Goal: Task Accomplishment & Management: Manage account settings

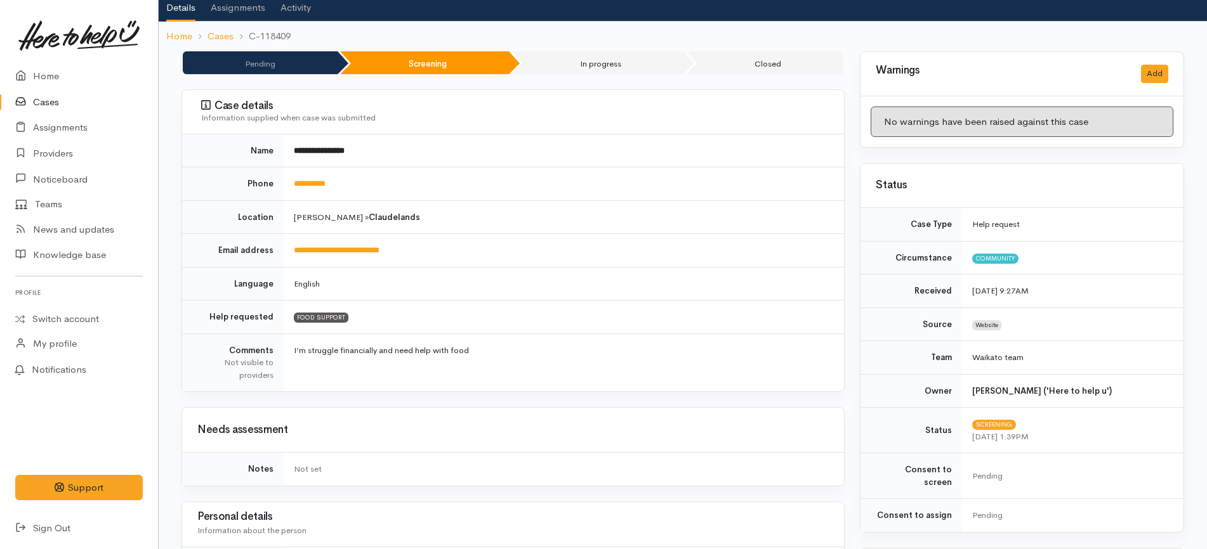
scroll to position [79, 0]
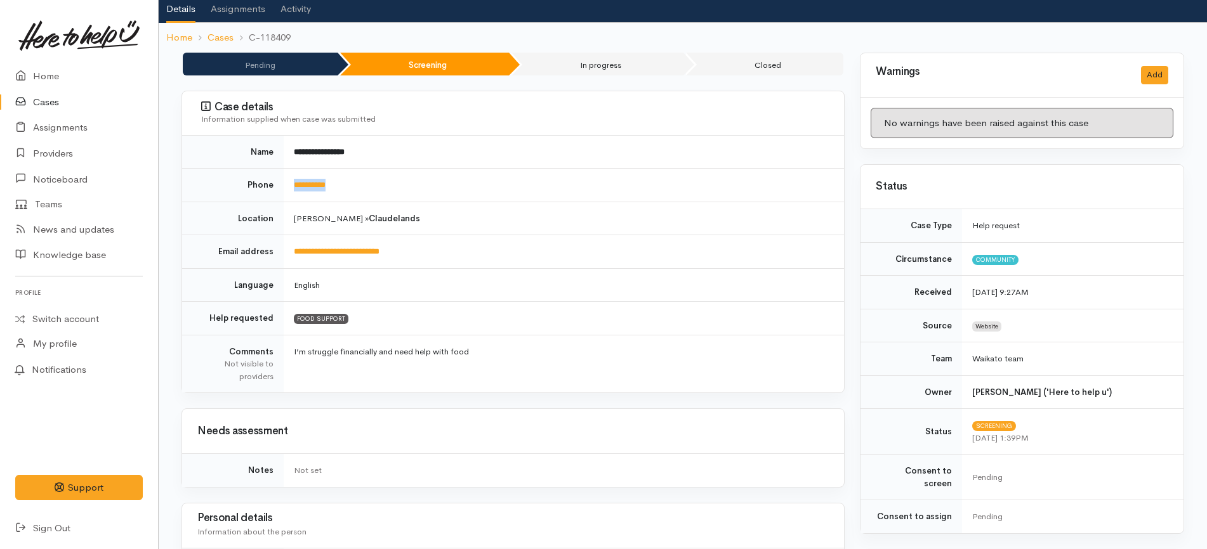
drag, startPoint x: 357, startPoint y: 180, endPoint x: 291, endPoint y: 180, distance: 66.6
click at [291, 180] on td "**********" at bounding box center [564, 186] width 560 height 34
copy link "**********"
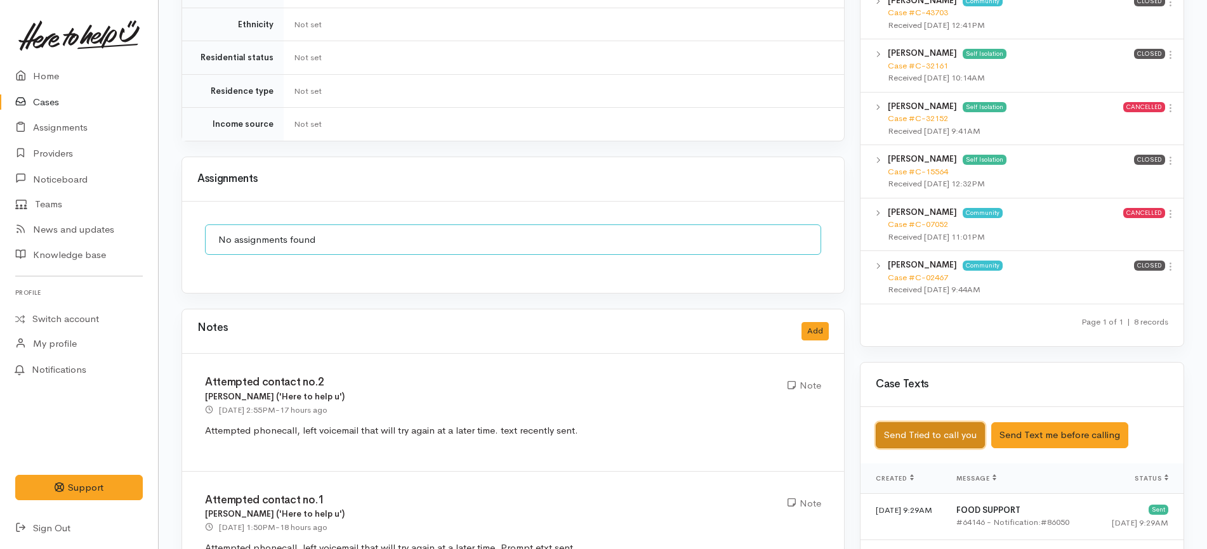
click at [954, 427] on button "Send Tried to call you" at bounding box center [930, 436] width 109 height 26
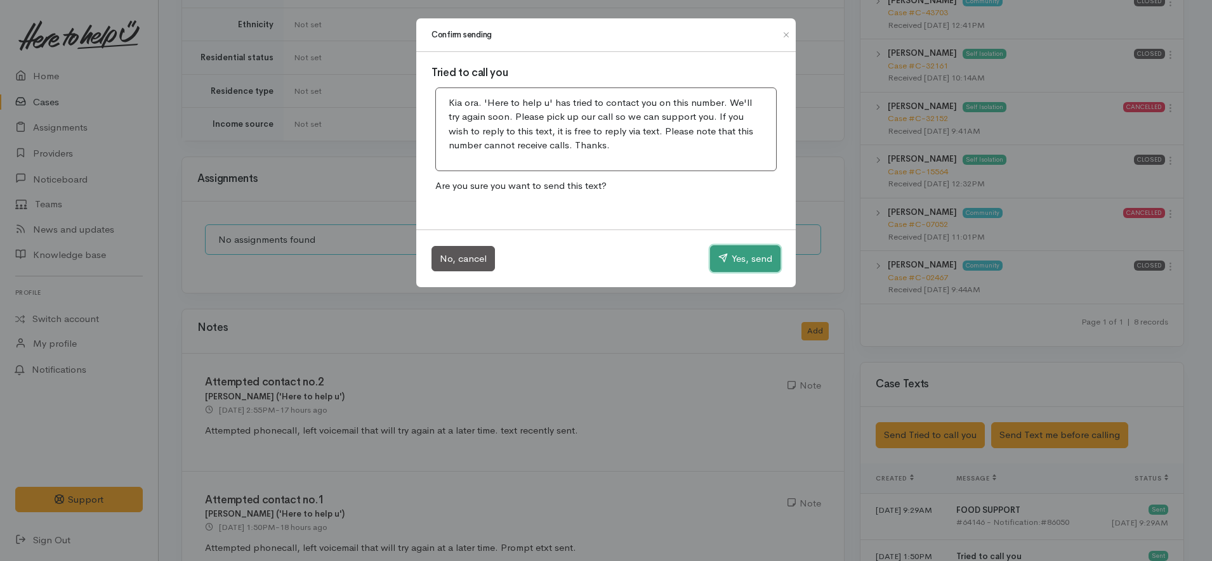
click at [754, 256] on button "Yes, send" at bounding box center [745, 259] width 70 height 27
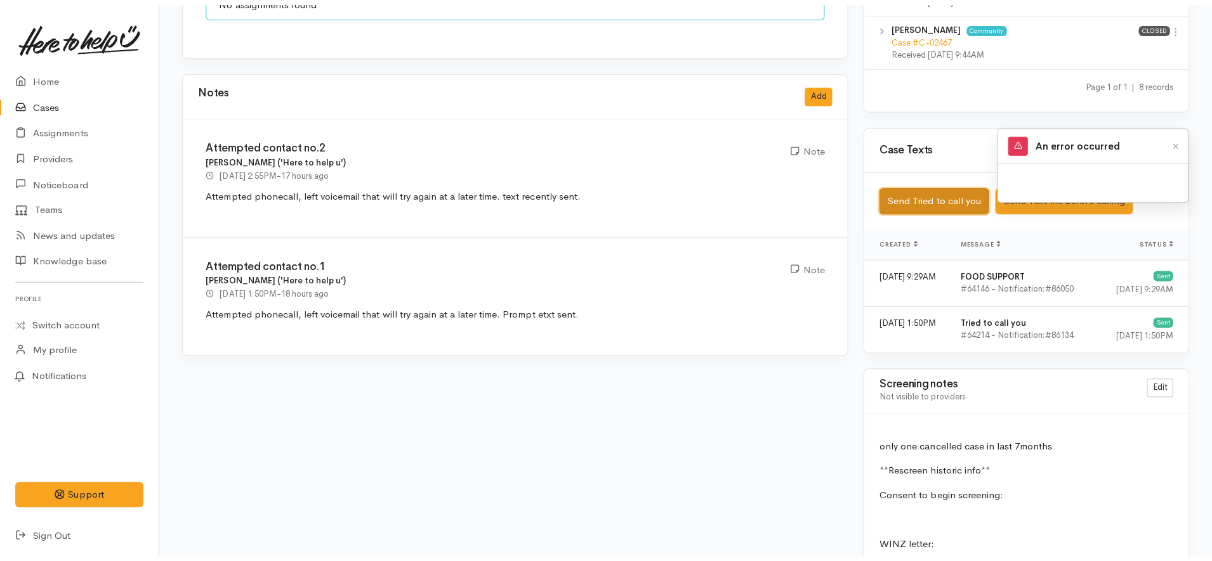
scroll to position [1031, 0]
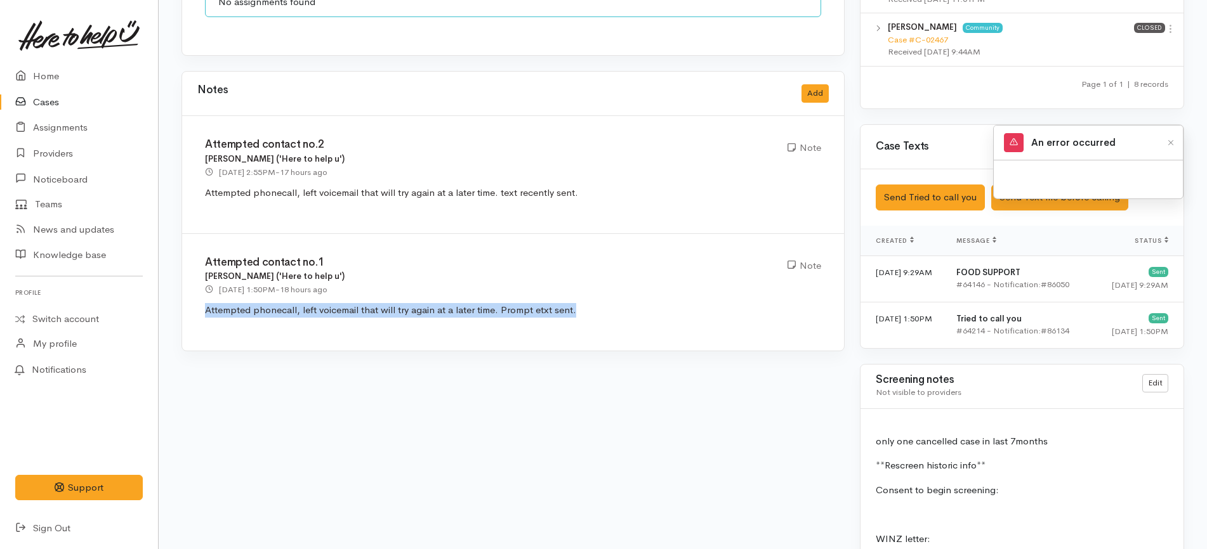
drag, startPoint x: 590, startPoint y: 298, endPoint x: 187, endPoint y: 295, distance: 403.5
click at [187, 295] on div "Attempted contact no.1 Eilidh Botha ('Here to help u') 30 Sep 2025 1:50PM - 18 …" at bounding box center [513, 292] width 662 height 117
copy p "Attempted phonecall, left voicemail that will try again at a later time. Prompt…"
click at [806, 89] on button "Add" at bounding box center [814, 93] width 27 height 18
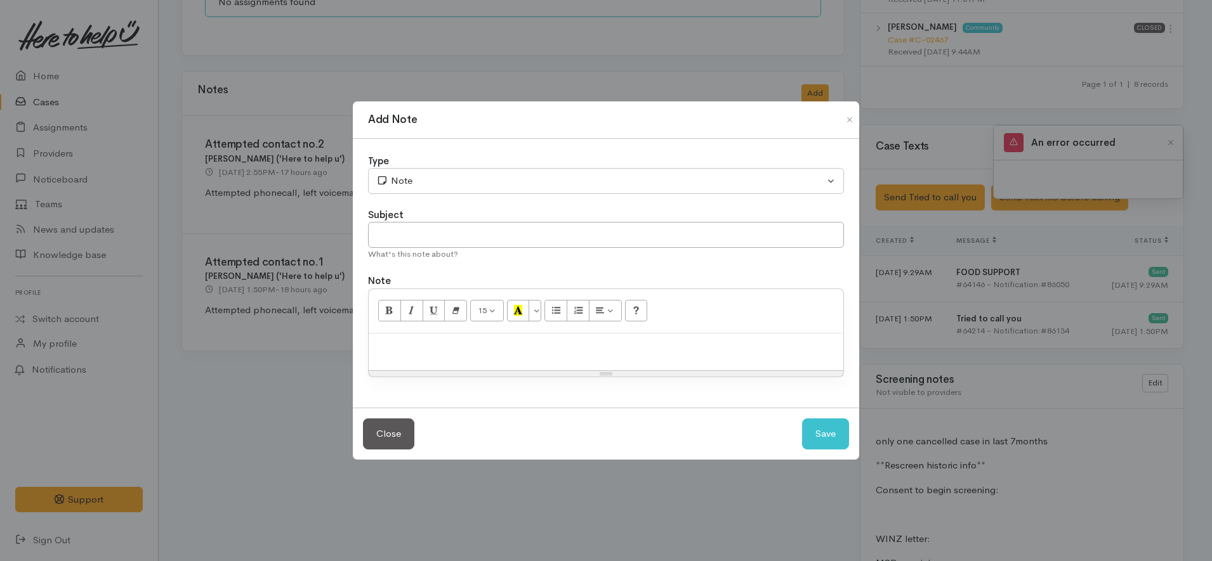
click at [509, 364] on div at bounding box center [606, 352] width 475 height 37
paste div
drag, startPoint x: 520, startPoint y: 157, endPoint x: 512, endPoint y: 169, distance: 15.1
click at [516, 164] on div "Type" at bounding box center [606, 161] width 476 height 15
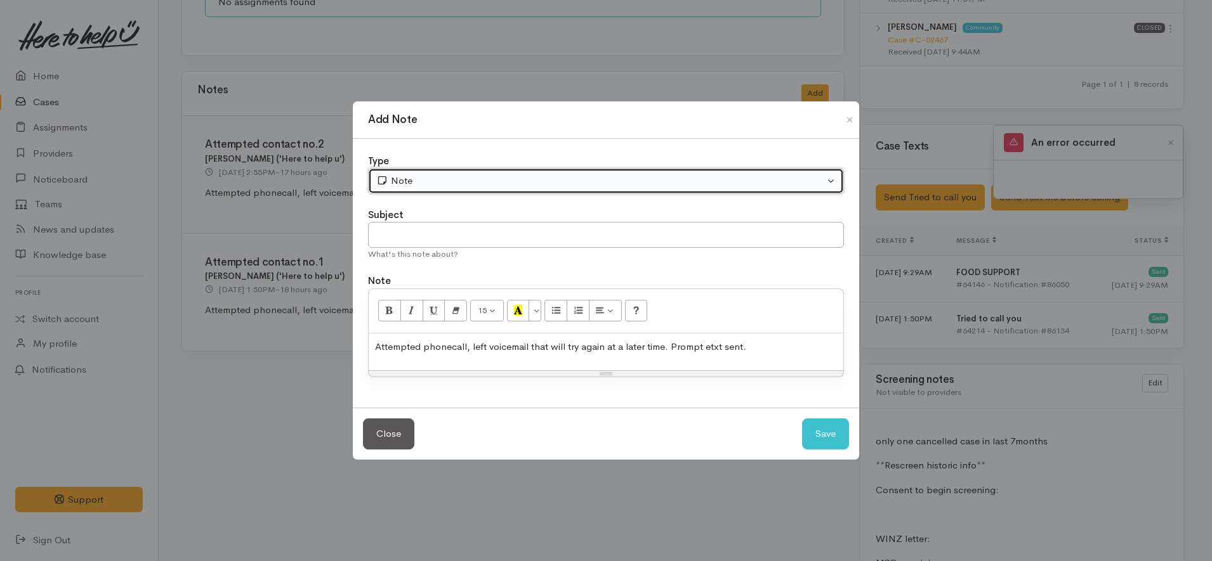
click at [508, 171] on button "Note" at bounding box center [606, 181] width 476 height 26
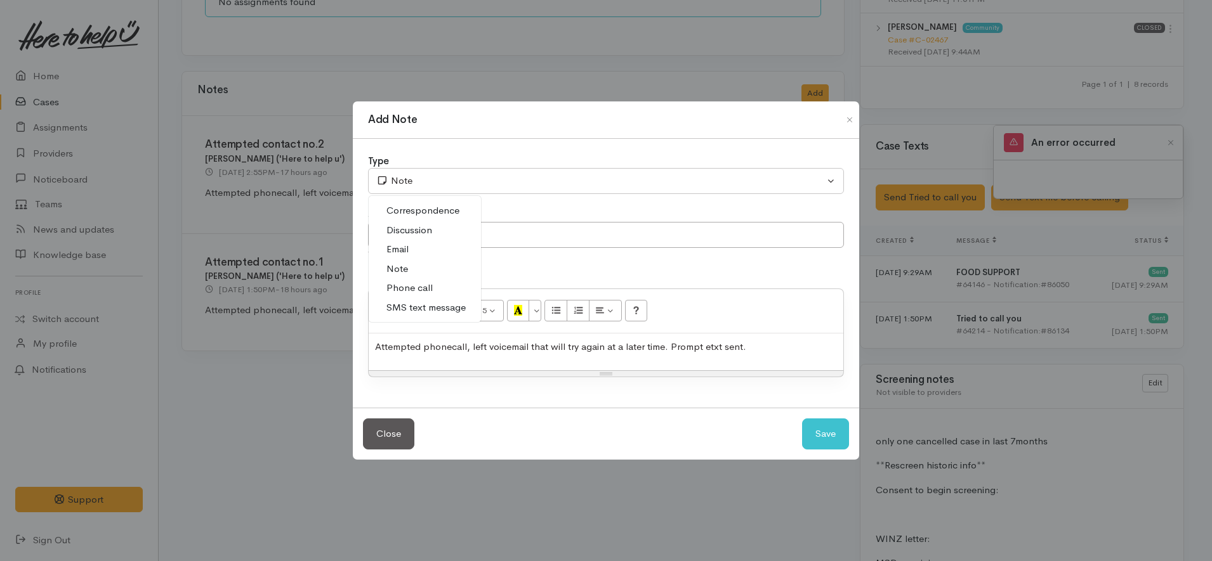
click at [433, 290] on span "Phone call" at bounding box center [409, 288] width 46 height 15
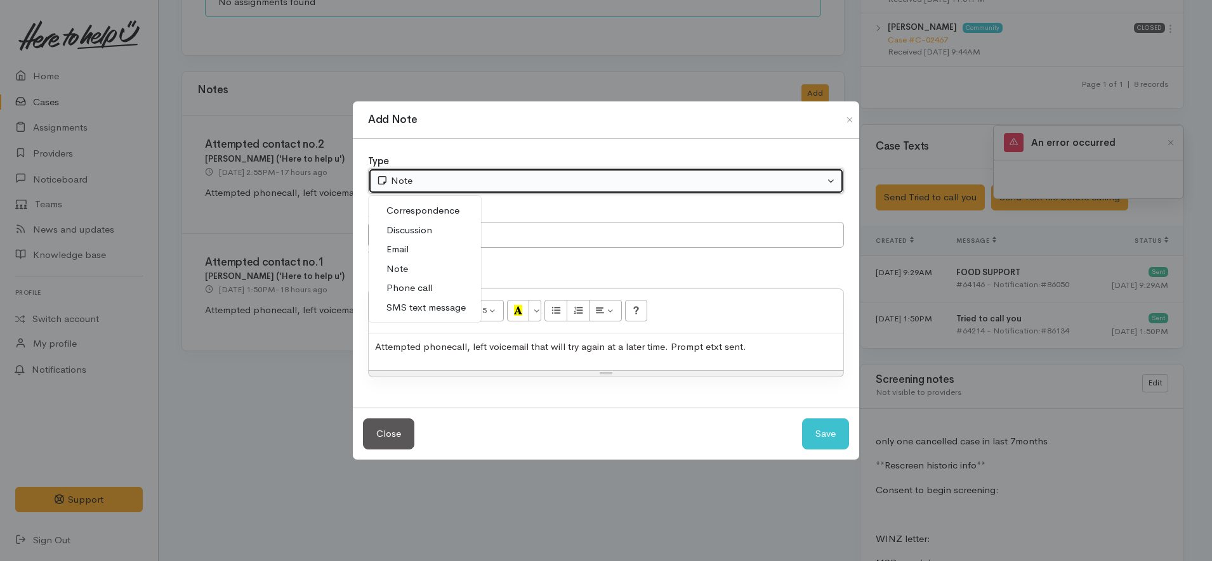
select select "3"
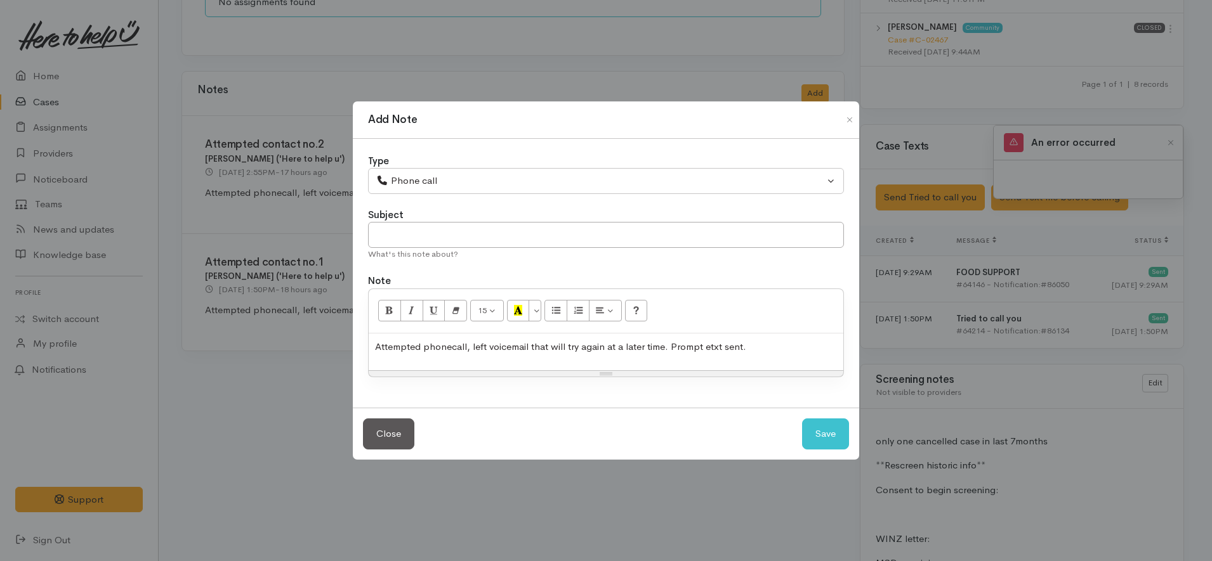
click at [669, 341] on span "Attempted phonecall, left voicemail that will try again at a later time. Prompt…" at bounding box center [560, 347] width 371 height 12
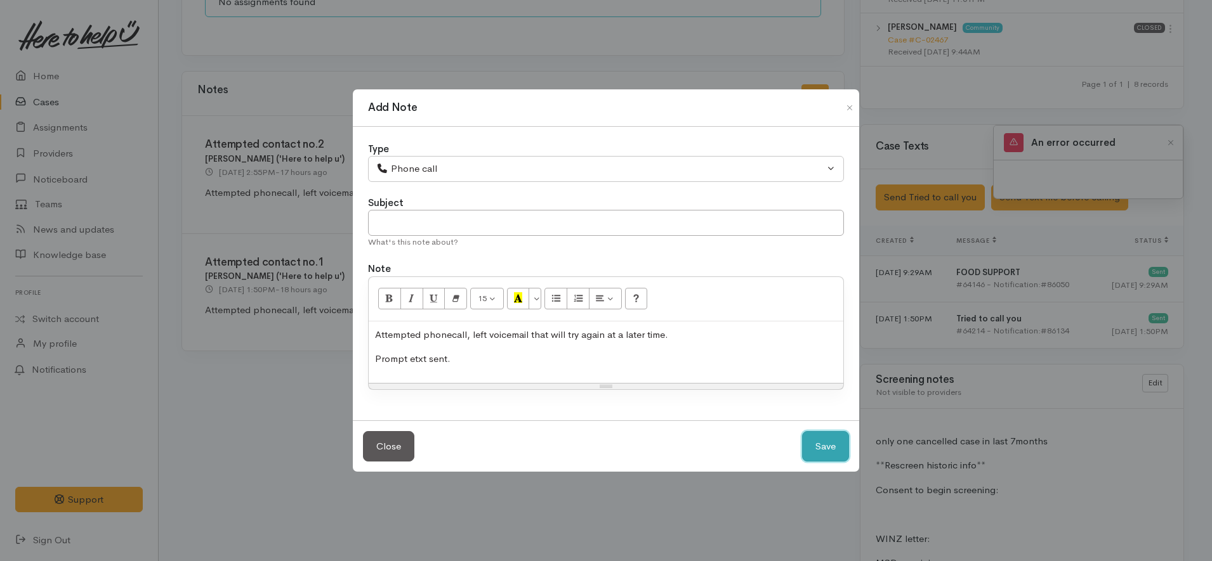
click at [821, 436] on button "Save" at bounding box center [825, 446] width 47 height 31
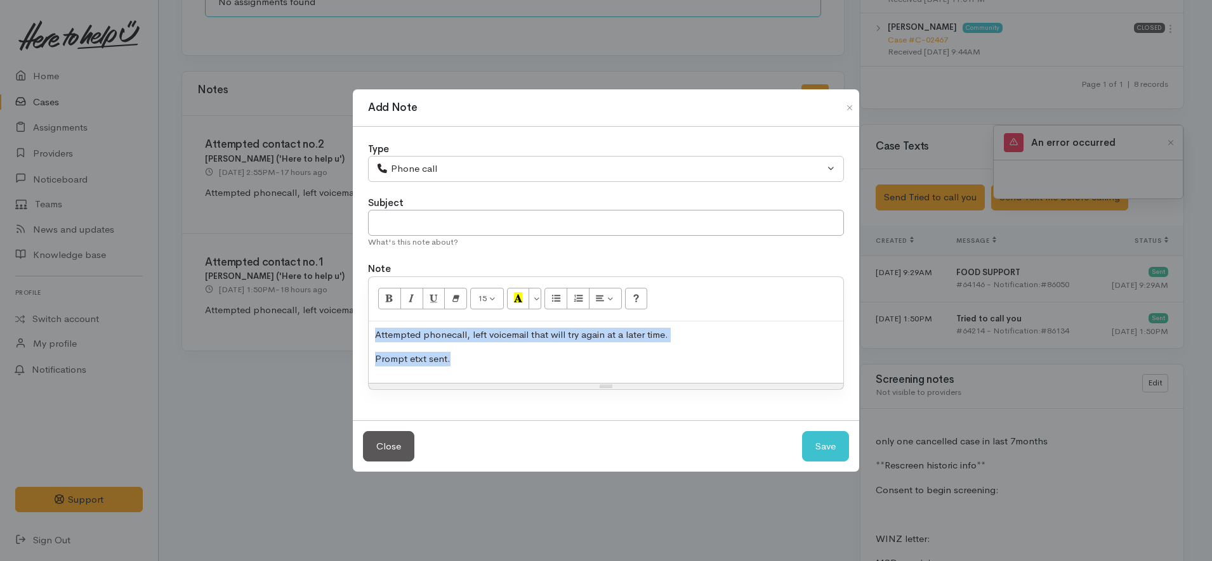
drag, startPoint x: 455, startPoint y: 362, endPoint x: 328, endPoint y: 308, distance: 137.9
click at [328, 308] on div "Add Note Type Correspondence Discussion Email Note Phone call SMS text message …" at bounding box center [606, 280] width 1212 height 561
copy div "Attempted phonecall, left voicemail that will try again at a later time. Prompt…"
click at [822, 444] on button "Save" at bounding box center [825, 446] width 47 height 31
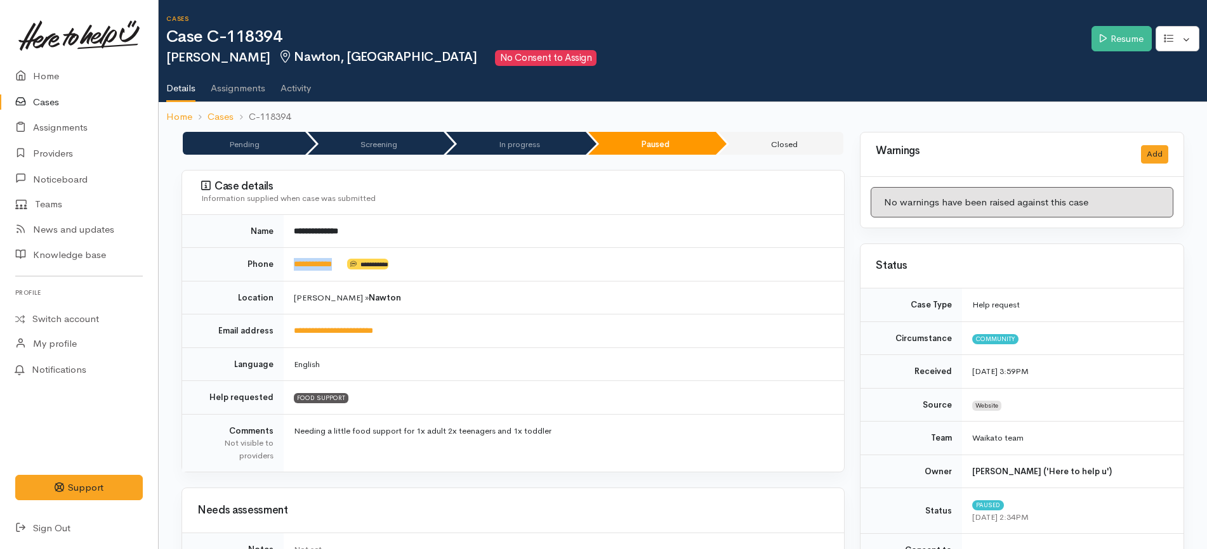
drag, startPoint x: 362, startPoint y: 267, endPoint x: 282, endPoint y: 266, distance: 79.9
click at [282, 266] on tr "**********" at bounding box center [513, 265] width 662 height 34
copy tr "**********"
click at [1103, 39] on icon at bounding box center [1102, 38] width 7 height 8
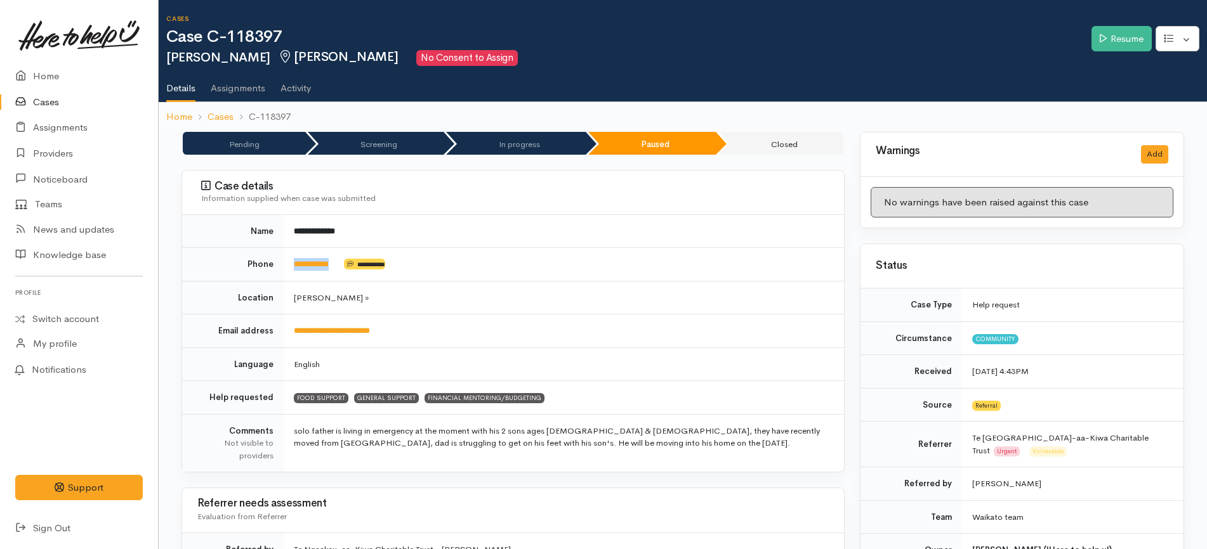
drag, startPoint x: 350, startPoint y: 263, endPoint x: 292, endPoint y: 265, distance: 58.4
click at [292, 265] on td "**********" at bounding box center [564, 265] width 560 height 34
copy td "**********"
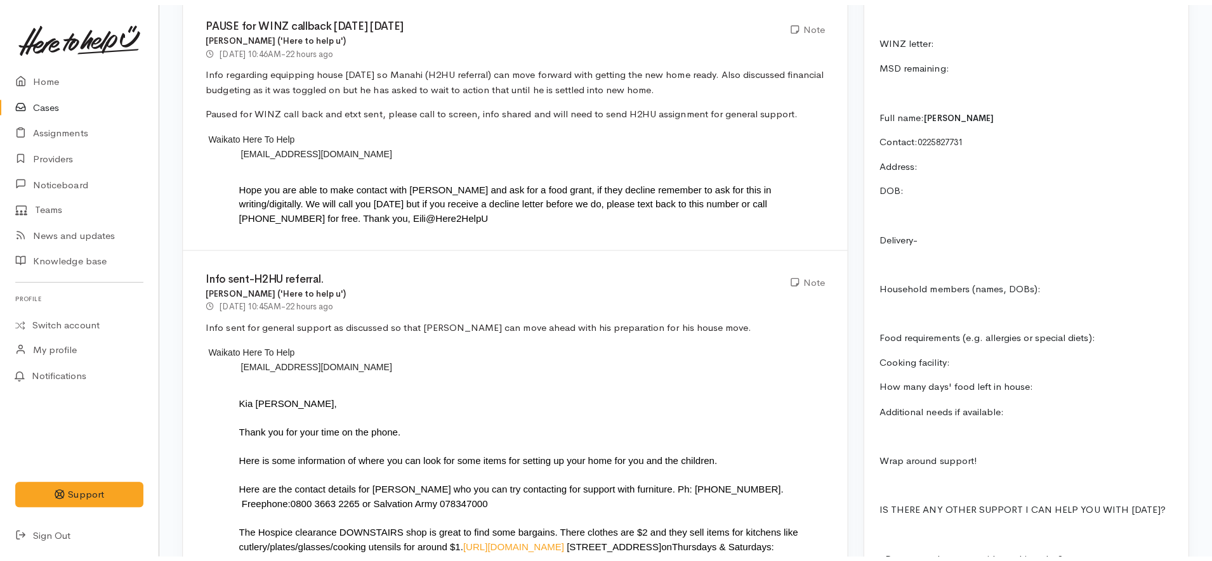
scroll to position [1269, 0]
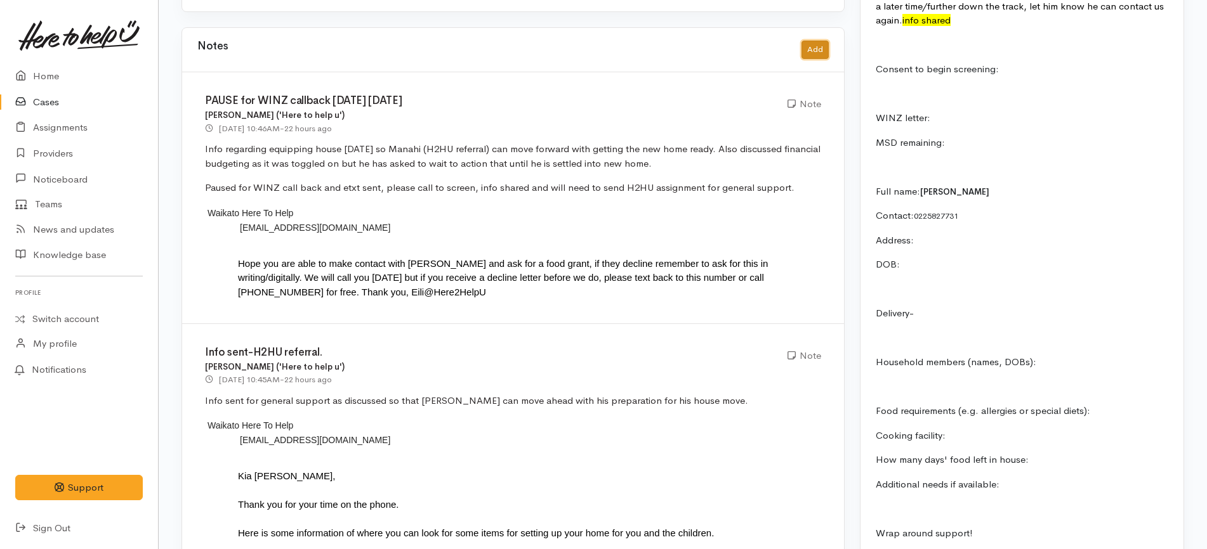
click at [821, 41] on button "Add" at bounding box center [814, 50] width 27 height 18
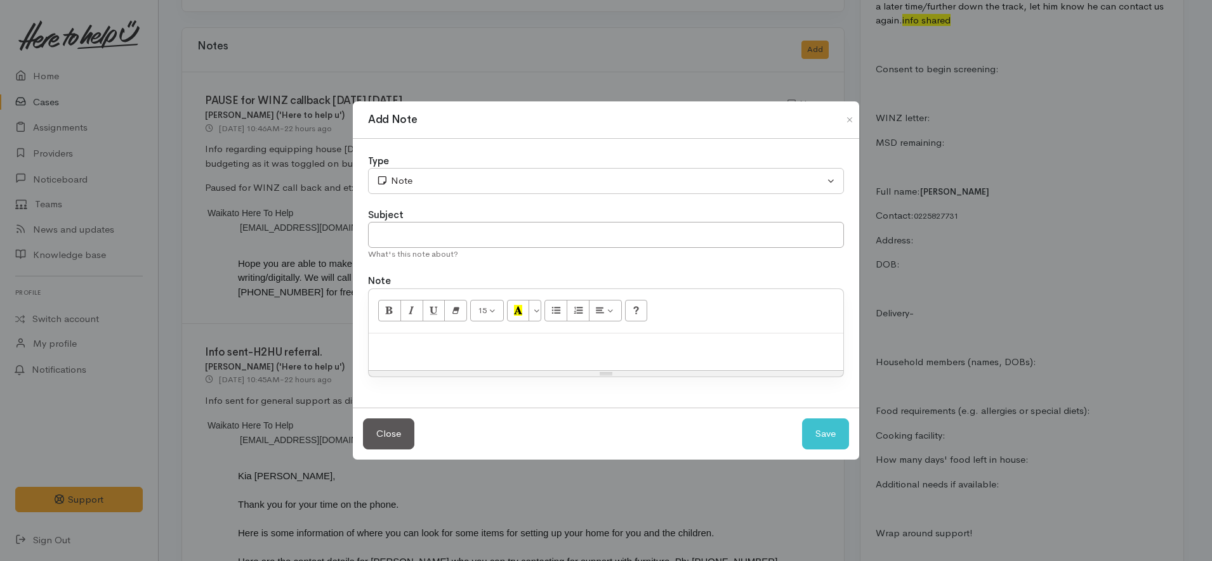
click at [525, 356] on div at bounding box center [606, 352] width 475 height 37
paste div
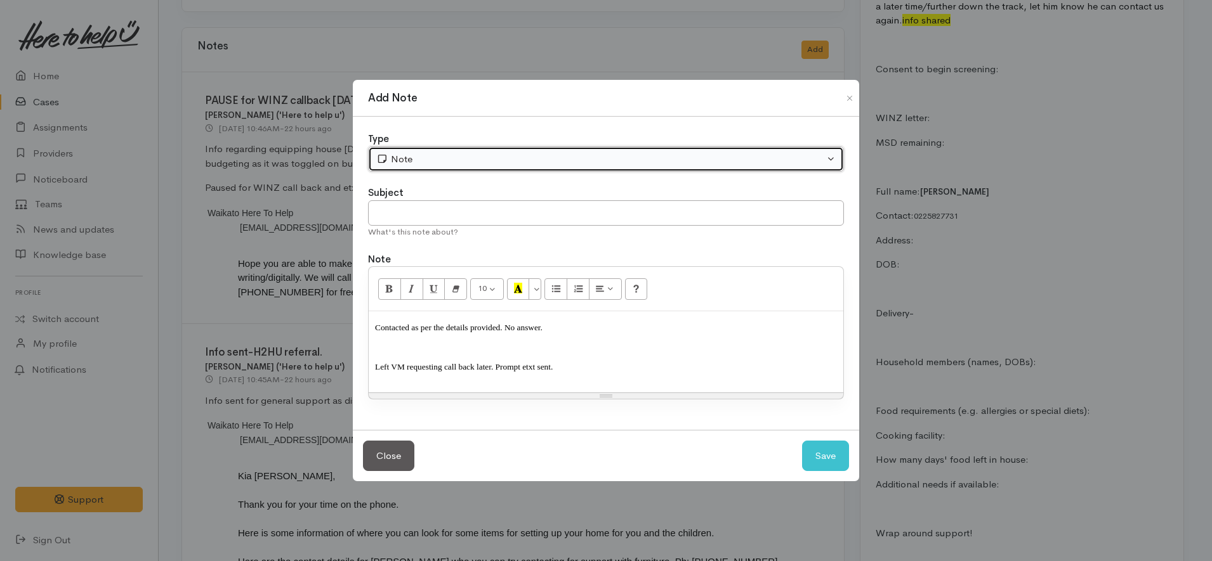
click at [418, 164] on div "Note" at bounding box center [600, 159] width 448 height 15
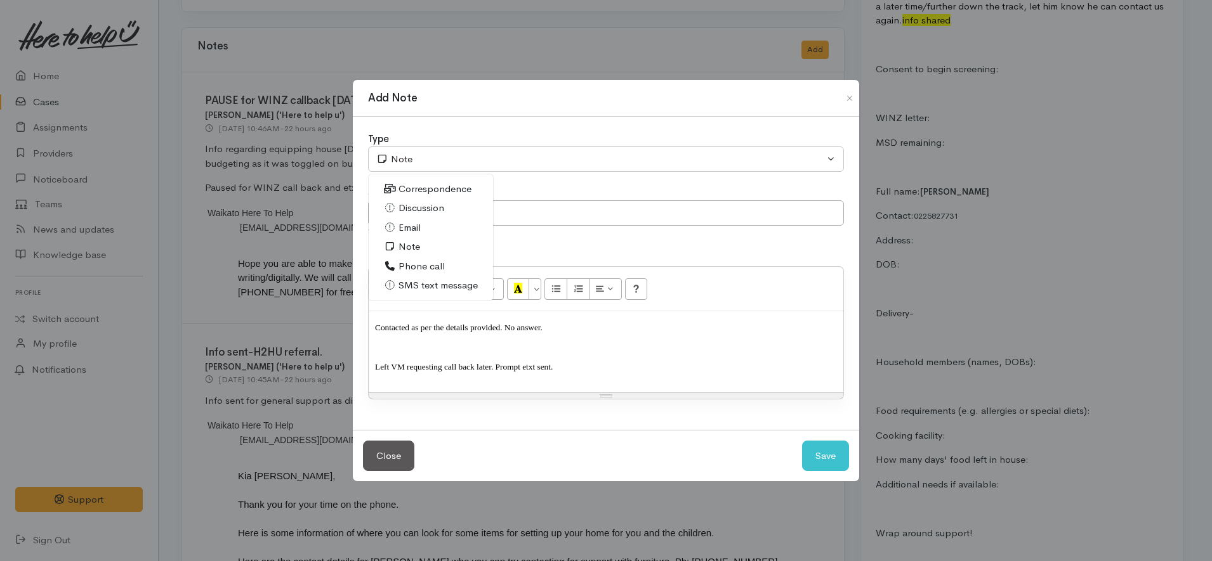
click at [419, 264] on span "Phone call" at bounding box center [421, 266] width 46 height 15
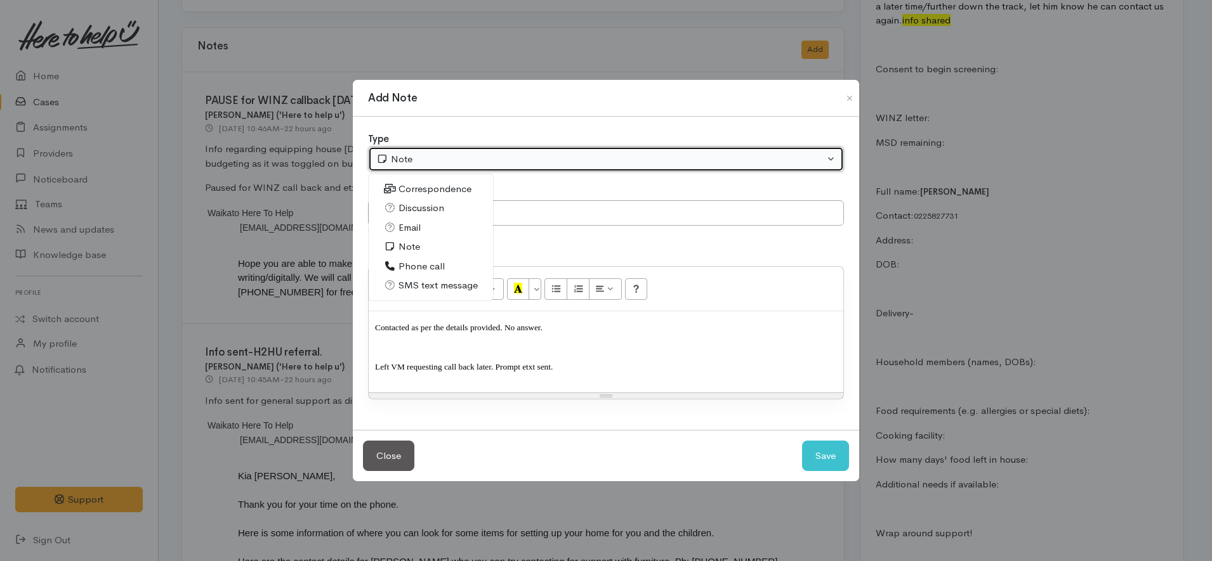
select select "3"
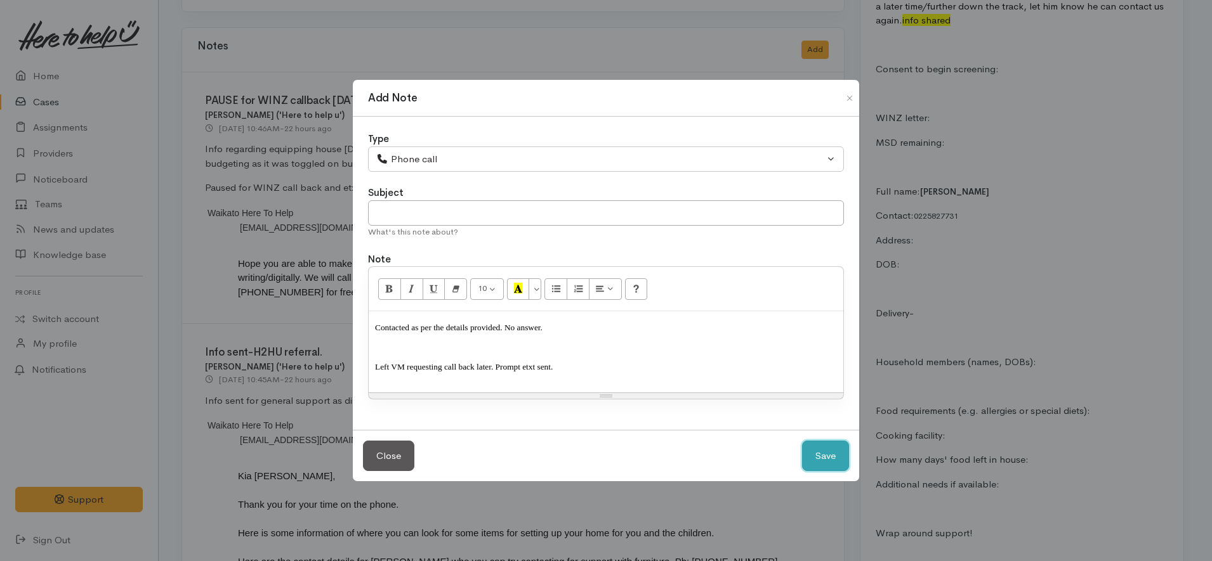
click at [831, 463] on button "Save" at bounding box center [825, 456] width 47 height 31
click at [839, 455] on button "Save" at bounding box center [825, 456] width 47 height 31
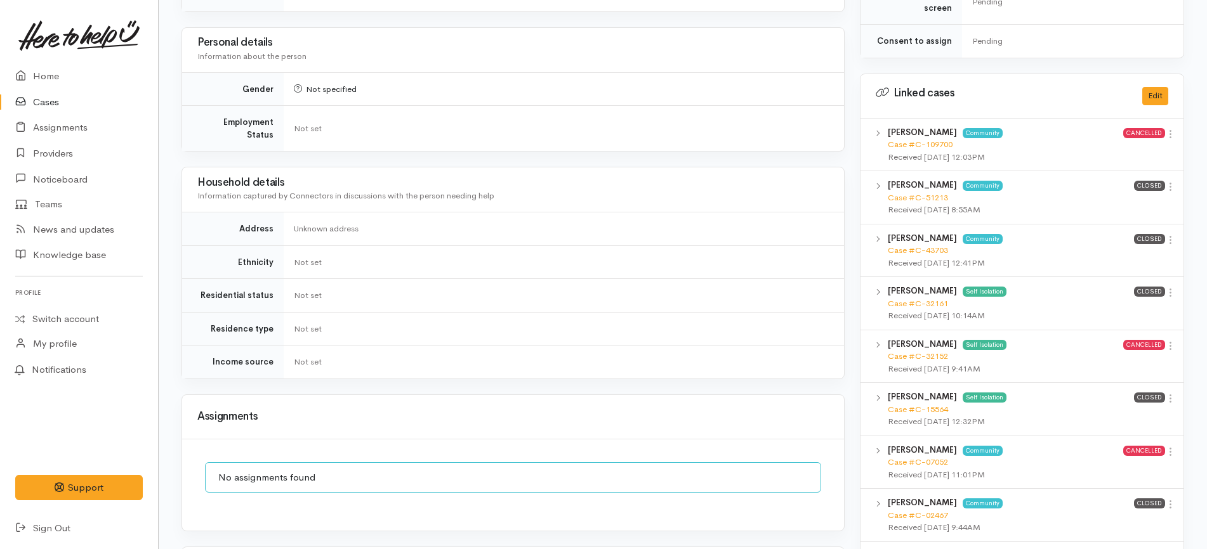
scroll to position [1031, 0]
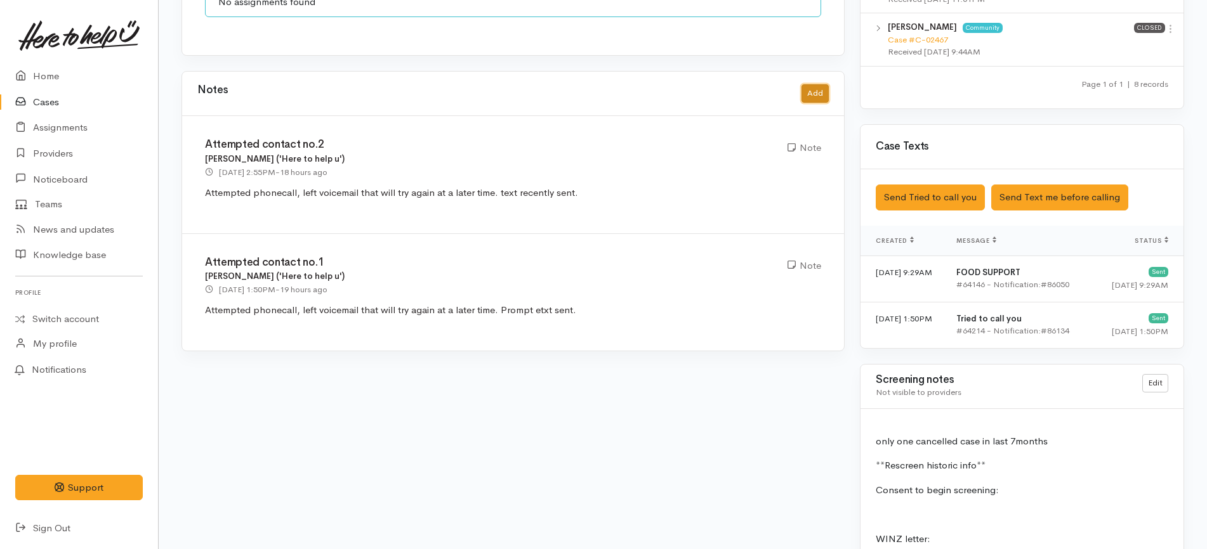
click at [815, 84] on button "Add" at bounding box center [814, 93] width 27 height 18
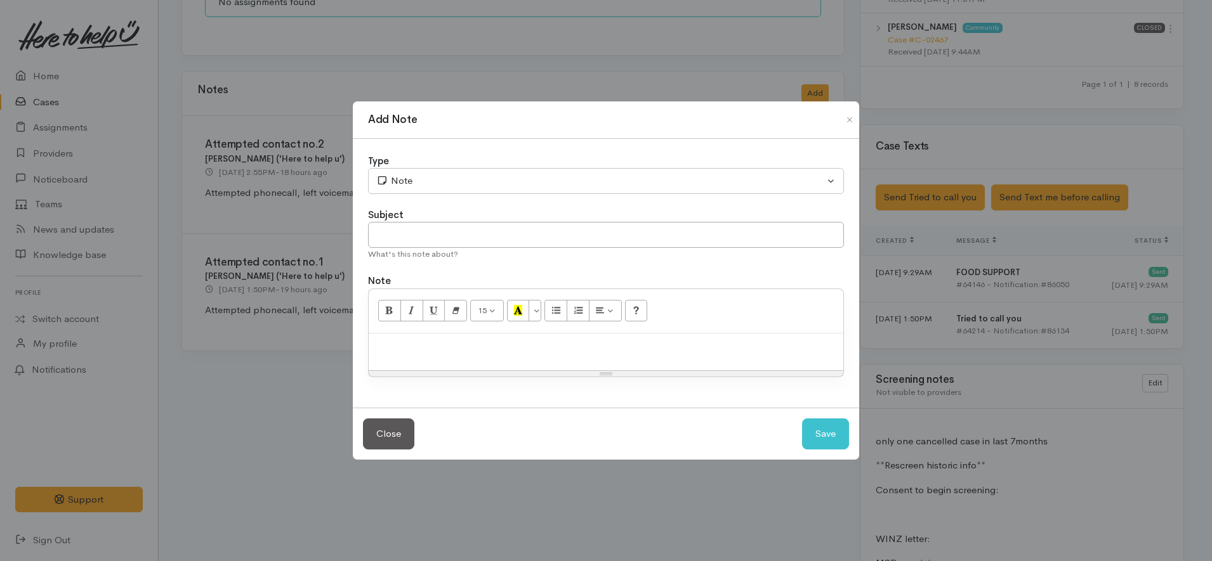
click at [603, 331] on div "15 8 9 10 11 12 14 18 24 36 Background Color Transparent Select #ffff00 Text Co…" at bounding box center [606, 311] width 475 height 44
click at [583, 350] on p at bounding box center [606, 347] width 462 height 15
paste div
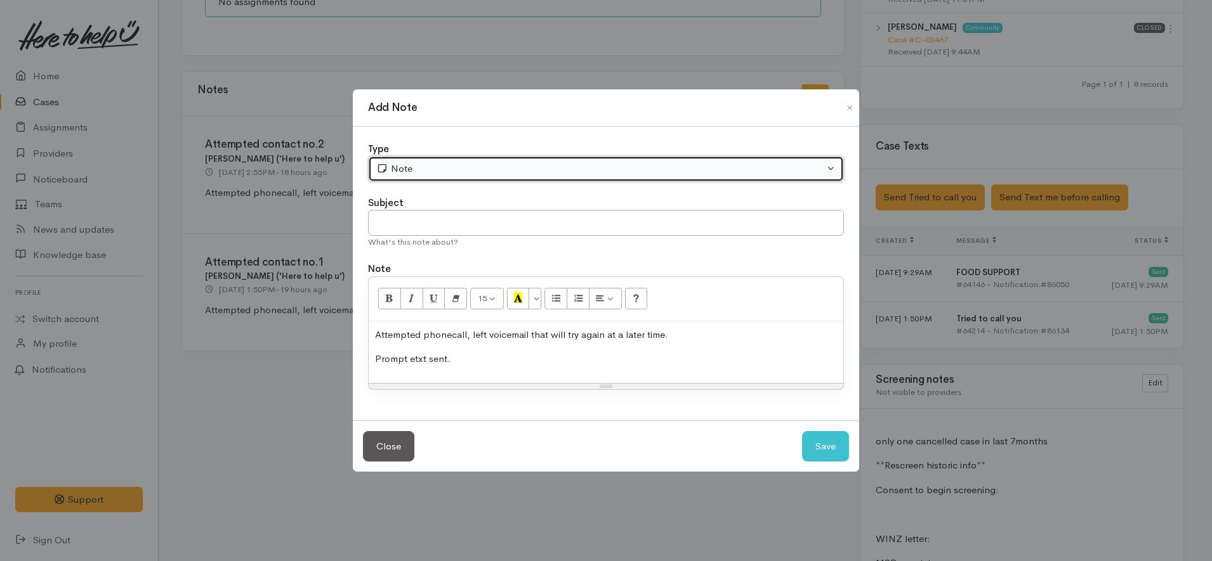
click at [469, 162] on div "Note" at bounding box center [600, 169] width 448 height 15
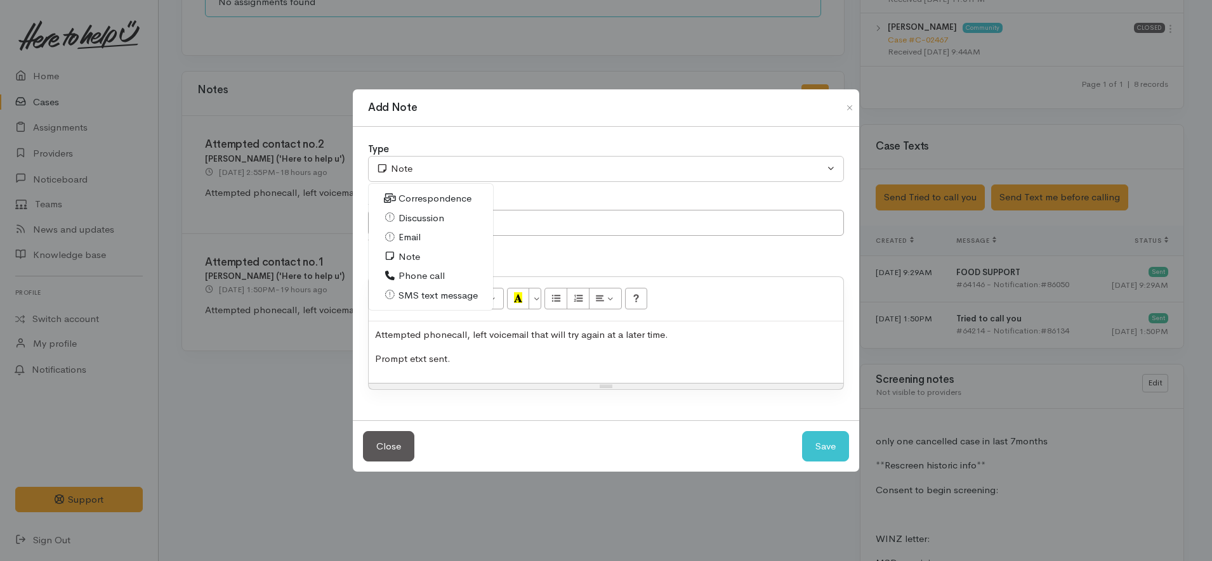
click at [423, 272] on span "Phone call" at bounding box center [421, 276] width 46 height 15
click at [815, 448] on button "Save" at bounding box center [825, 446] width 47 height 31
select select "1"
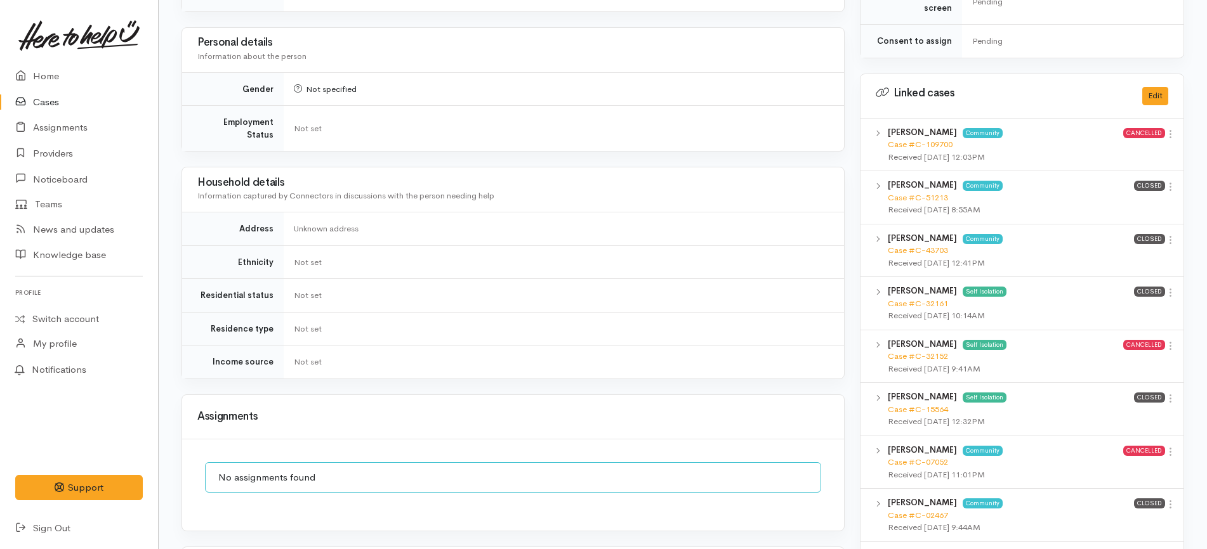
scroll to position [1031, 0]
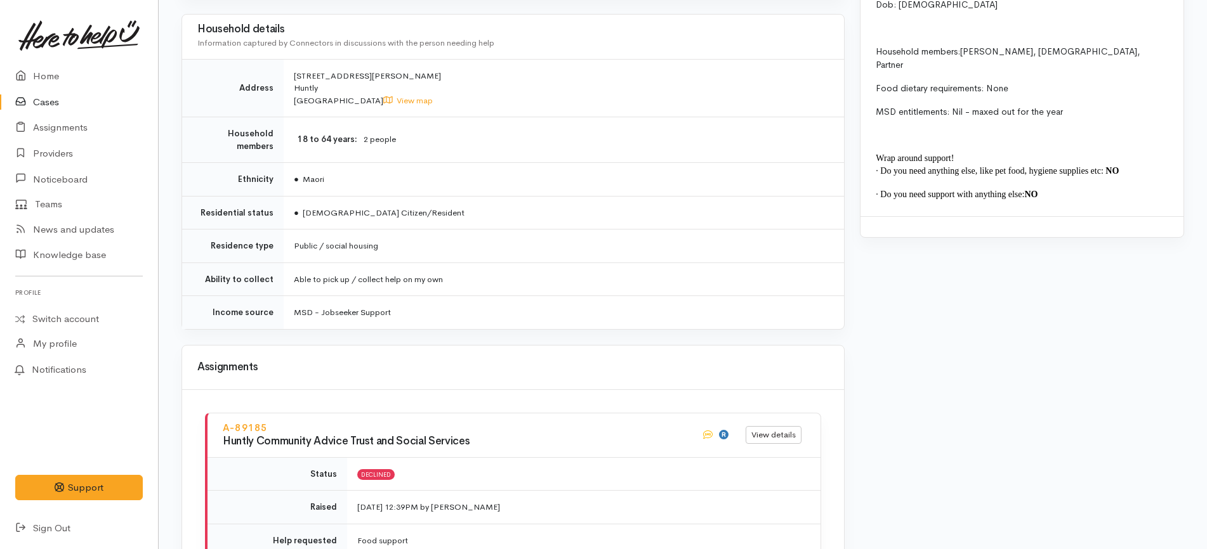
scroll to position [1674, 0]
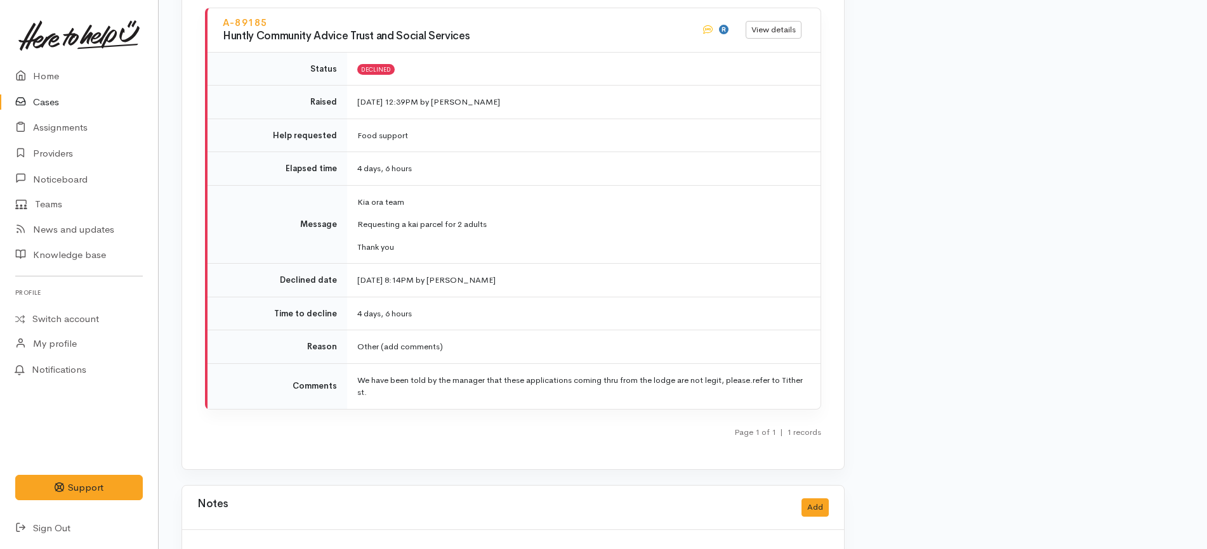
click at [591, 264] on td "30 Sep 2025 8:14PM by Tania Varnham" at bounding box center [583, 281] width 473 height 34
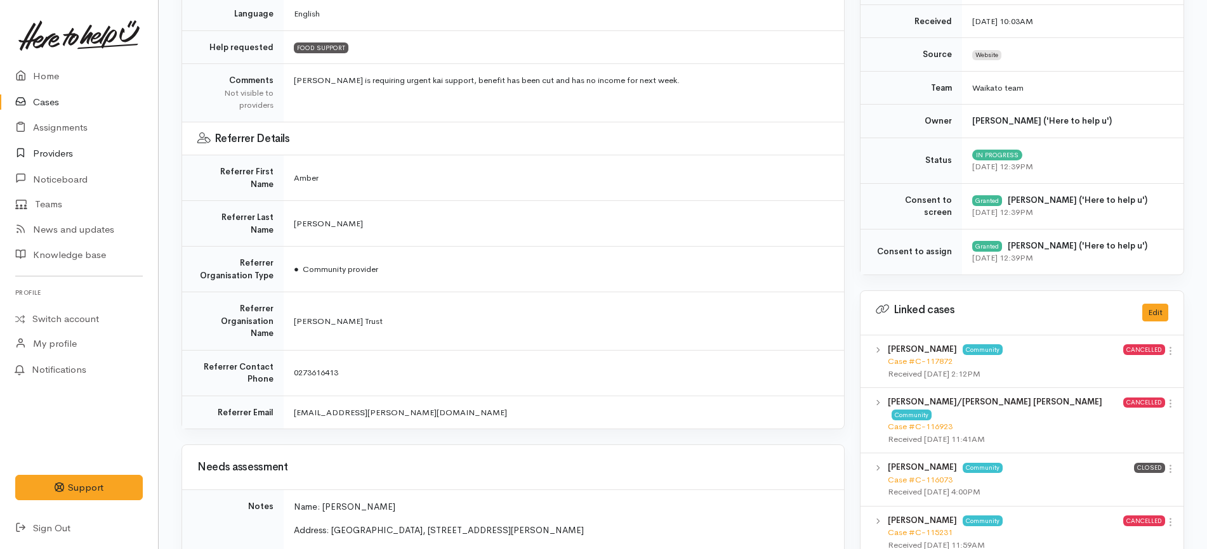
scroll to position [88, 0]
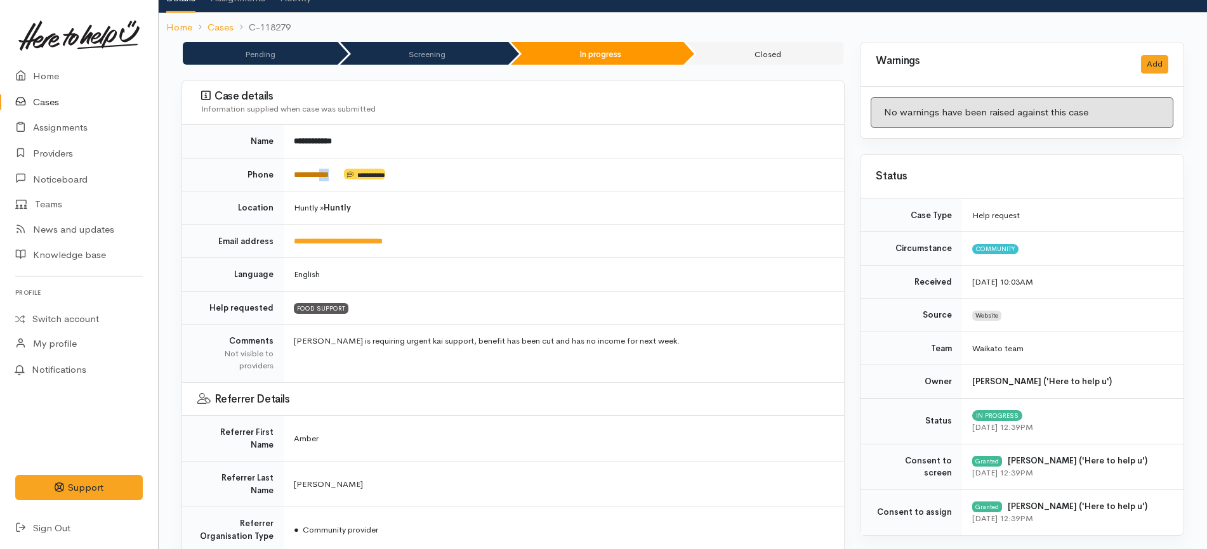
drag, startPoint x: 352, startPoint y: 172, endPoint x: 310, endPoint y: 173, distance: 42.5
click at [320, 173] on td "**********" at bounding box center [564, 175] width 560 height 34
click at [417, 143] on td "**********" at bounding box center [564, 141] width 560 height 33
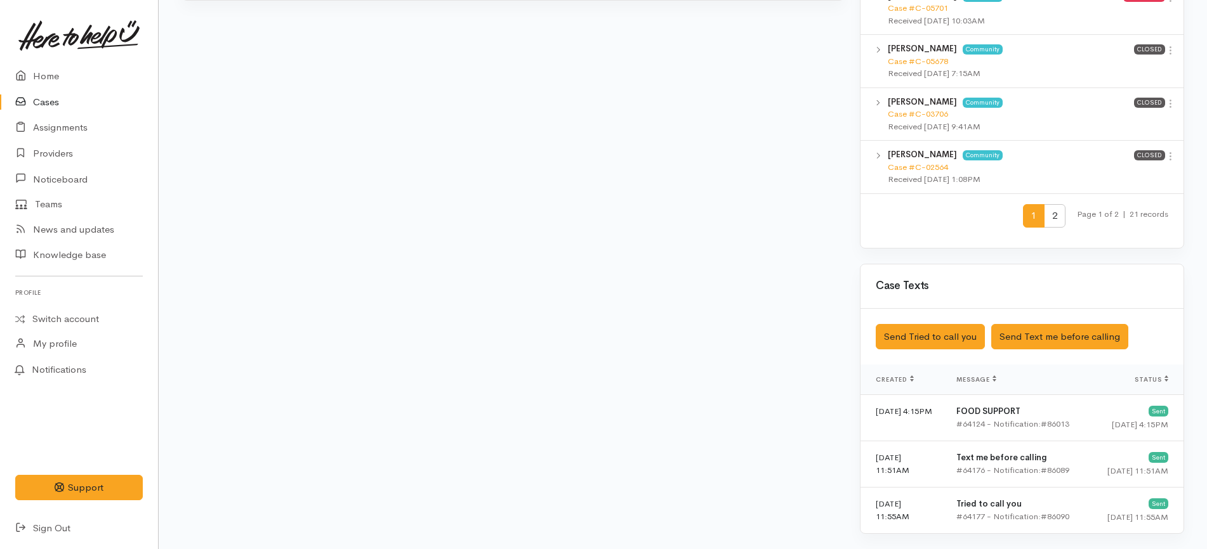
scroll to position [1824, 0]
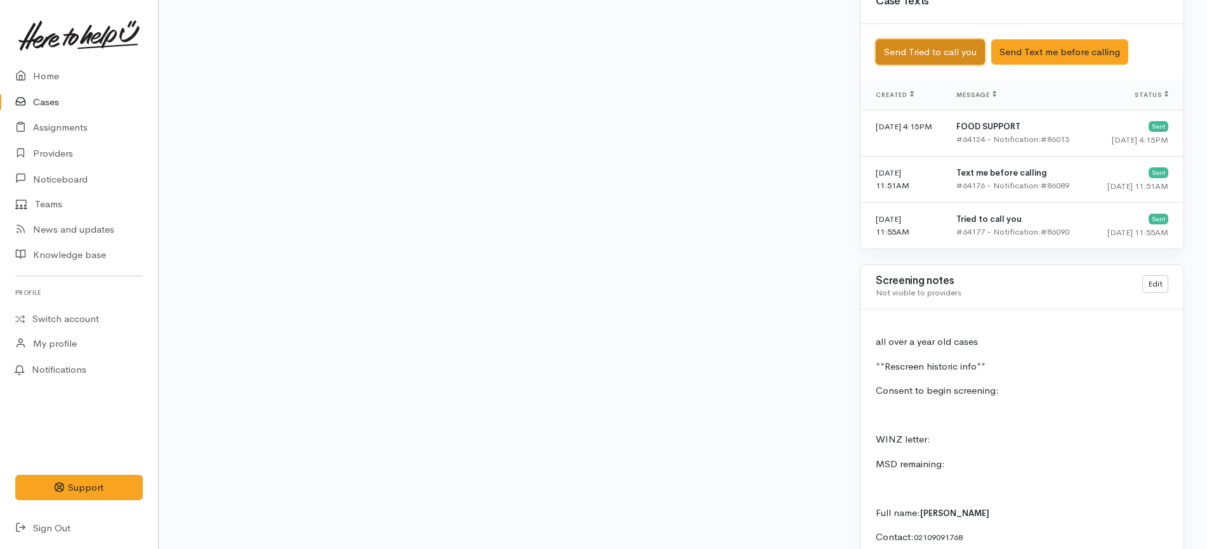
click at [941, 51] on button "Send Tried to call you" at bounding box center [930, 52] width 109 height 26
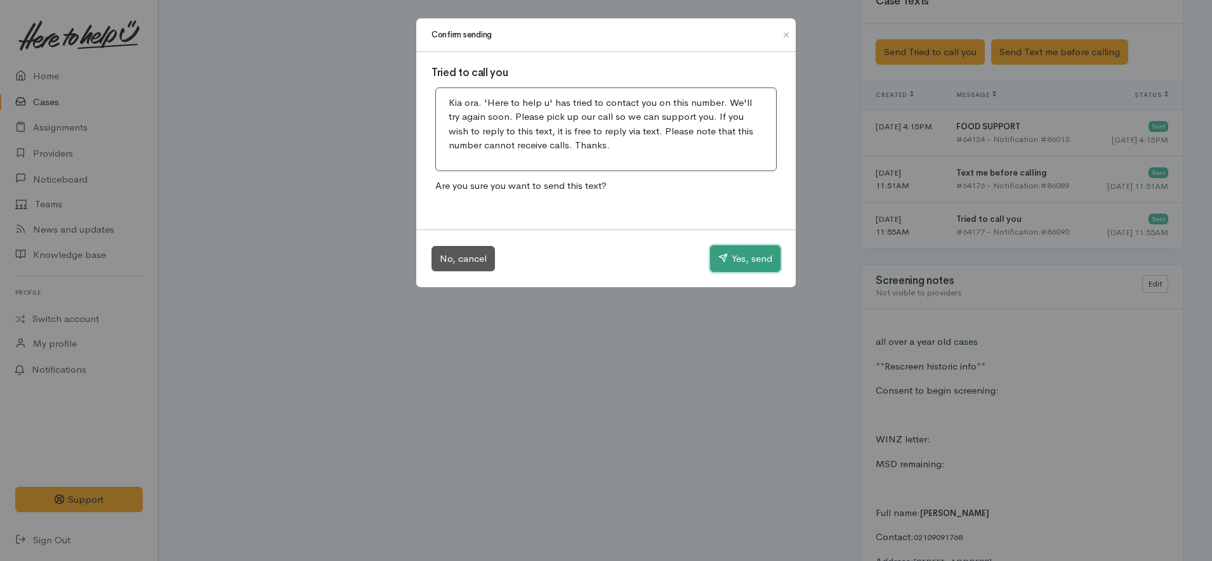
click at [747, 263] on button "Yes, send" at bounding box center [745, 259] width 70 height 27
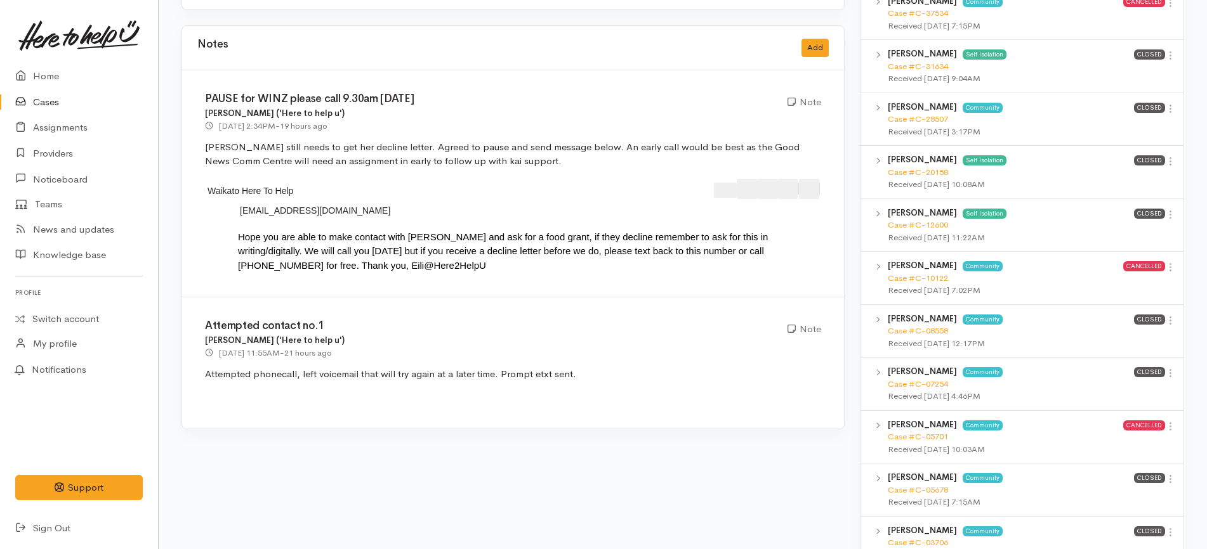
scroll to position [1031, 0]
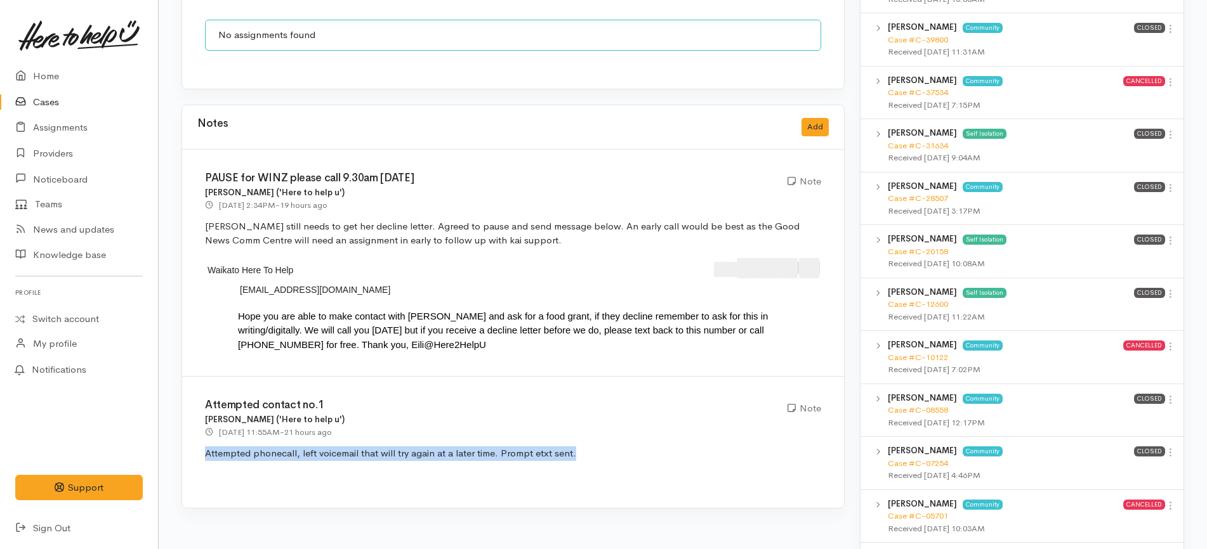
drag, startPoint x: 611, startPoint y: 438, endPoint x: 199, endPoint y: 441, distance: 412.4
click at [199, 441] on div "Attempted contact no.1 Eilidh Botha ('Here to help u') 30 Sep 2025 11:55AM - 21…" at bounding box center [513, 442] width 662 height 131
copy p "Attempted phonecall, left voicemail that will try again at a later time. Prompt…"
click at [813, 118] on button "Add" at bounding box center [814, 127] width 27 height 18
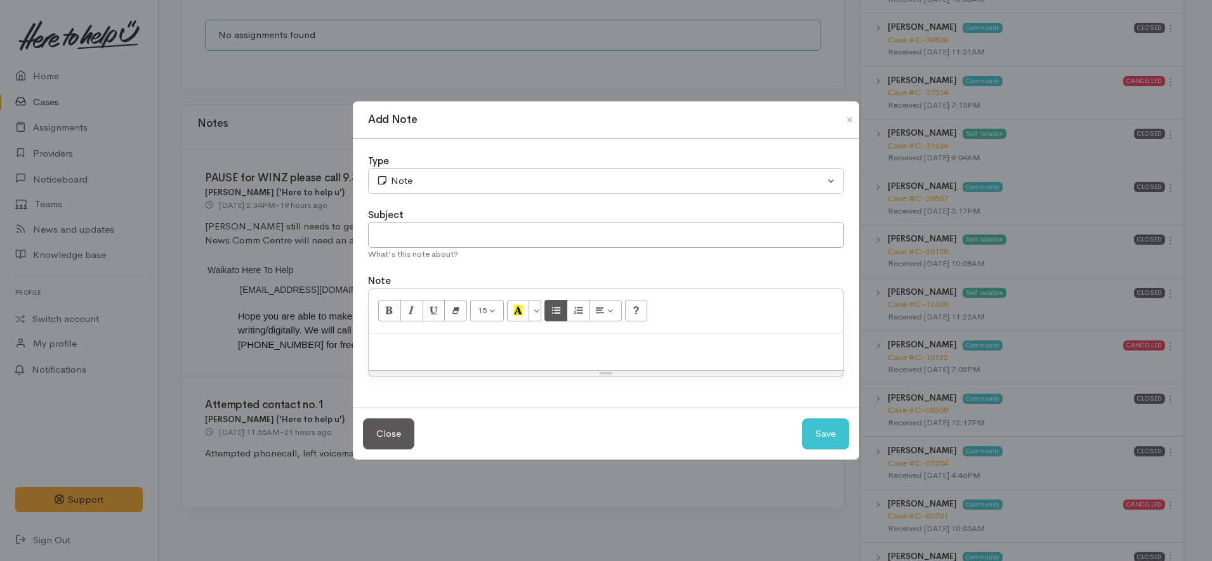
click at [546, 358] on div at bounding box center [606, 352] width 475 height 37
paste div
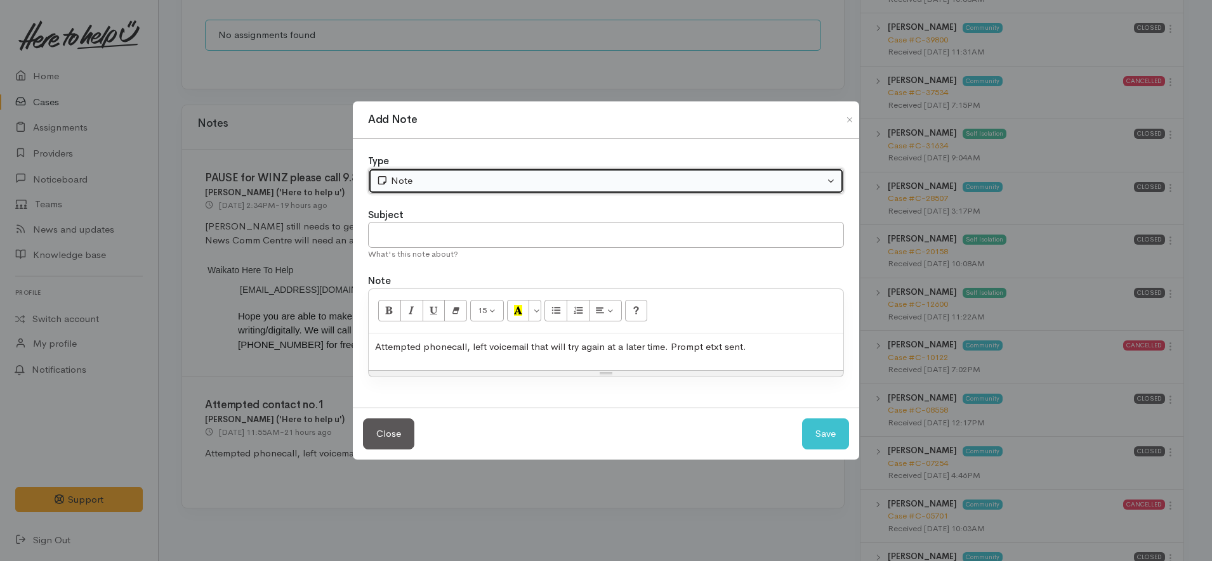
click at [447, 173] on button "Note" at bounding box center [606, 181] width 476 height 26
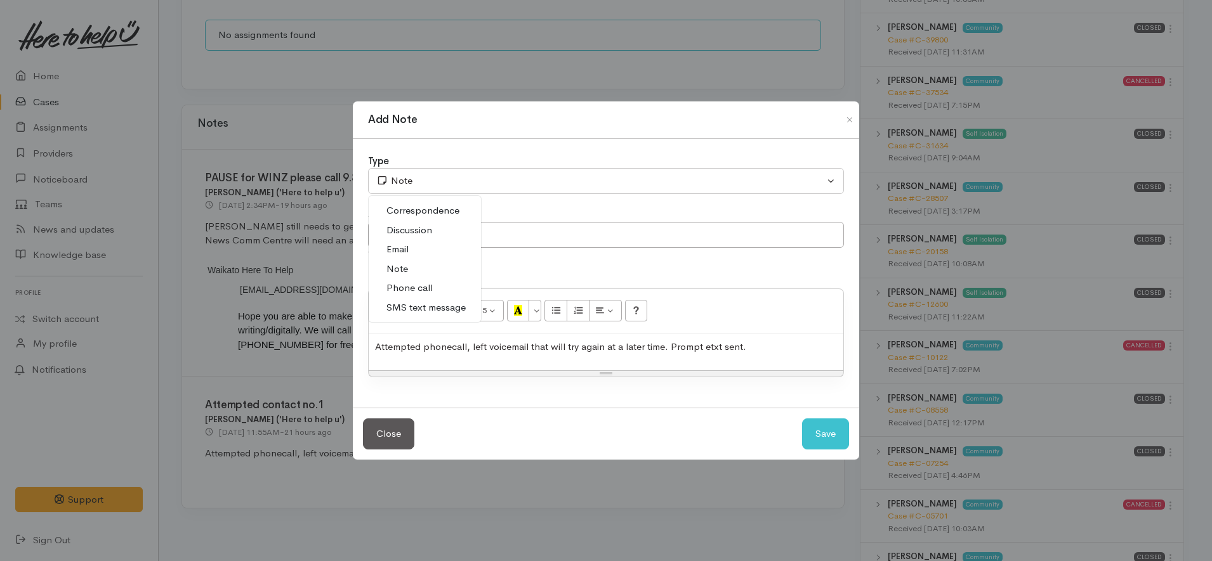
click at [413, 283] on span "Phone call" at bounding box center [409, 288] width 46 height 15
click at [669, 347] on span "Attempted phonecall, left voicemail that will try again at a later time. Prompt…" at bounding box center [560, 347] width 371 height 12
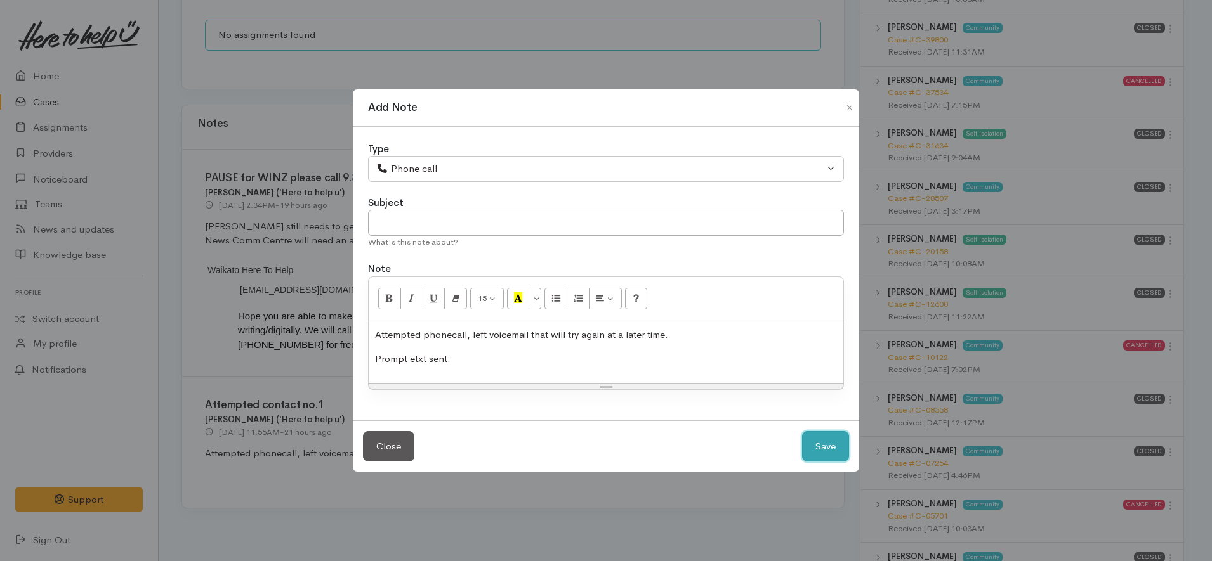
click at [829, 445] on button "Save" at bounding box center [825, 446] width 47 height 31
select select "1"
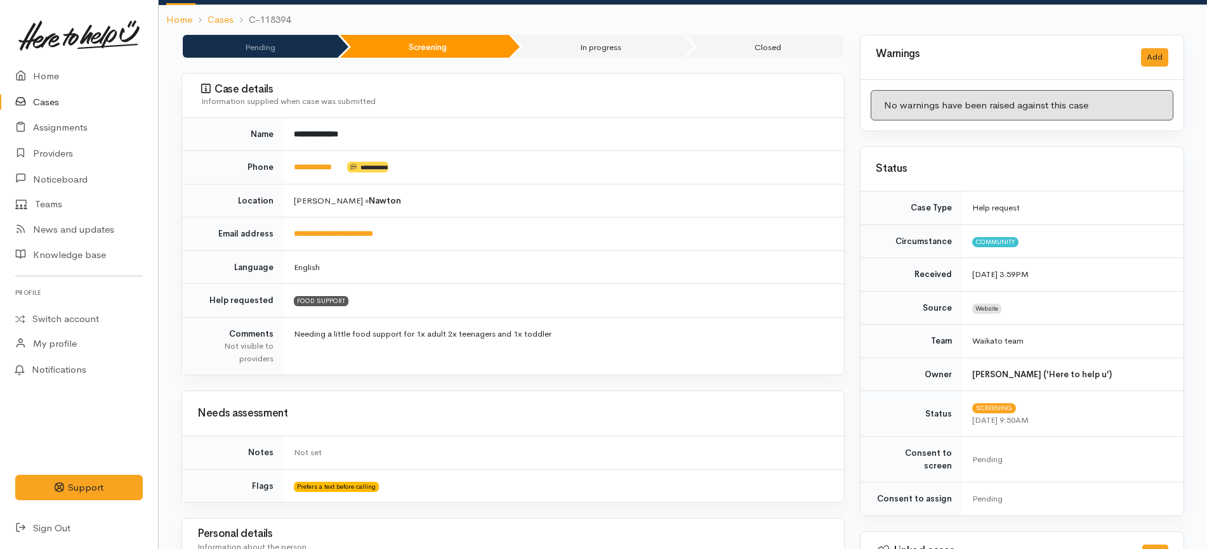
scroll to position [0, 0]
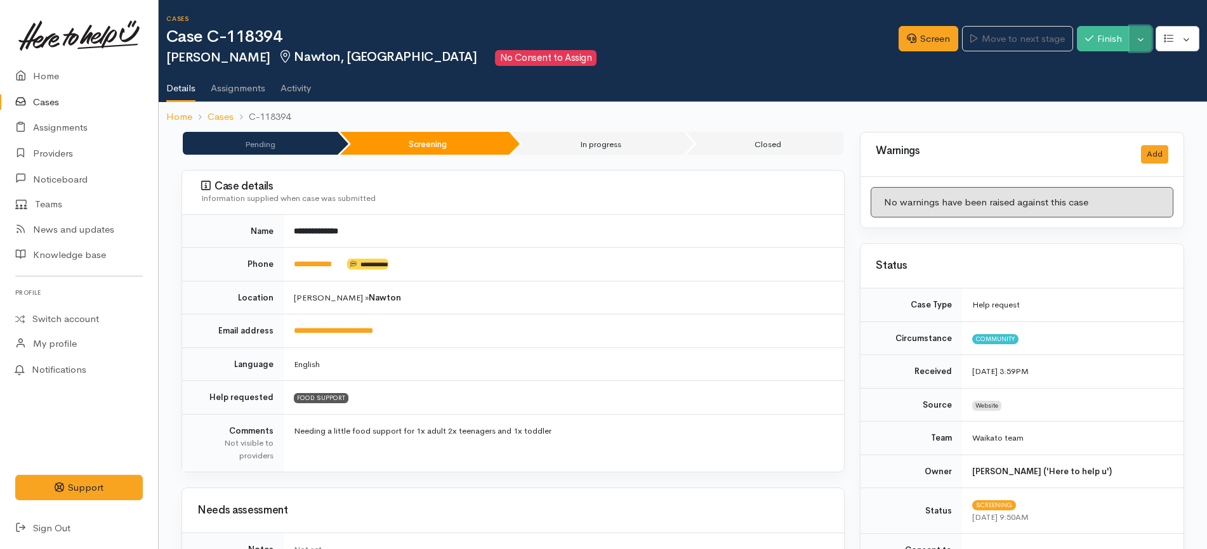
click at [1141, 37] on button "Toggle Dropdown" at bounding box center [1140, 39] width 22 height 26
click at [1098, 70] on link "Pause" at bounding box center [1101, 69] width 100 height 20
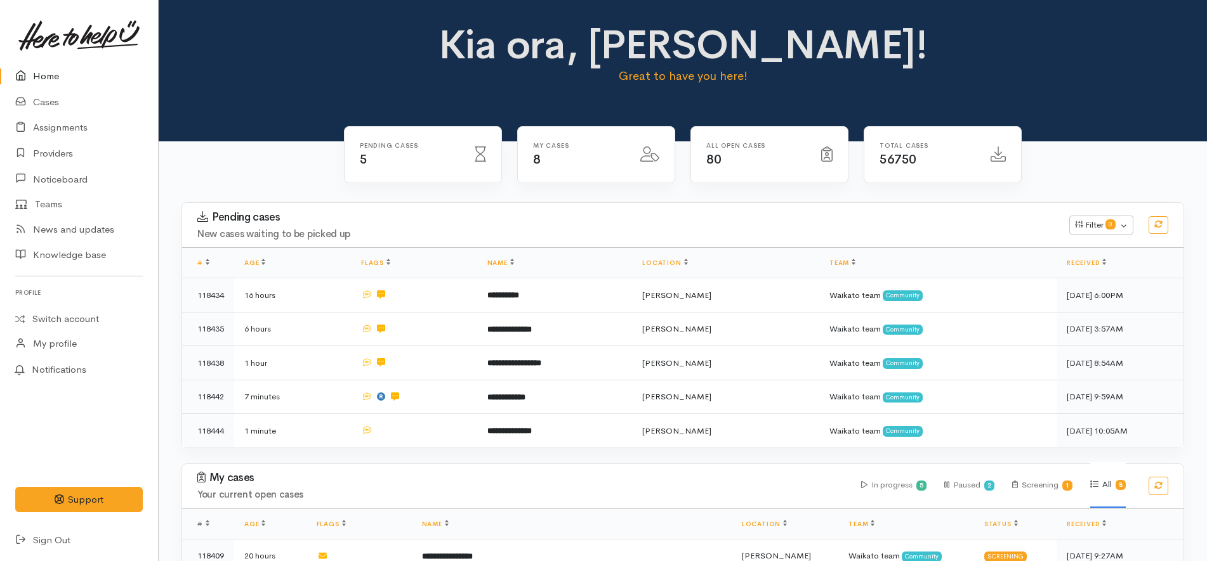
click at [100, 75] on link "Home" at bounding box center [79, 76] width 158 height 26
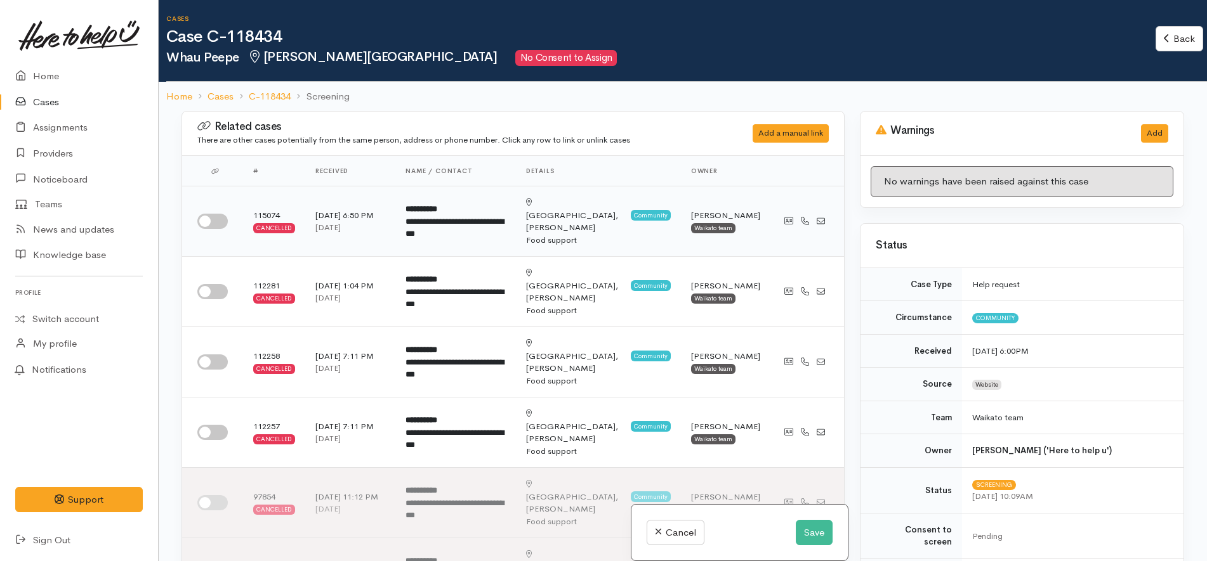
click at [208, 214] on input "checkbox" at bounding box center [212, 221] width 30 height 15
checkbox input "true"
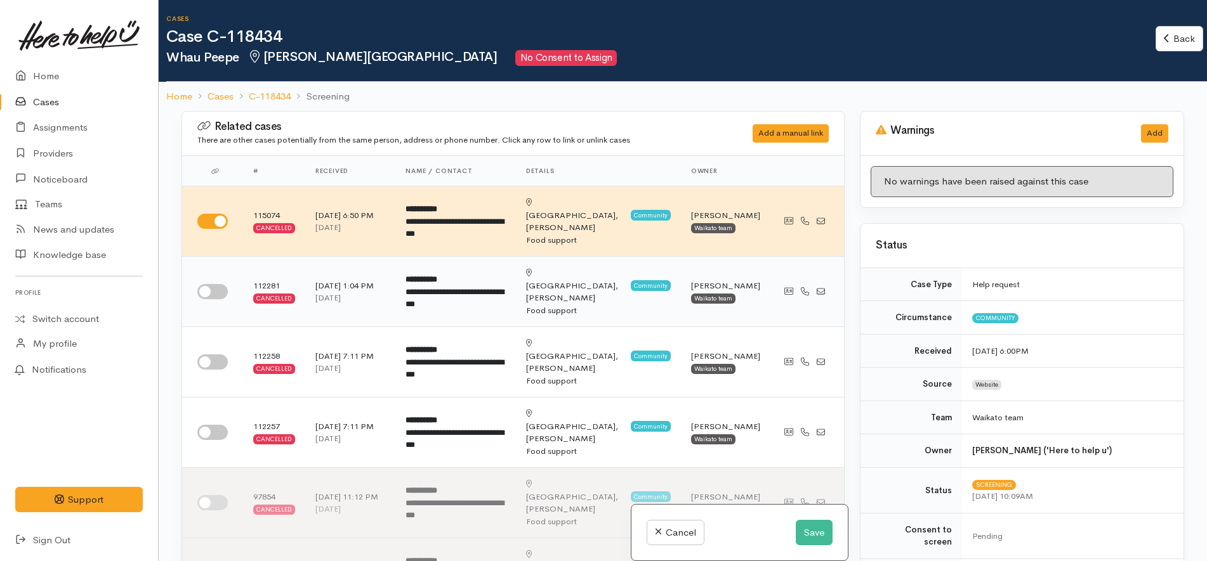
click at [215, 284] on input "checkbox" at bounding box center [212, 291] width 30 height 15
checkbox input "true"
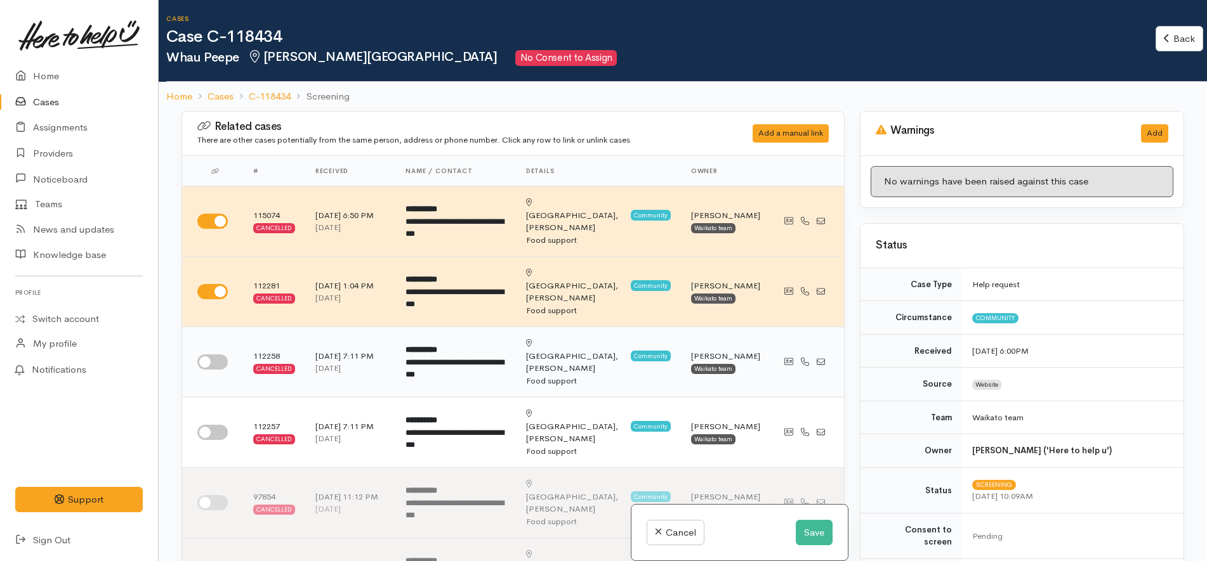
click at [209, 355] on input "checkbox" at bounding box center [212, 362] width 30 height 15
checkbox input "true"
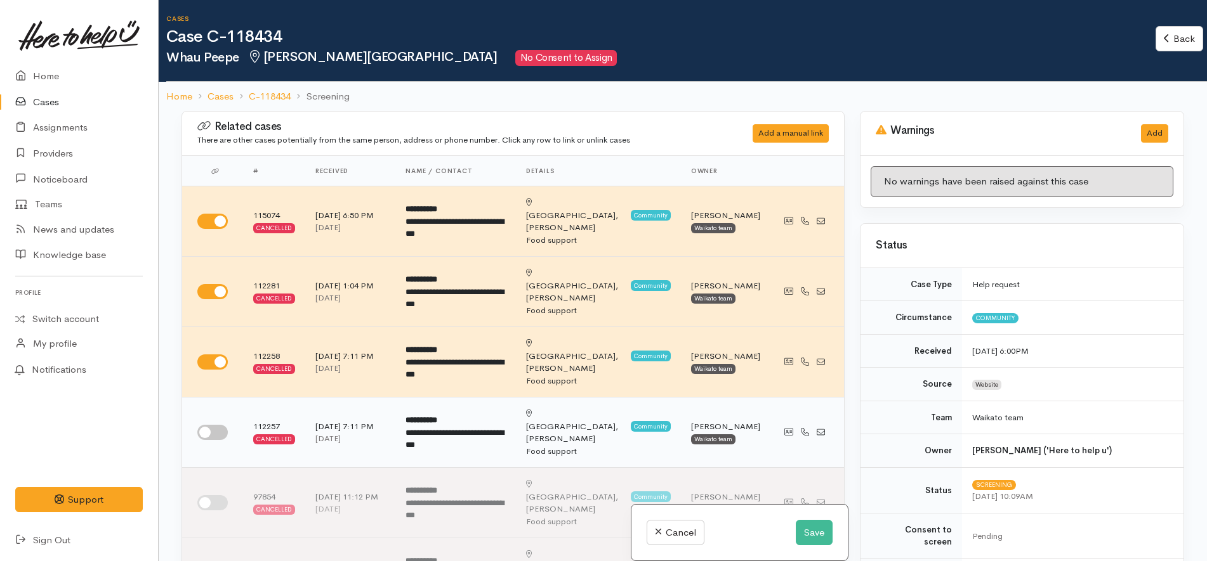
click at [213, 425] on input "checkbox" at bounding box center [212, 432] width 30 height 15
checkbox input "true"
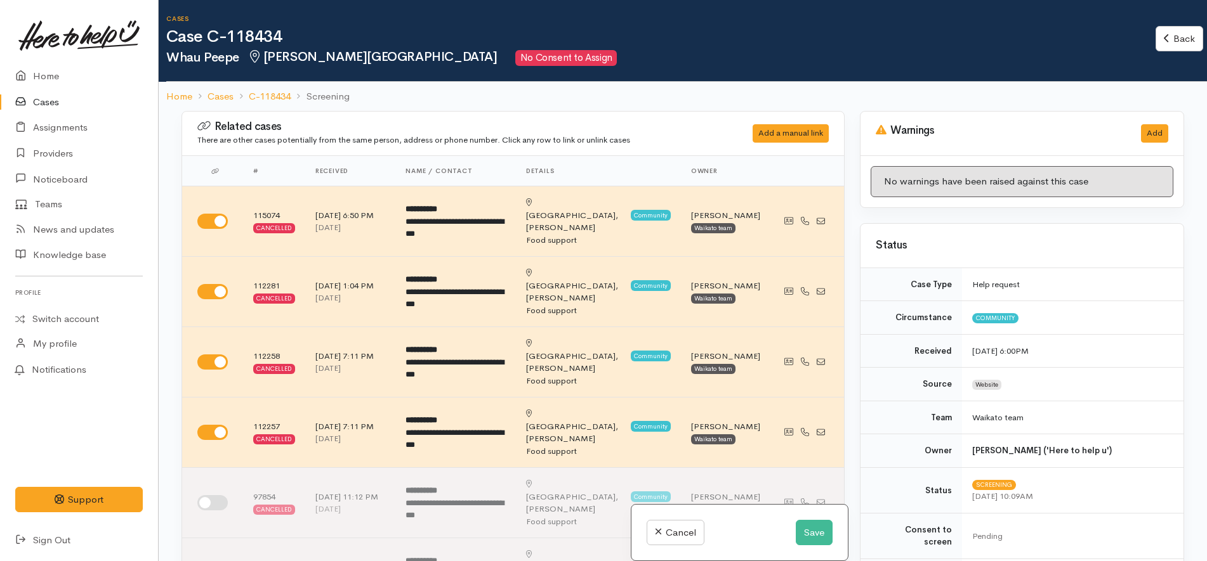
scroll to position [476, 0]
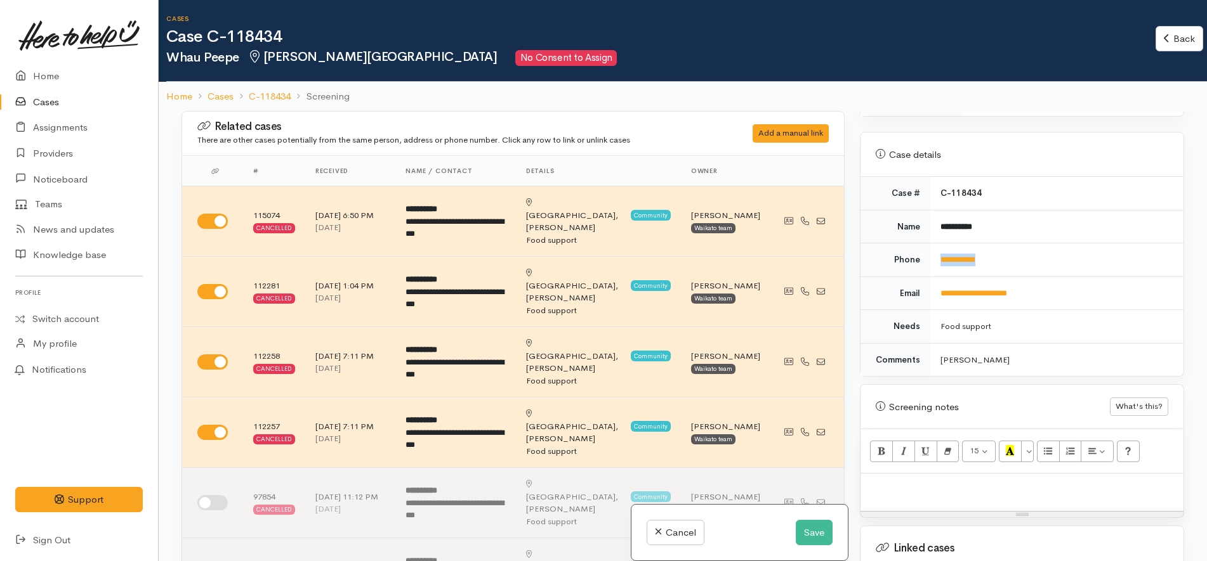
drag, startPoint x: 1003, startPoint y: 249, endPoint x: 932, endPoint y: 246, distance: 71.1
click at [932, 246] on td "**********" at bounding box center [1056, 261] width 253 height 34
copy link "**********"
click at [808, 527] on button "Save" at bounding box center [814, 533] width 37 height 26
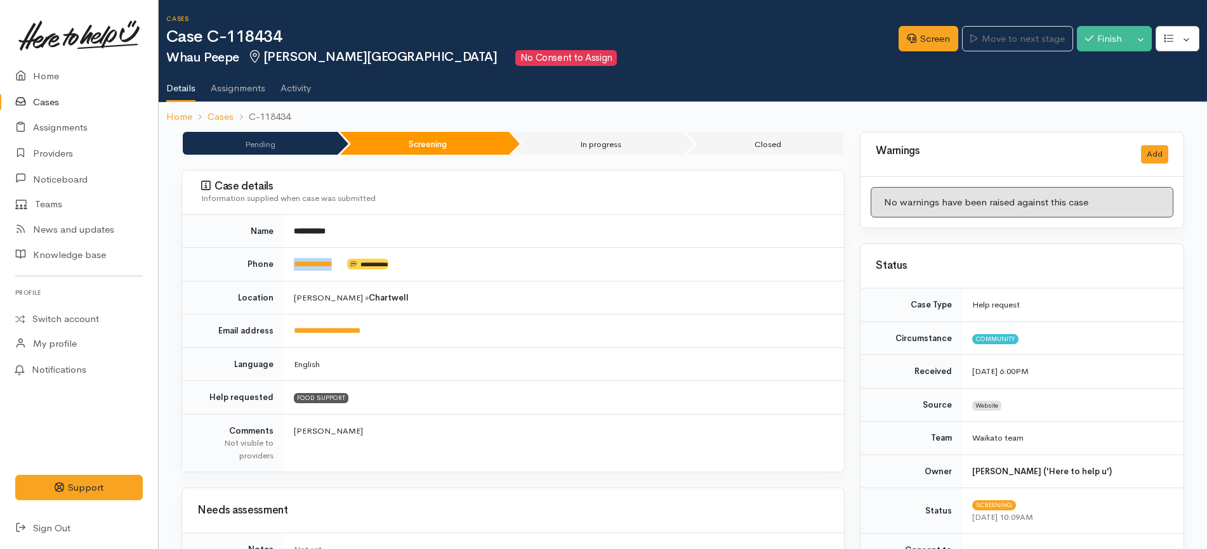
drag, startPoint x: 356, startPoint y: 269, endPoint x: 283, endPoint y: 268, distance: 73.0
click at [284, 268] on td "**********" at bounding box center [564, 265] width 560 height 34
copy td "**********"
click at [533, 223] on td "**********" at bounding box center [564, 231] width 560 height 33
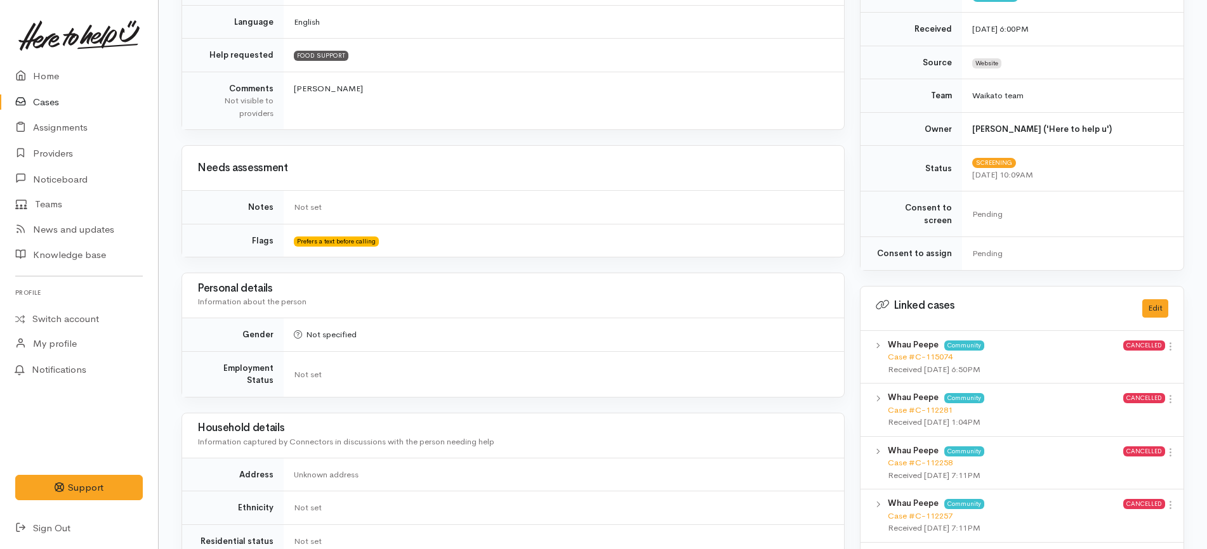
scroll to position [476, 0]
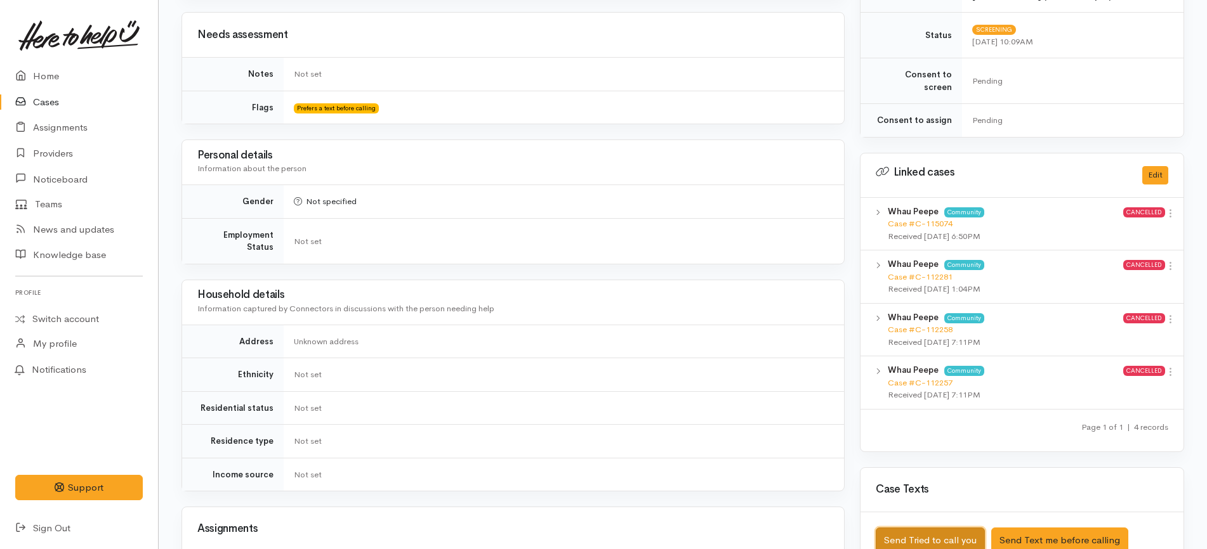
click at [957, 528] on button "Send Tried to call you" at bounding box center [930, 541] width 109 height 26
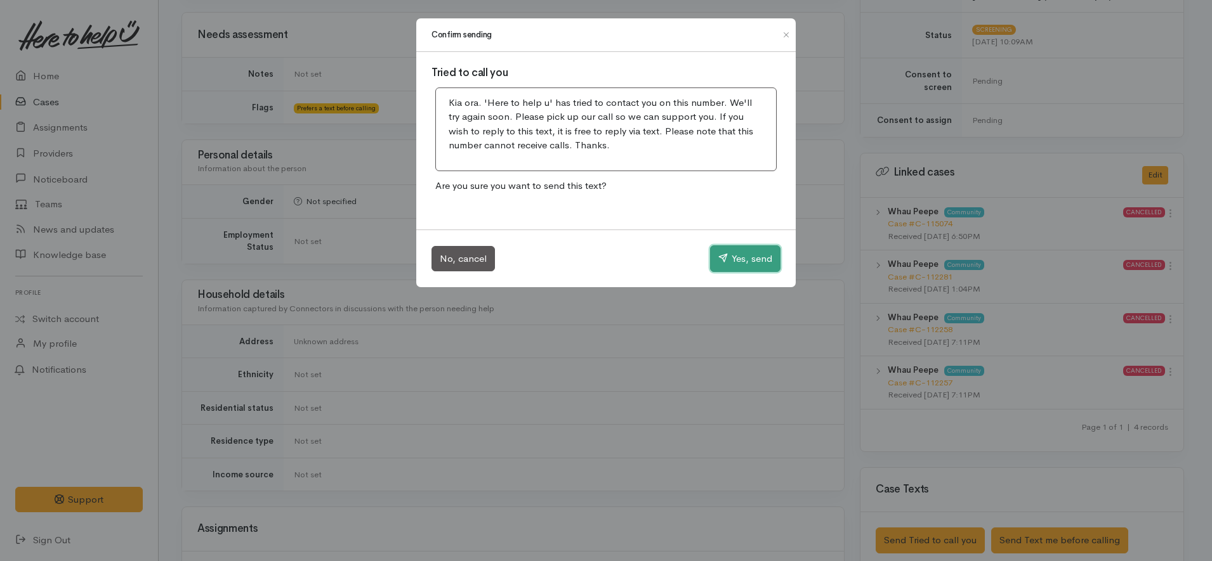
click at [749, 254] on button "Yes, send" at bounding box center [745, 259] width 70 height 27
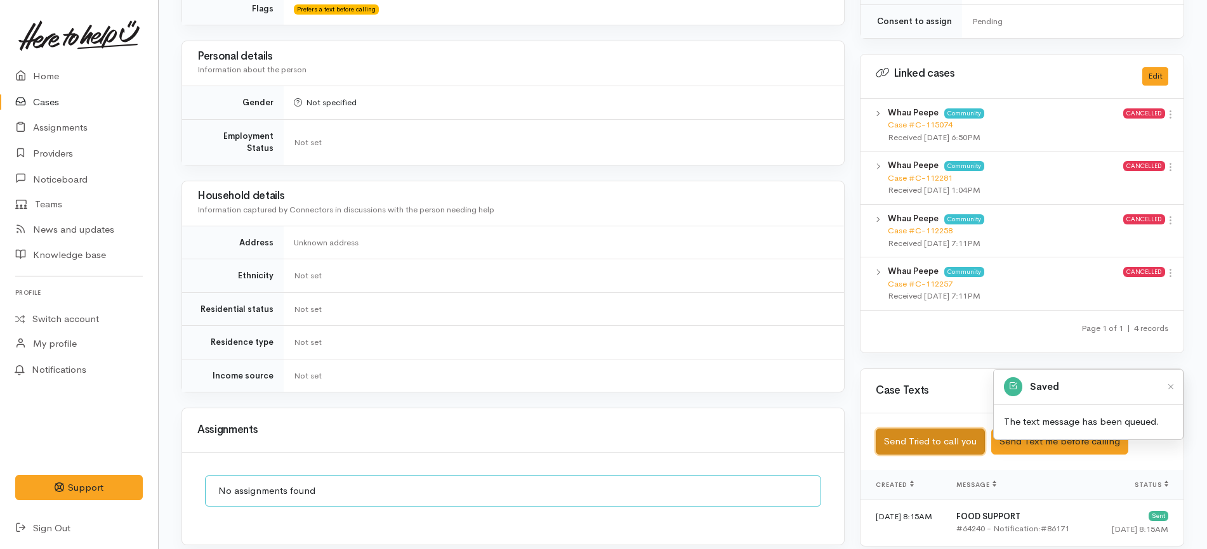
scroll to position [687, 0]
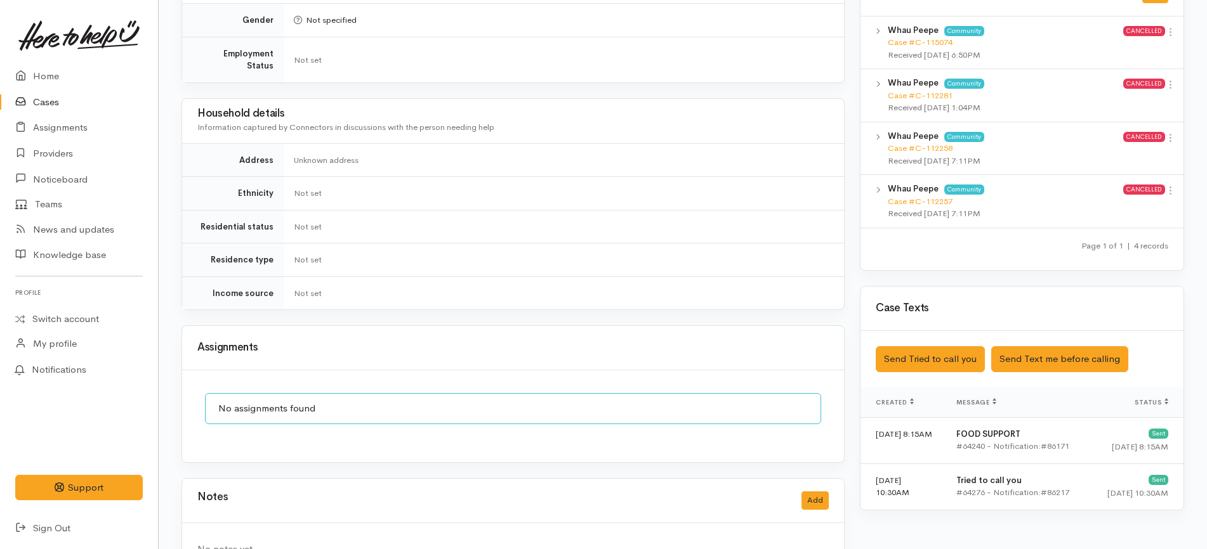
scroll to position [687, 0]
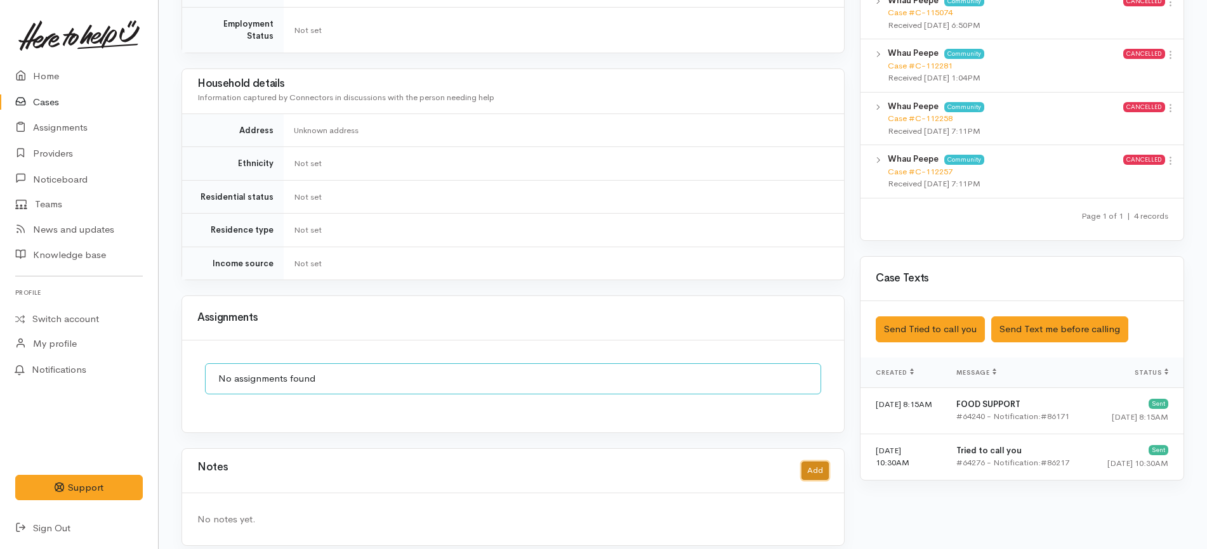
click at [814, 464] on button "Add" at bounding box center [814, 471] width 27 height 18
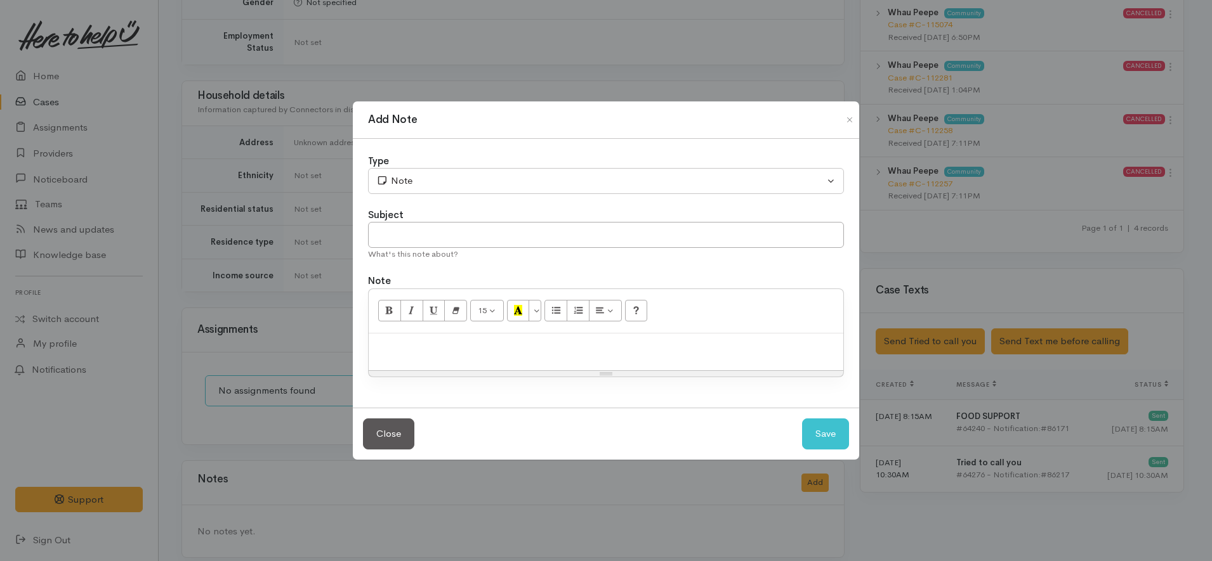
click at [570, 355] on div at bounding box center [606, 352] width 475 height 37
paste div
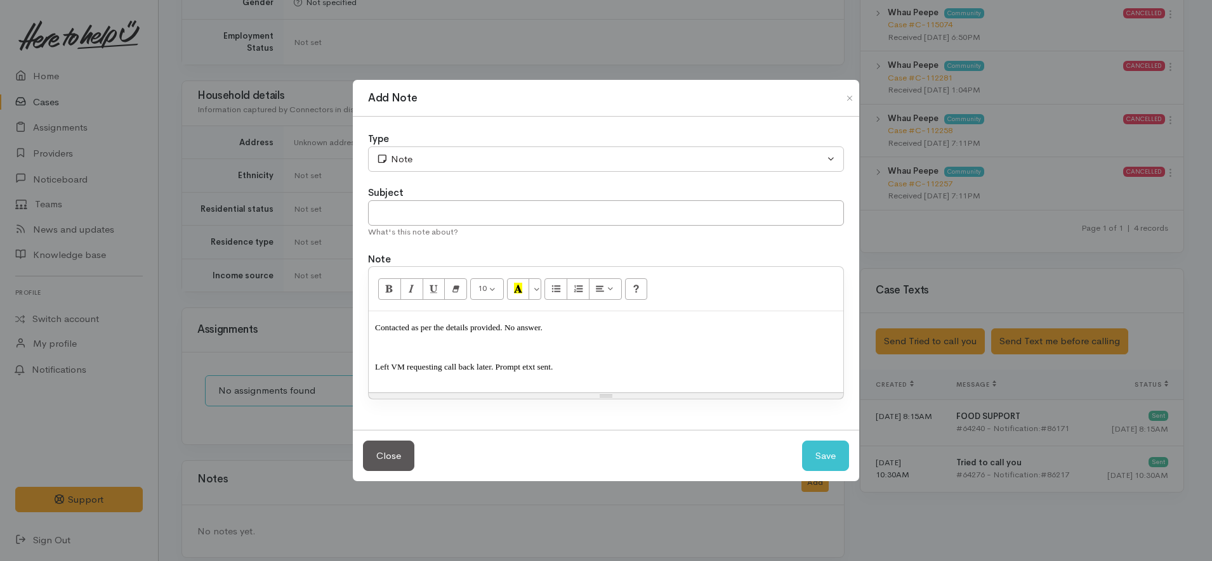
click at [454, 136] on div "Type" at bounding box center [606, 139] width 476 height 15
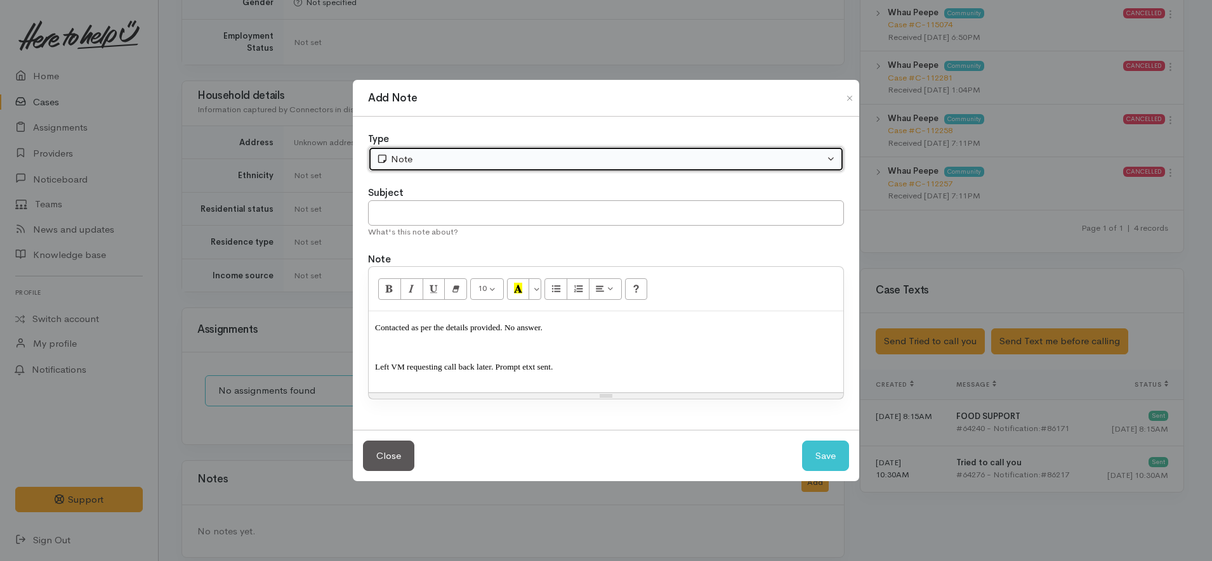
click at [449, 150] on button "Note" at bounding box center [606, 160] width 476 height 26
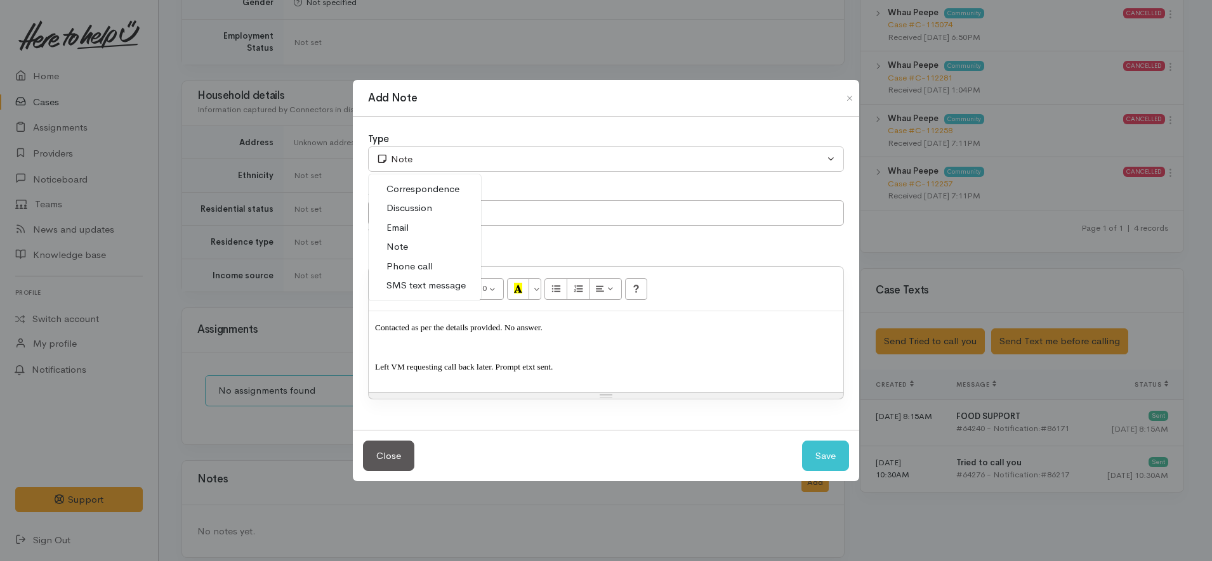
click at [421, 270] on span "Phone call" at bounding box center [409, 266] width 46 height 15
click at [832, 459] on button "Save" at bounding box center [825, 456] width 47 height 31
select select "1"
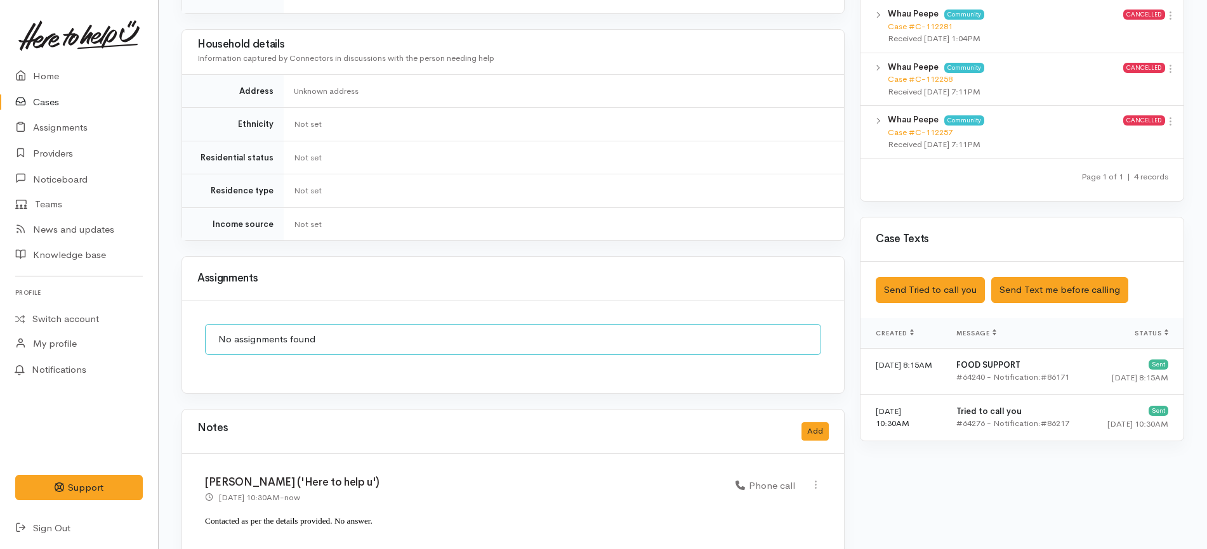
scroll to position [783, 0]
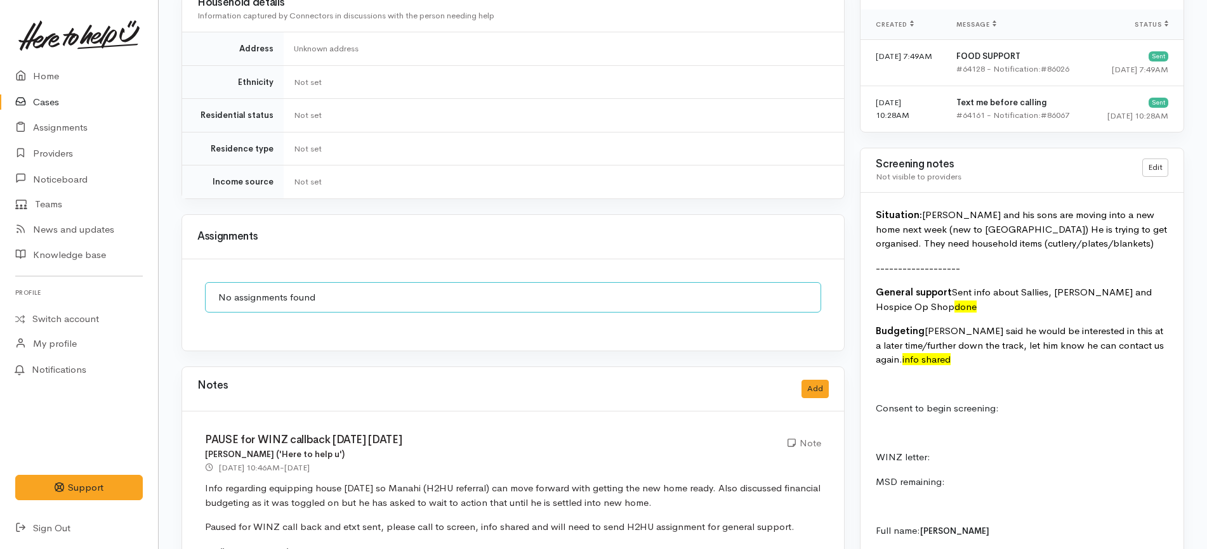
scroll to position [1031, 0]
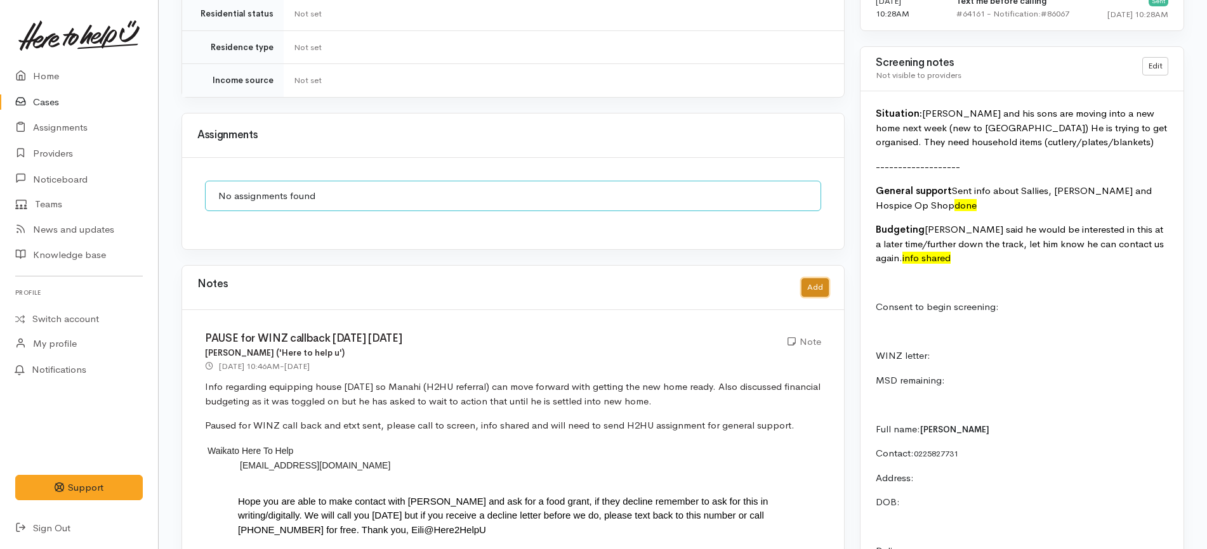
click at [811, 279] on button "Add" at bounding box center [814, 288] width 27 height 18
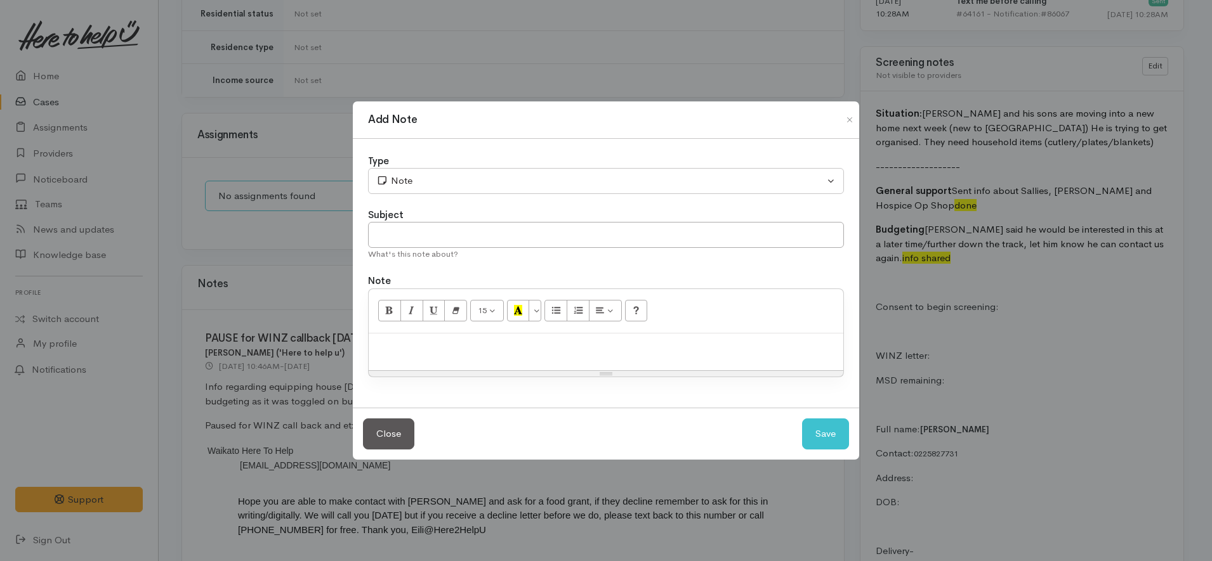
click at [570, 362] on div at bounding box center [606, 352] width 475 height 37
paste div
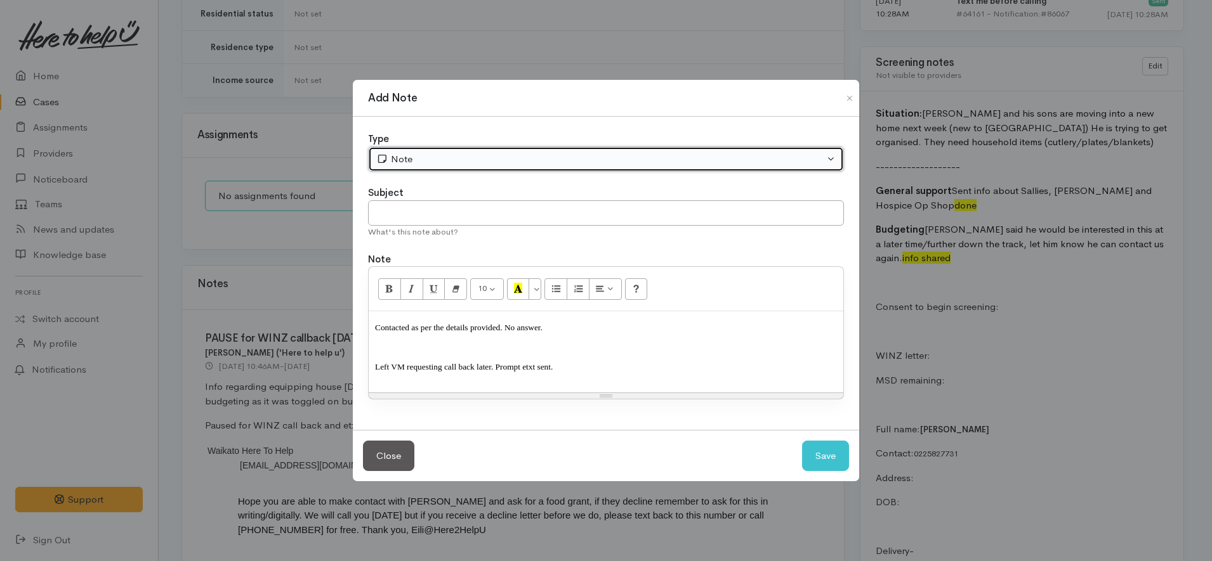
click at [458, 150] on button "Note" at bounding box center [606, 160] width 476 height 26
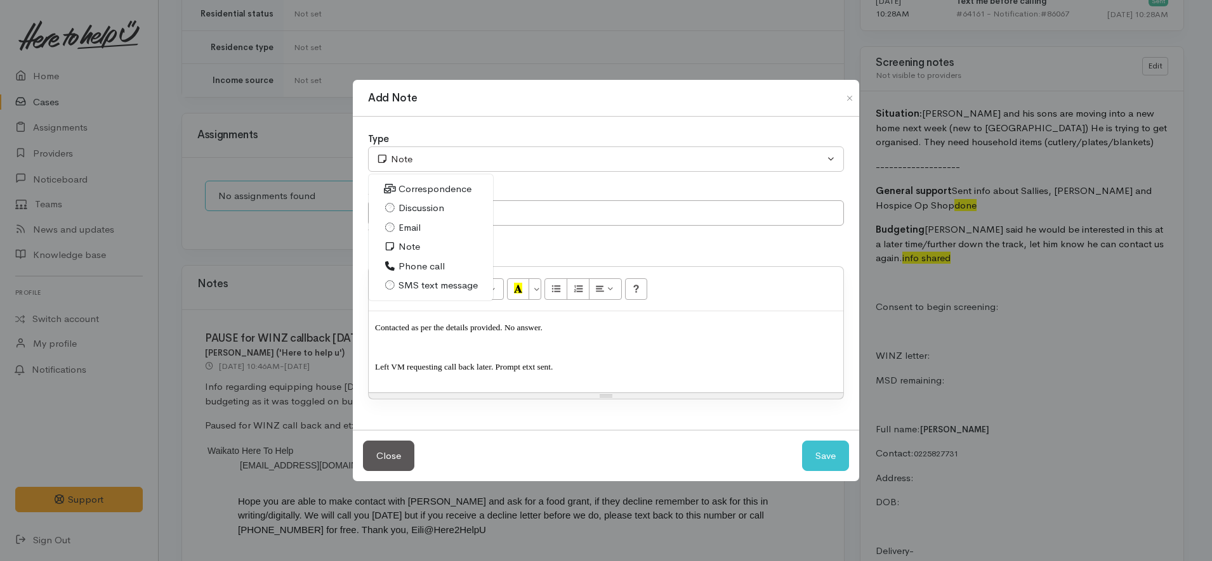
click at [416, 262] on span "Phone call" at bounding box center [421, 266] width 46 height 15
click at [829, 465] on button "Save" at bounding box center [825, 456] width 47 height 31
select select "1"
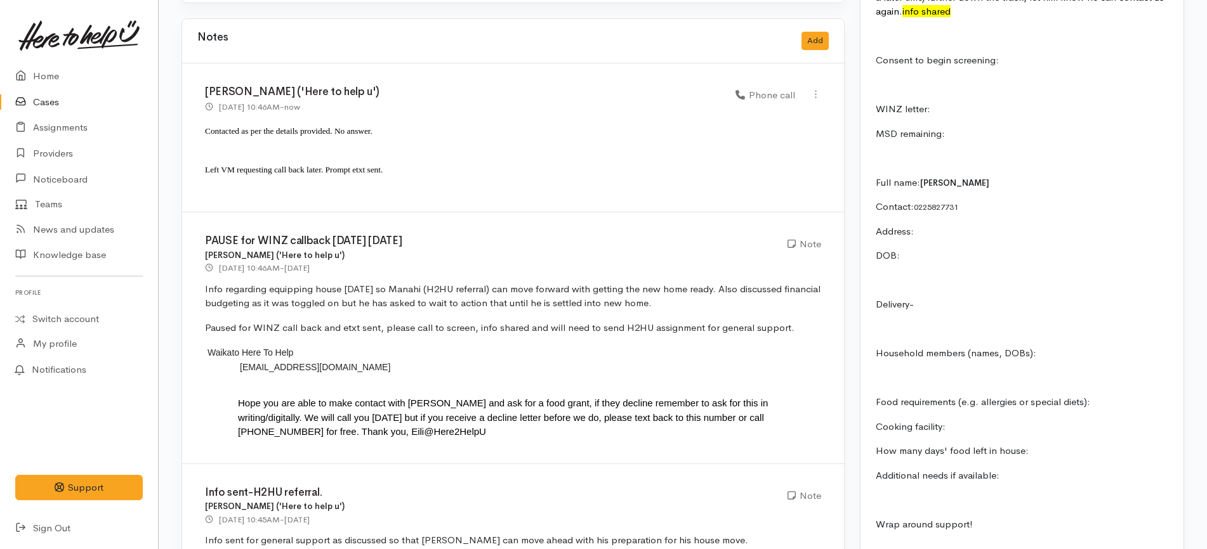
scroll to position [1190, 0]
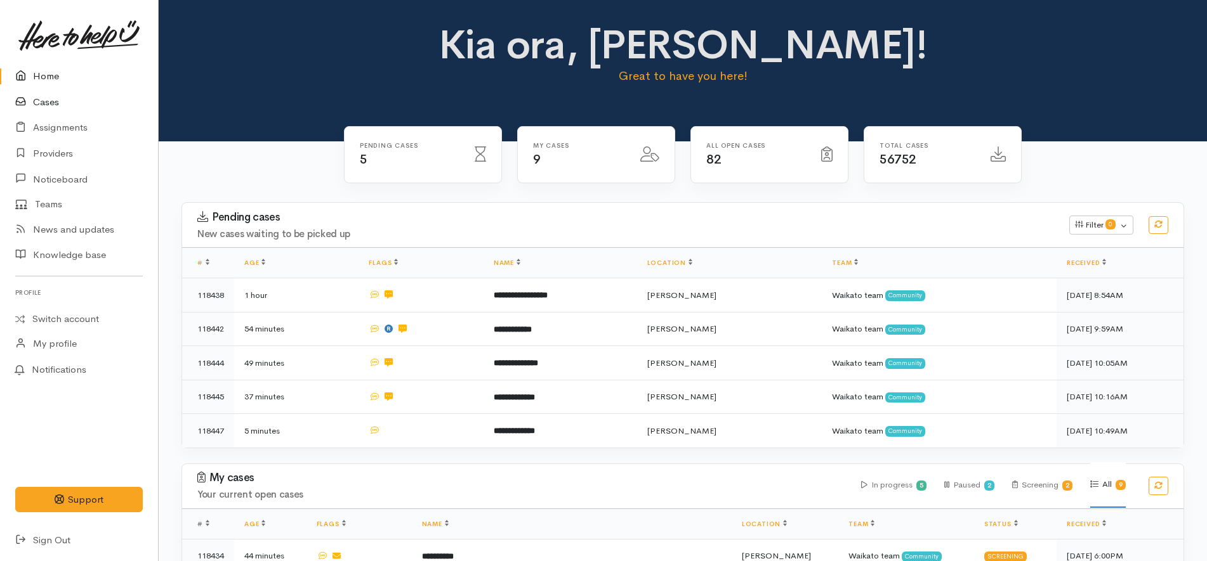
drag, startPoint x: 0, startPoint y: 0, endPoint x: 62, endPoint y: 103, distance: 119.8
click at [275, 108] on div "Kia ora, Katarina! Great to have you here!" at bounding box center [683, 70] width 1048 height 141
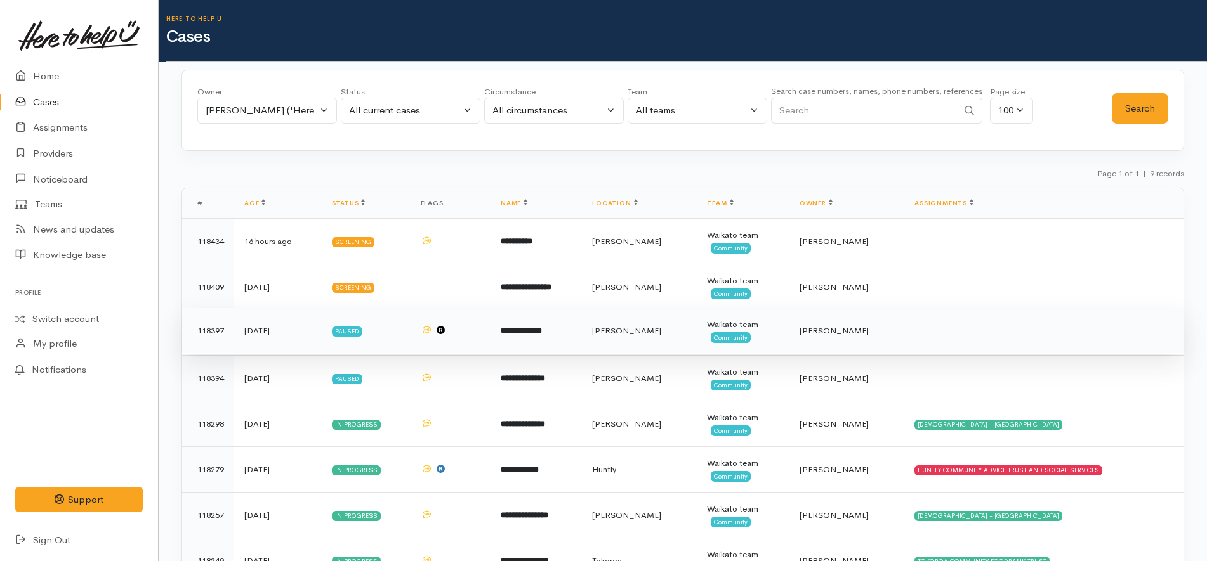
click at [464, 334] on td at bounding box center [450, 331] width 80 height 46
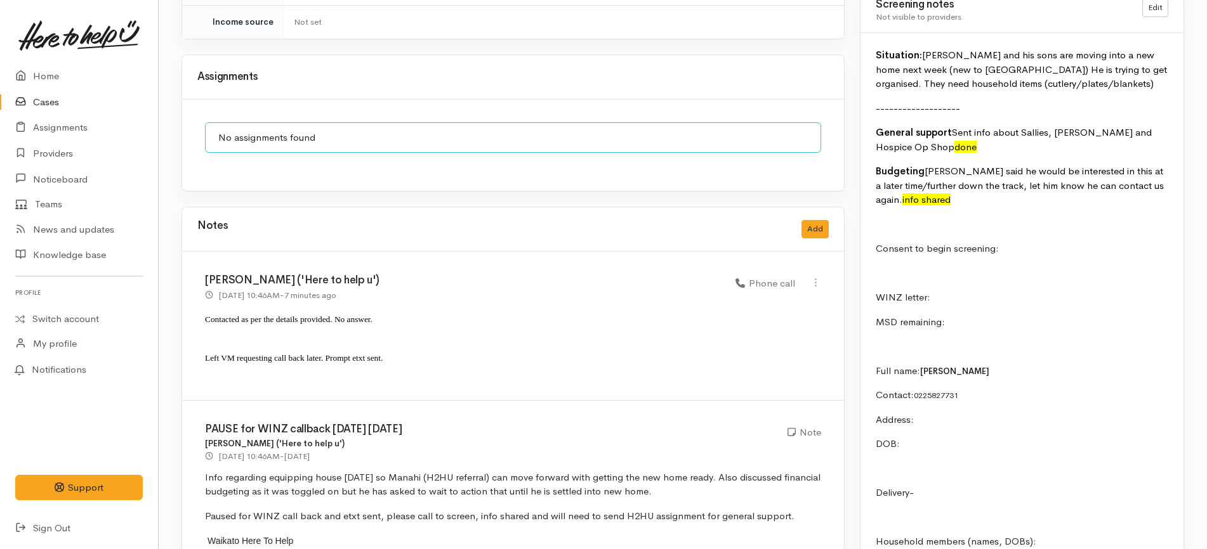
scroll to position [1110, 0]
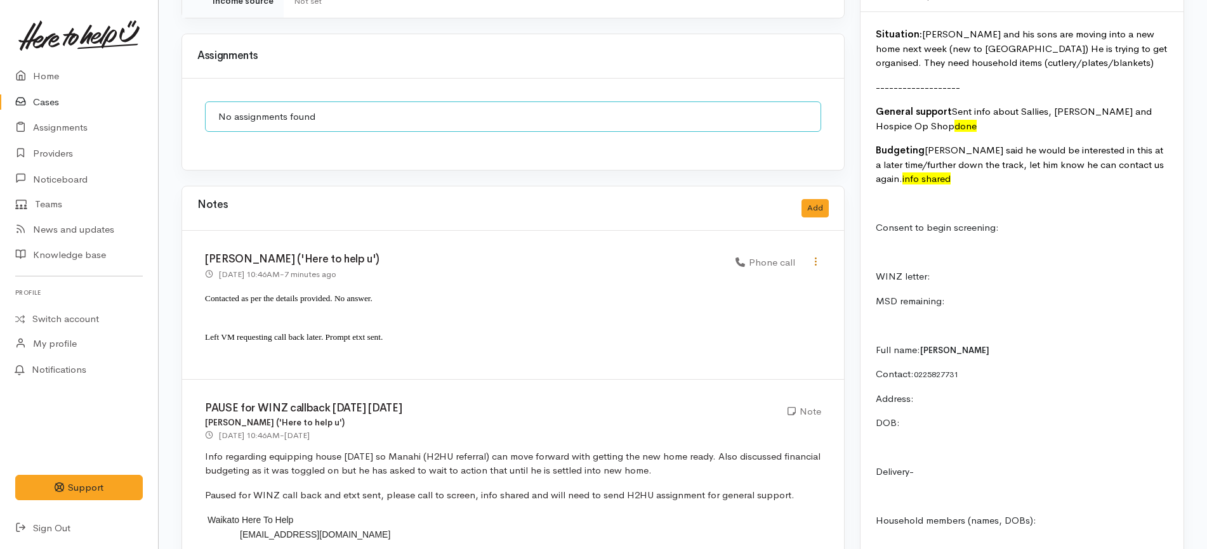
click at [815, 256] on icon at bounding box center [815, 261] width 11 height 11
click at [782, 277] on link "Edit" at bounding box center [770, 287] width 100 height 20
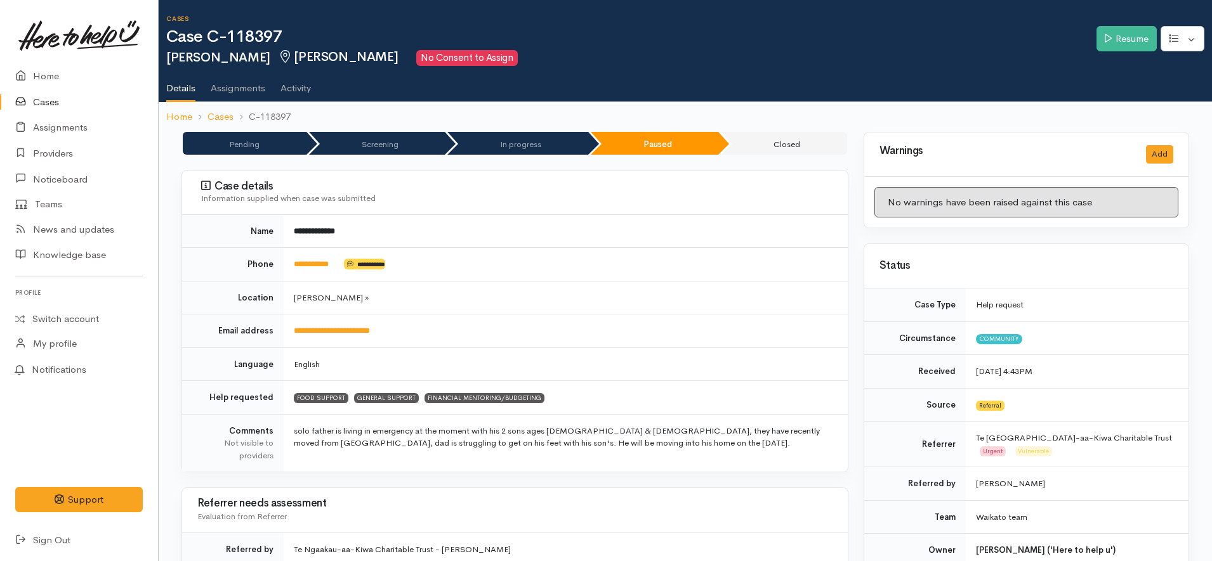
select select "3"
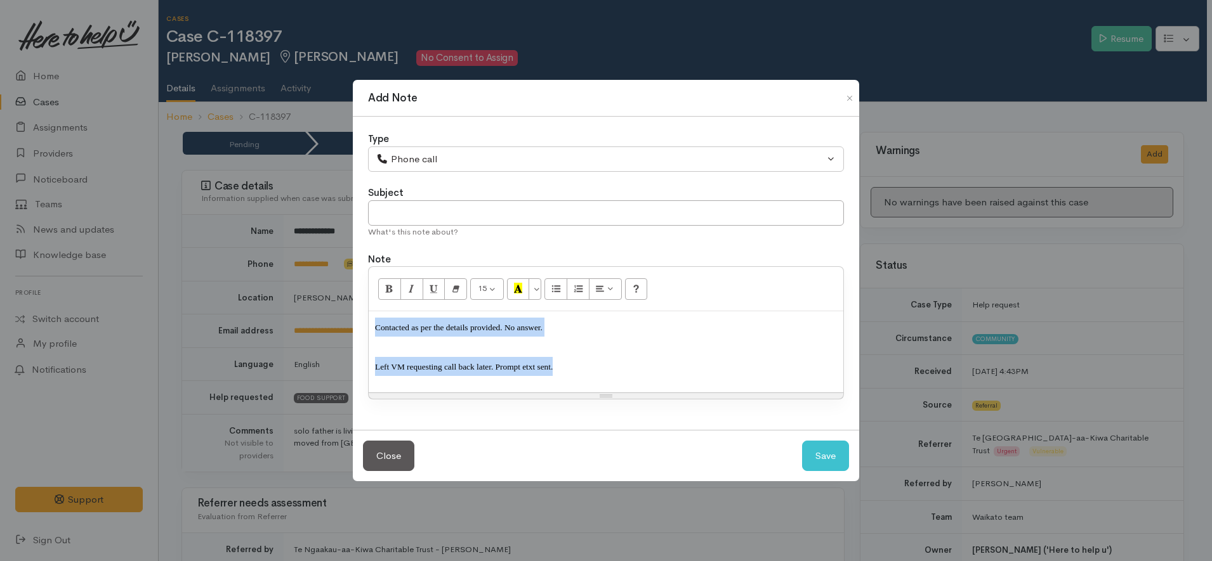
drag, startPoint x: 569, startPoint y: 374, endPoint x: 311, endPoint y: 296, distance: 269.8
click at [311, 296] on div "Add Note Type Correspondence Discussion Email Note Phone call SMS text message …" at bounding box center [606, 280] width 1212 height 561
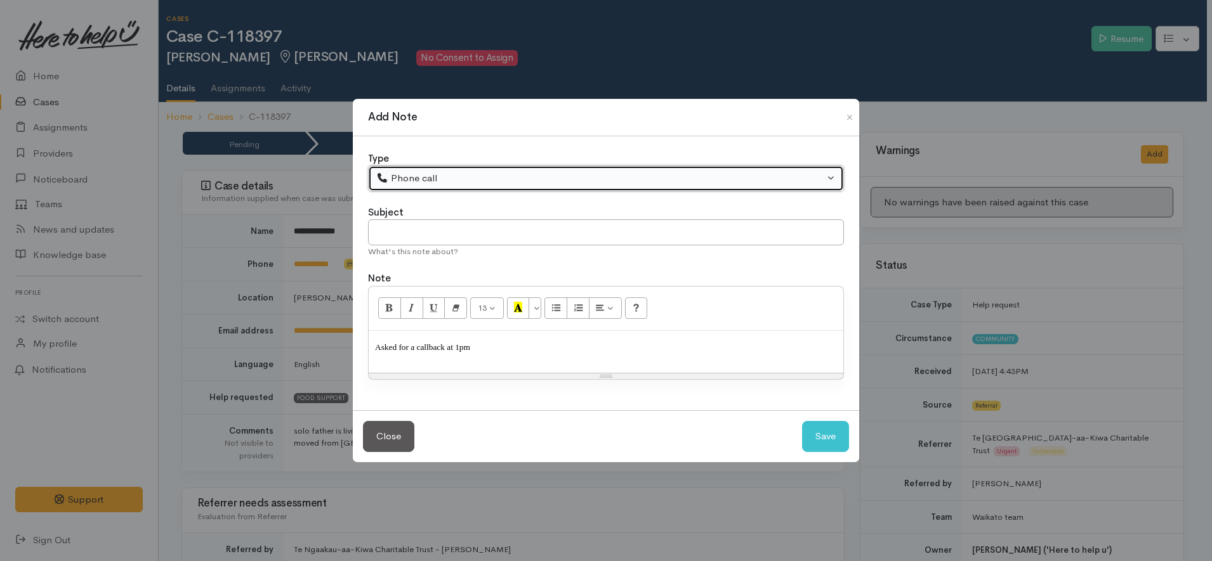
click at [438, 183] on div "Phone call" at bounding box center [600, 178] width 448 height 15
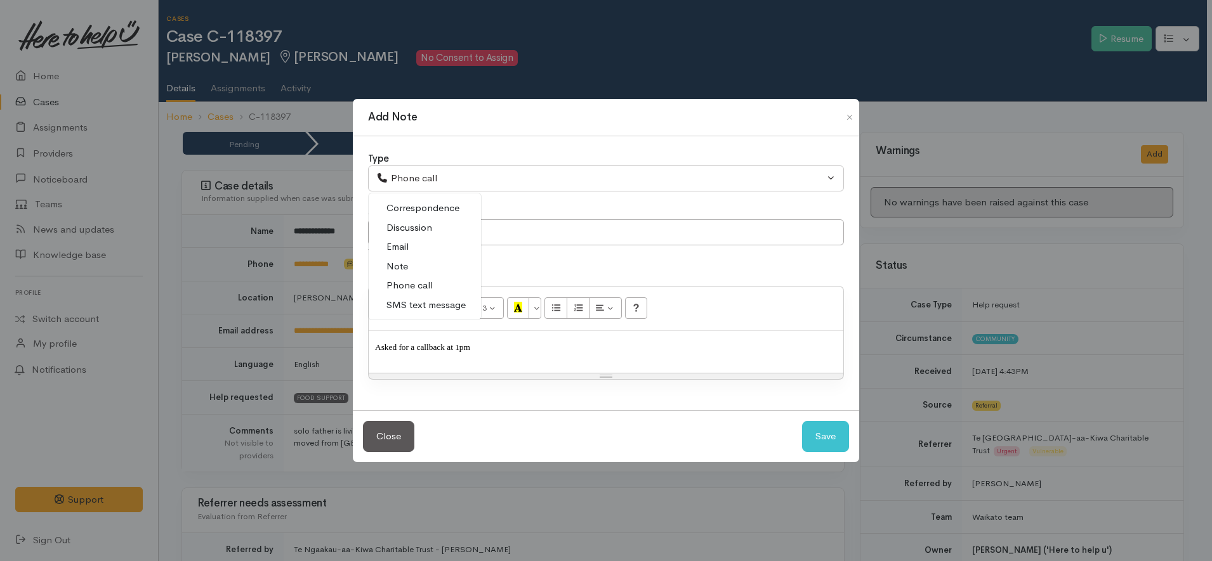
click at [416, 230] on span "Discussion" at bounding box center [409, 228] width 46 height 15
click at [835, 441] on button "Save" at bounding box center [825, 436] width 47 height 31
select select "1"
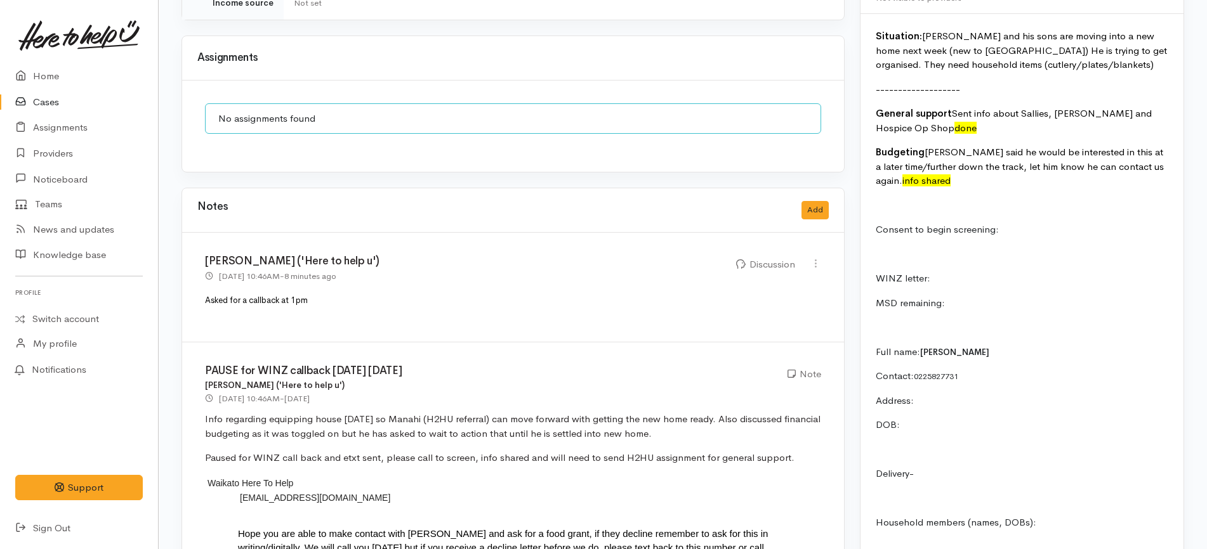
scroll to position [1110, 0]
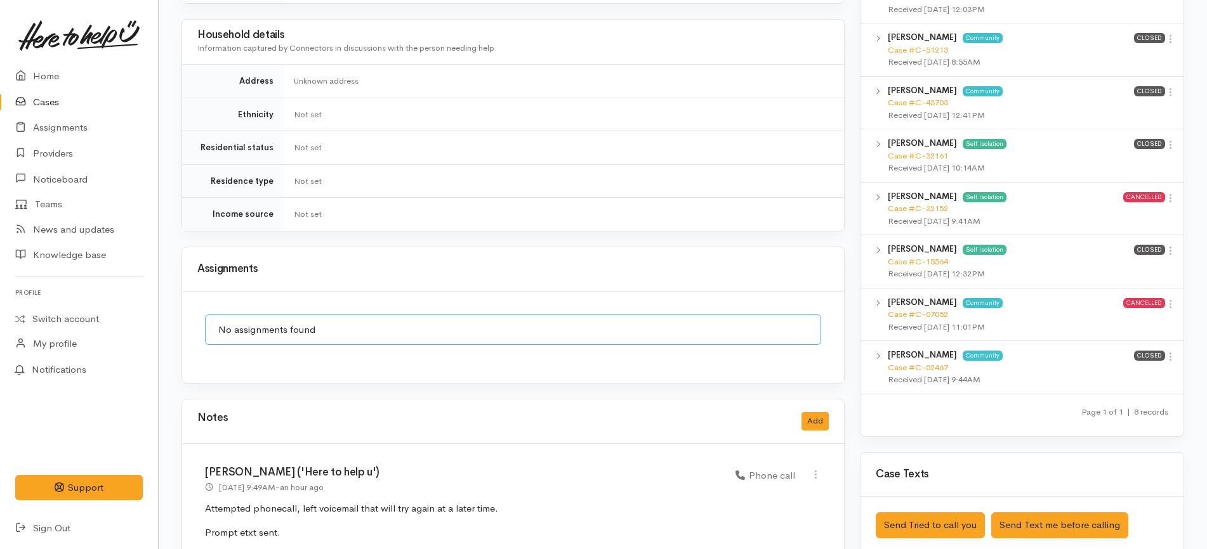
scroll to position [952, 0]
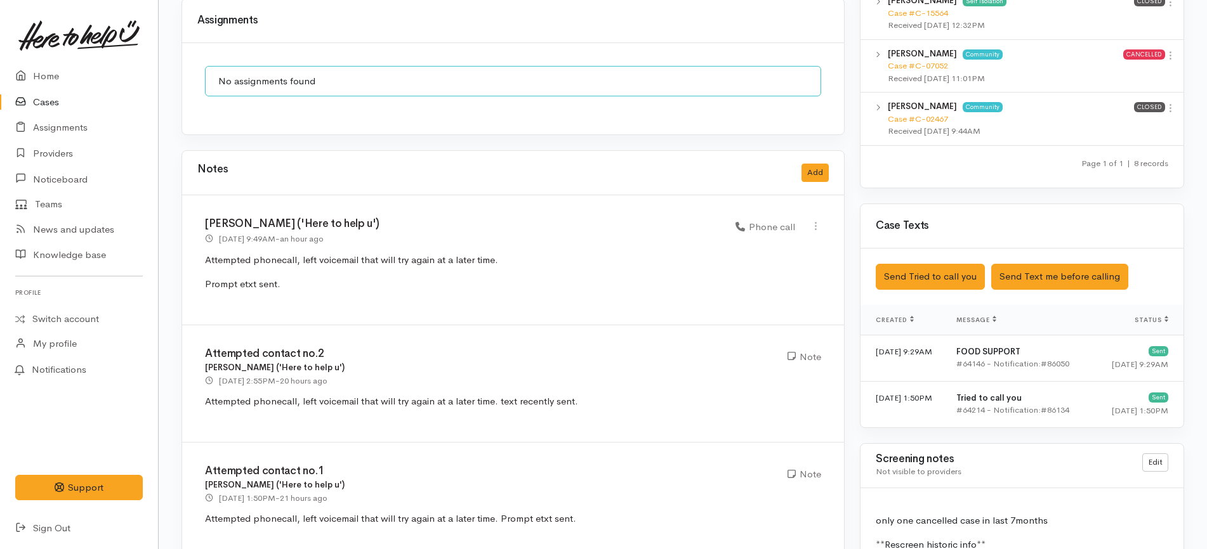
click at [65, 100] on link "Cases" at bounding box center [79, 102] width 158 height 26
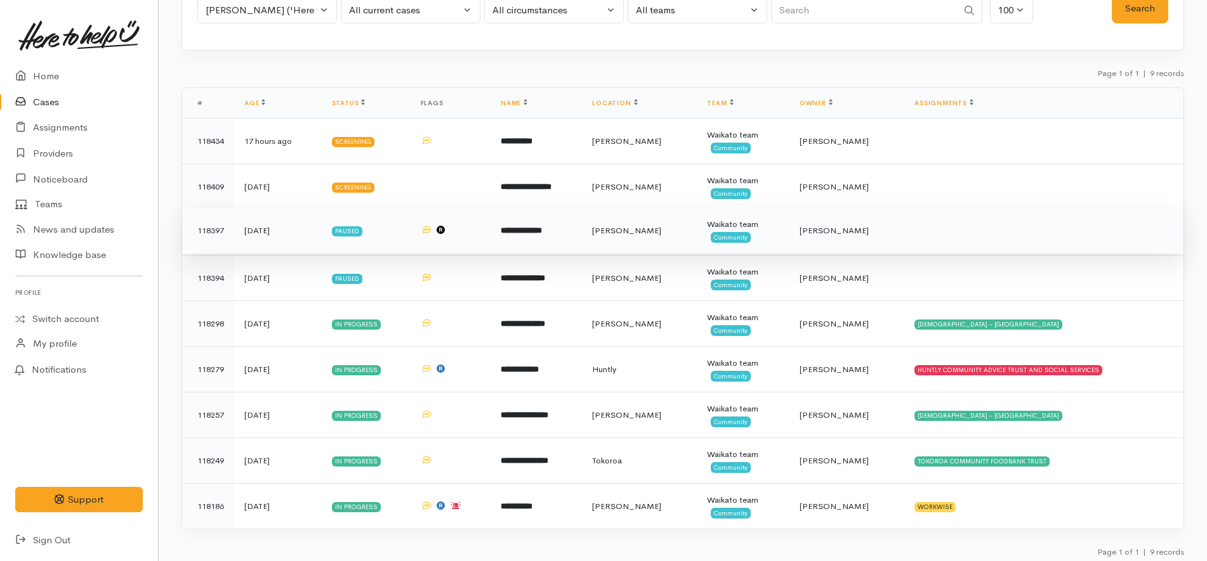
scroll to position [106, 0]
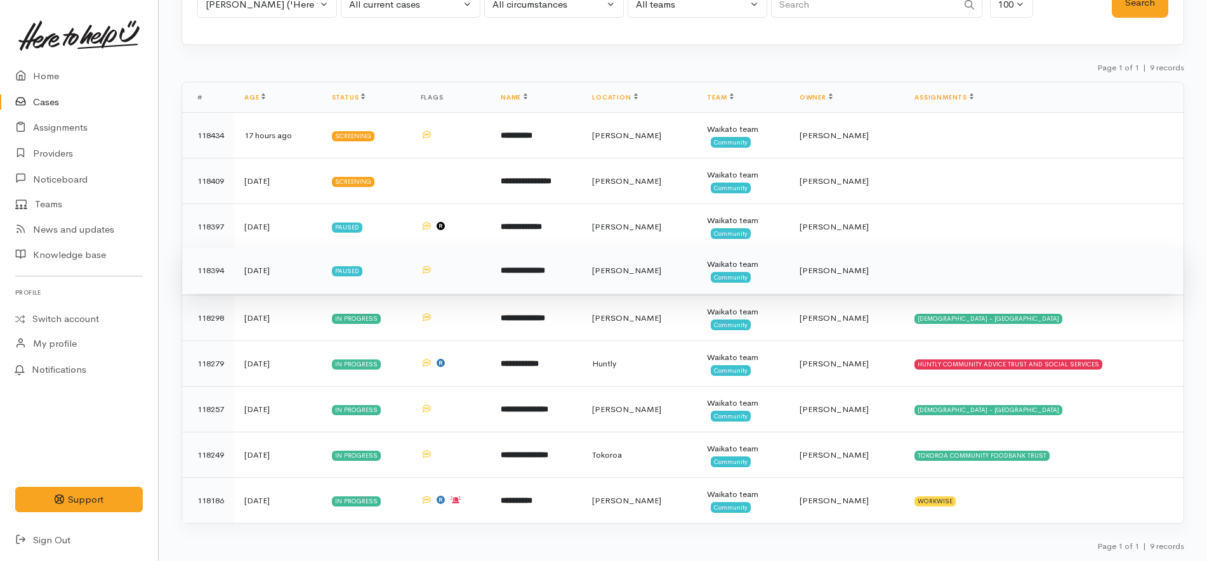
click at [466, 279] on td at bounding box center [450, 271] width 80 height 46
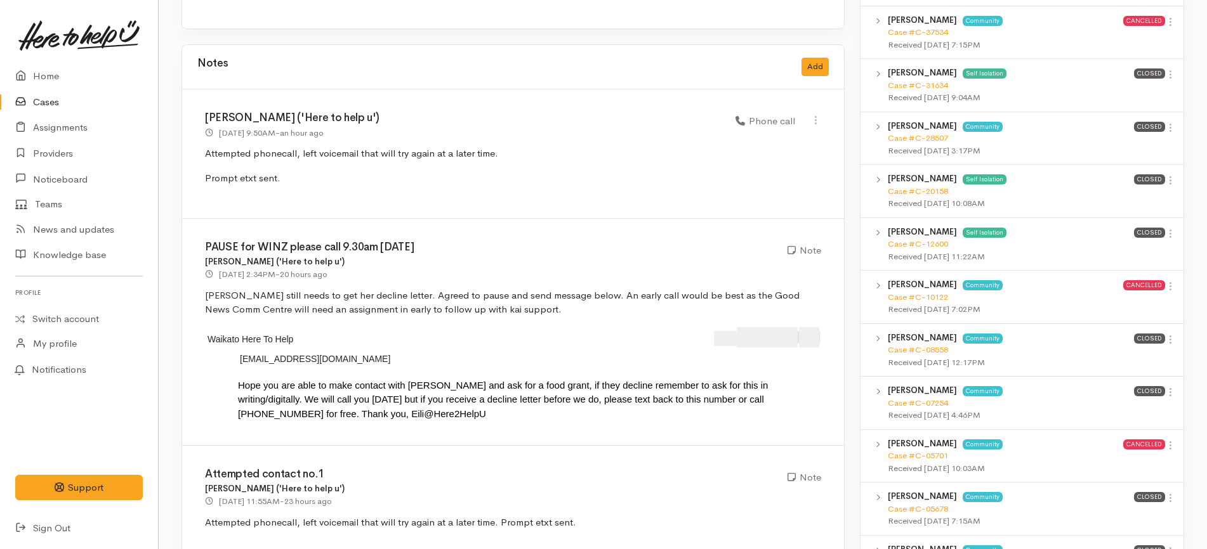
scroll to position [1269, 0]
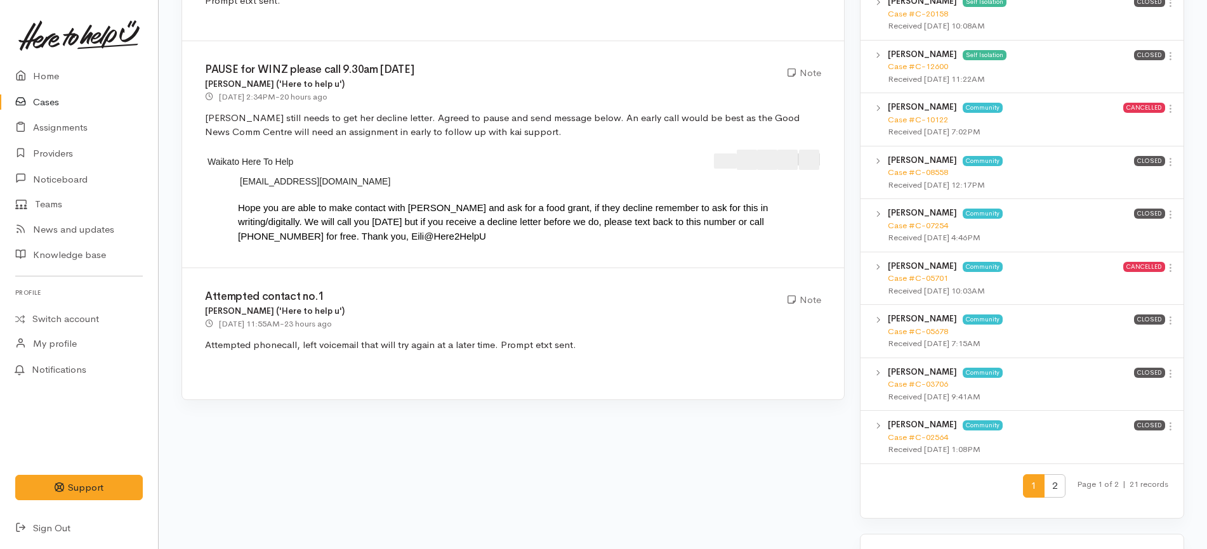
click at [76, 101] on link "Cases" at bounding box center [79, 102] width 158 height 26
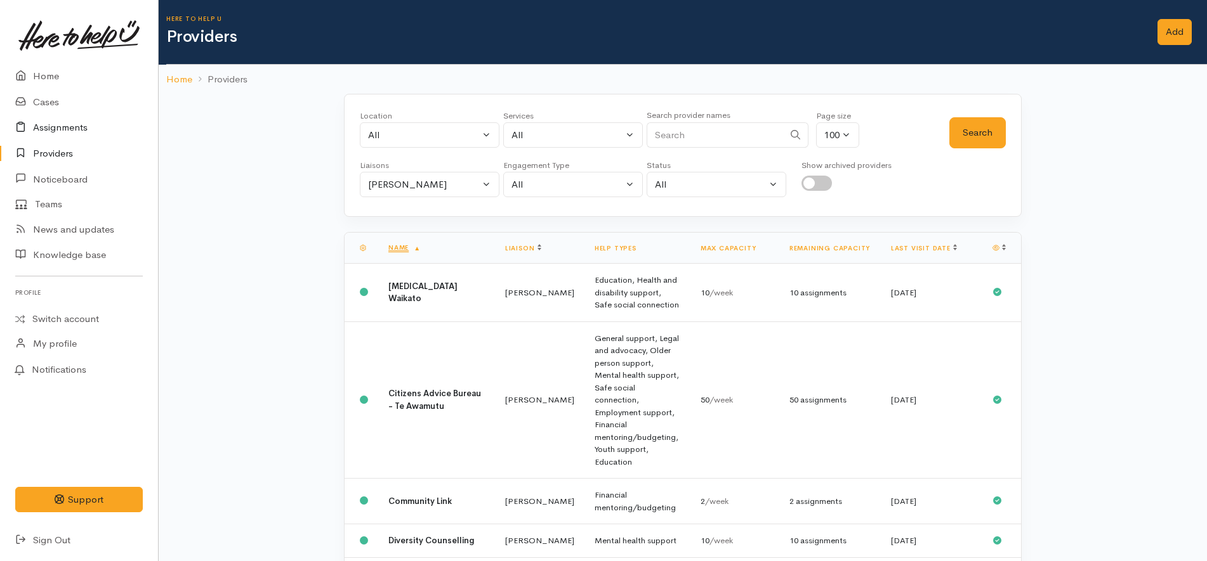
click at [73, 126] on link "Assignments" at bounding box center [79, 128] width 158 height 26
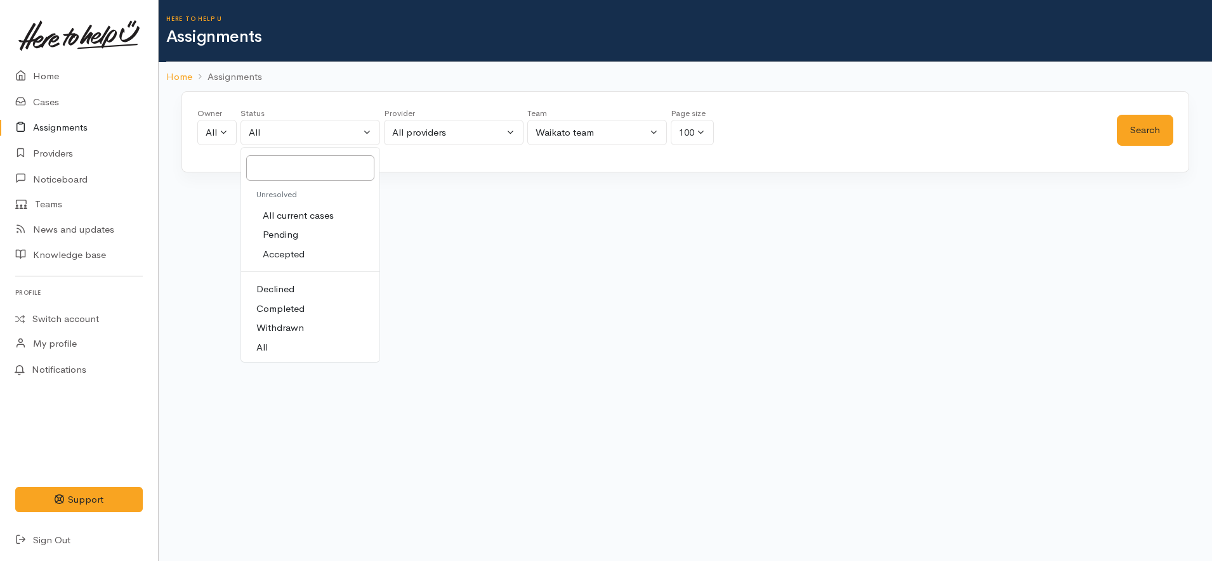
click at [310, 216] on span "All current cases" at bounding box center [298, 216] width 71 height 15
click at [1128, 129] on button "Search" at bounding box center [1145, 130] width 56 height 31
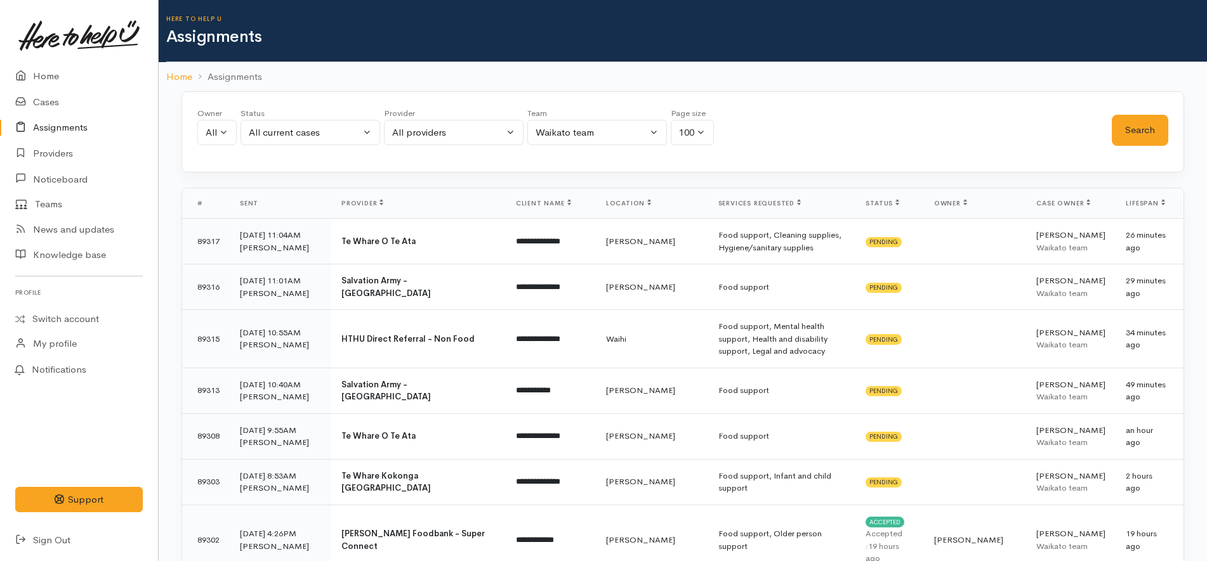
click at [899, 206] on span "Status" at bounding box center [882, 203] width 34 height 8
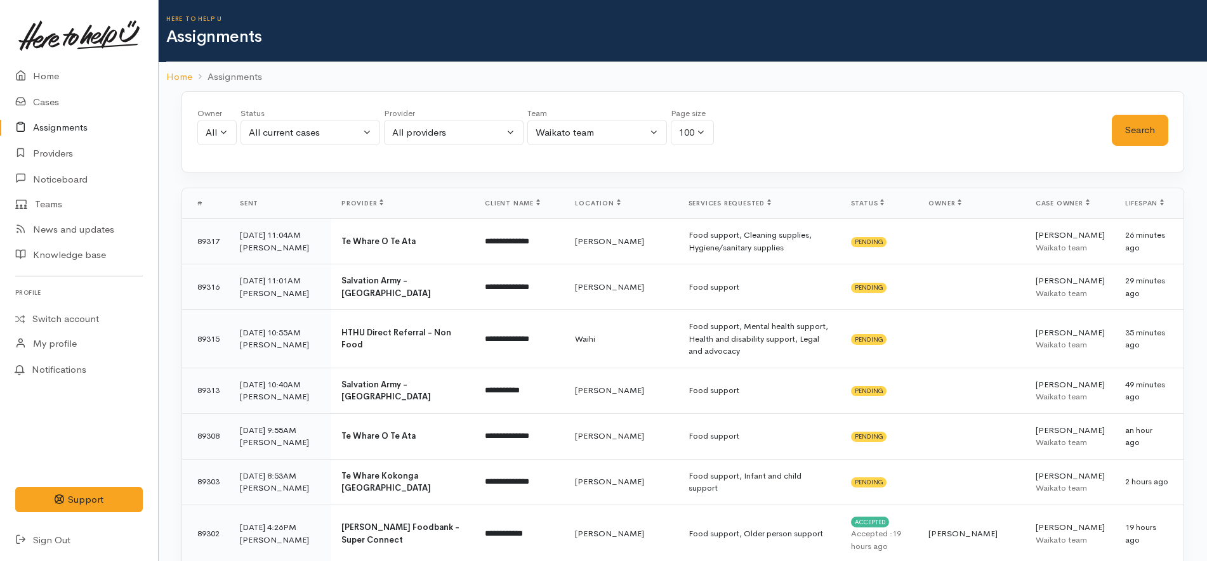
click at [884, 204] on span "Status" at bounding box center [868, 203] width 34 height 8
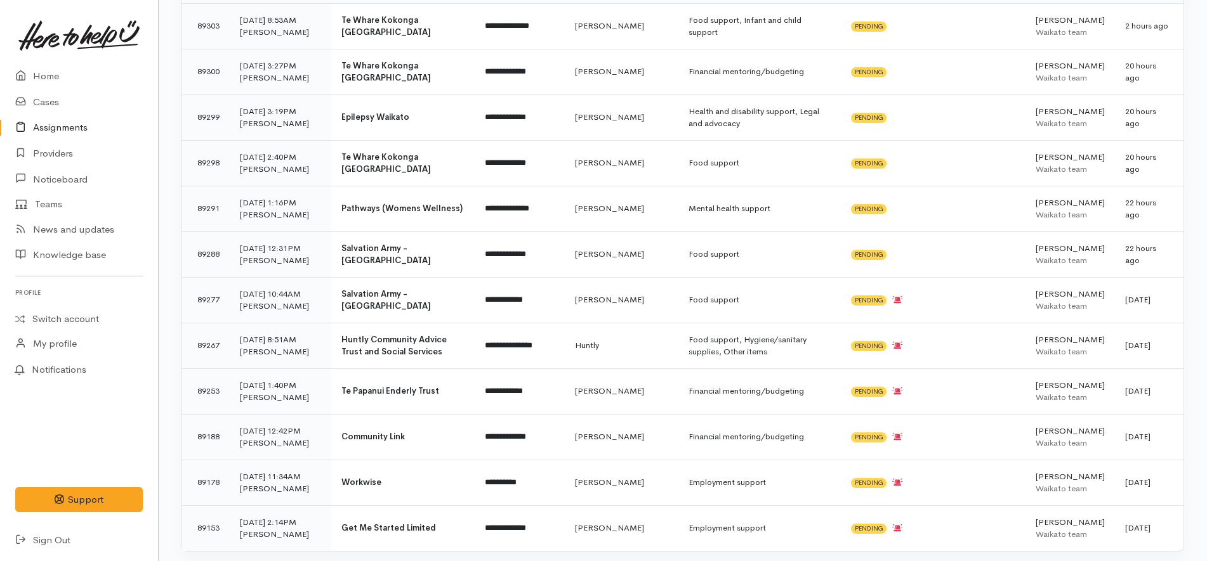
scroll to position [4633, 0]
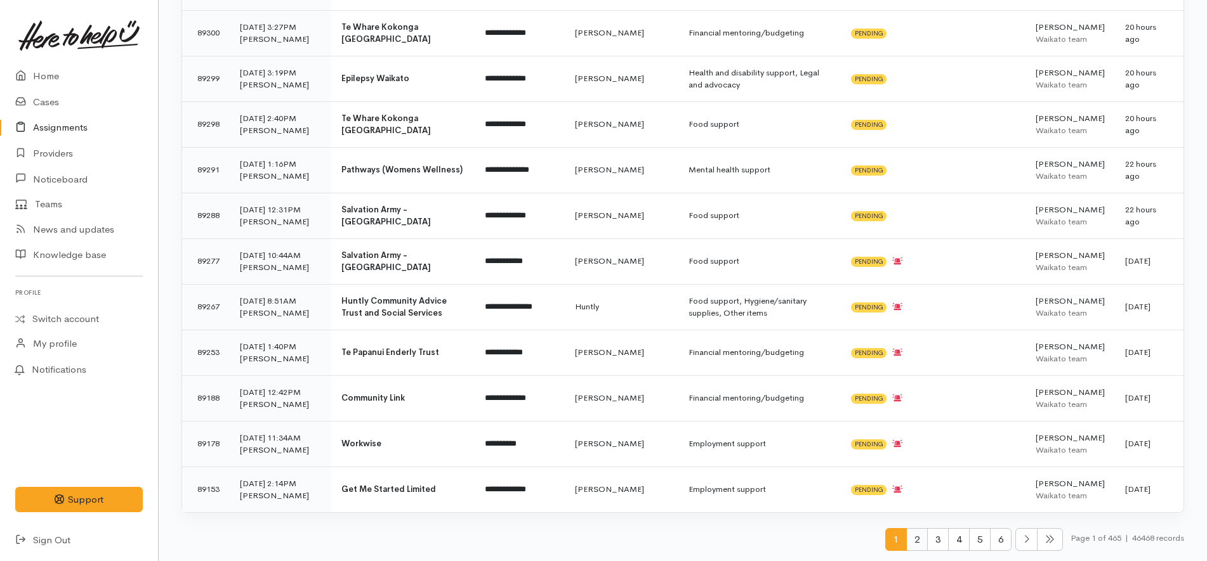
click at [907, 541] on span "2" at bounding box center [917, 539] width 22 height 23
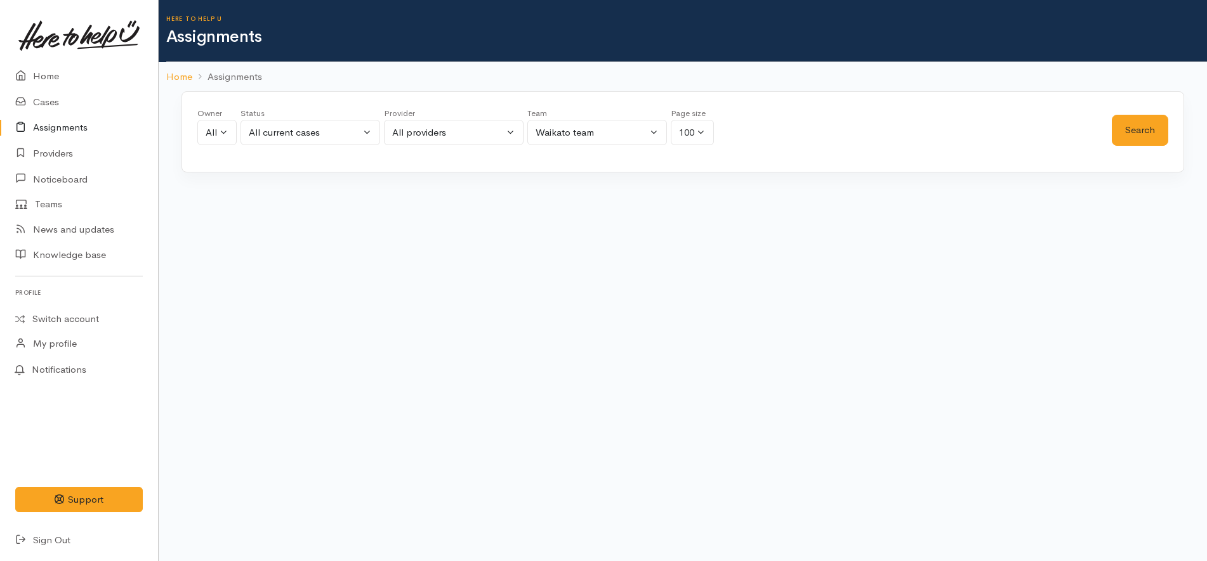
scroll to position [0, 0]
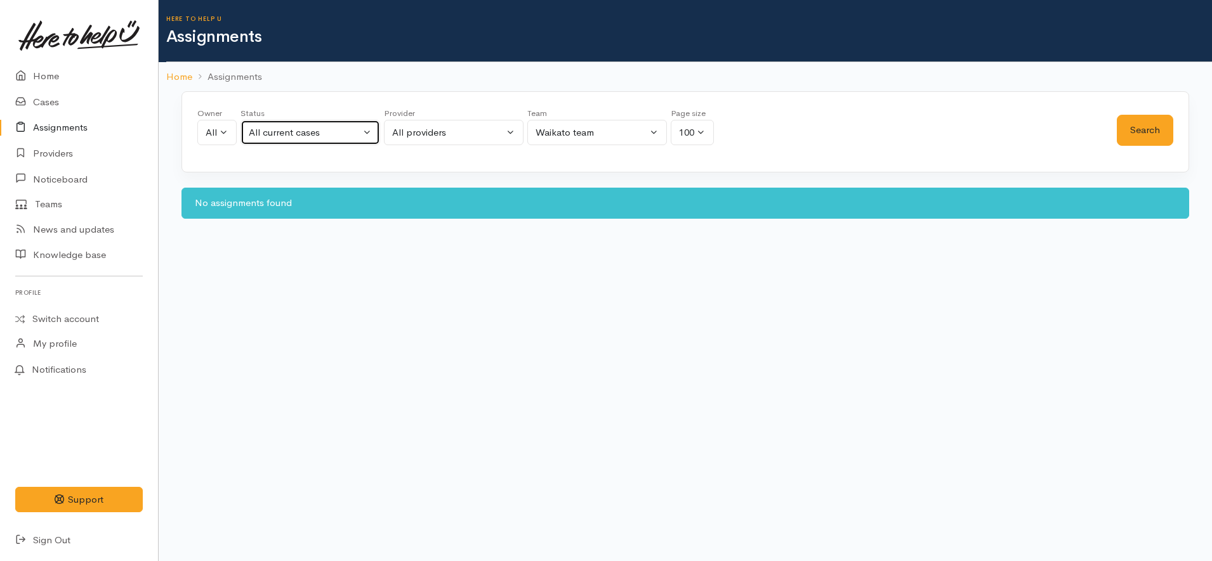
click at [323, 134] on div "All current cases" at bounding box center [305, 133] width 112 height 15
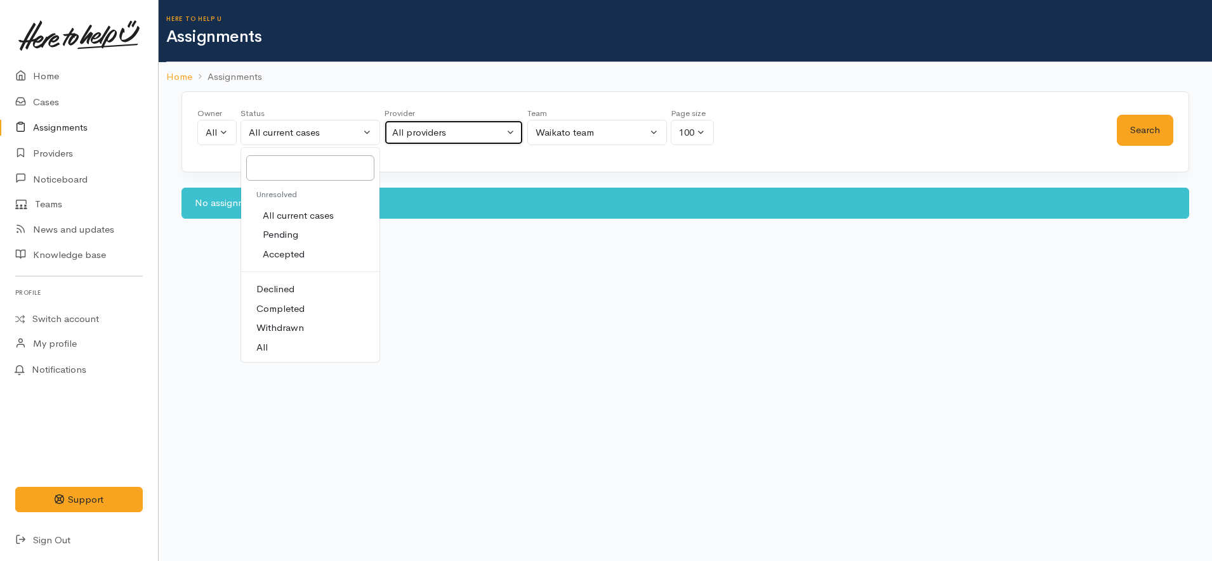
click at [400, 136] on div "All providers" at bounding box center [448, 133] width 112 height 15
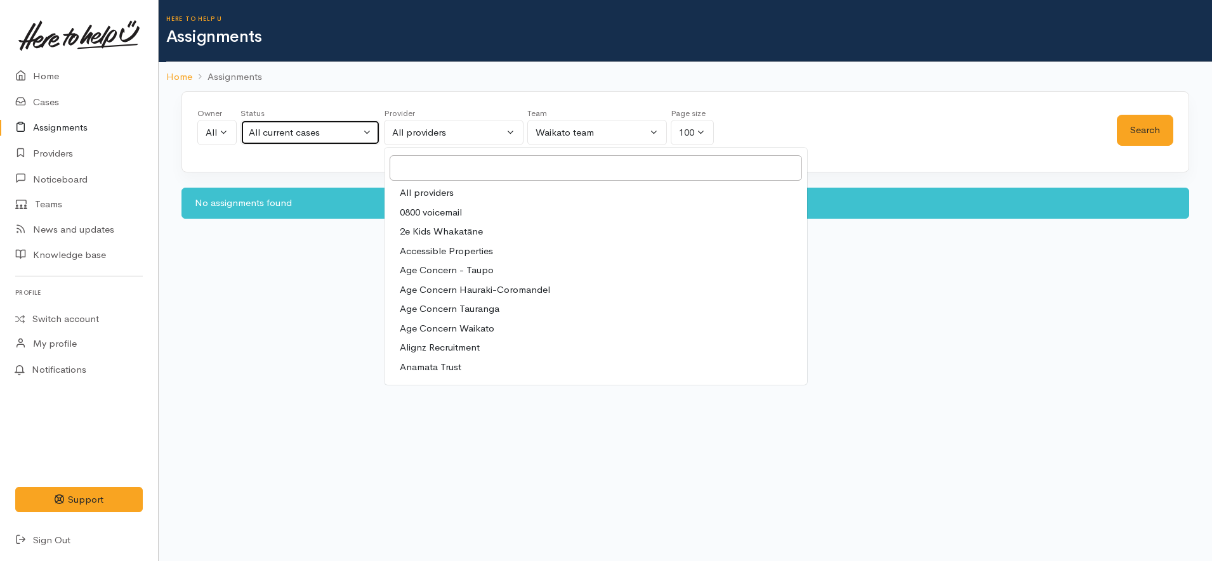
click at [334, 128] on div "All current cases" at bounding box center [305, 133] width 112 height 15
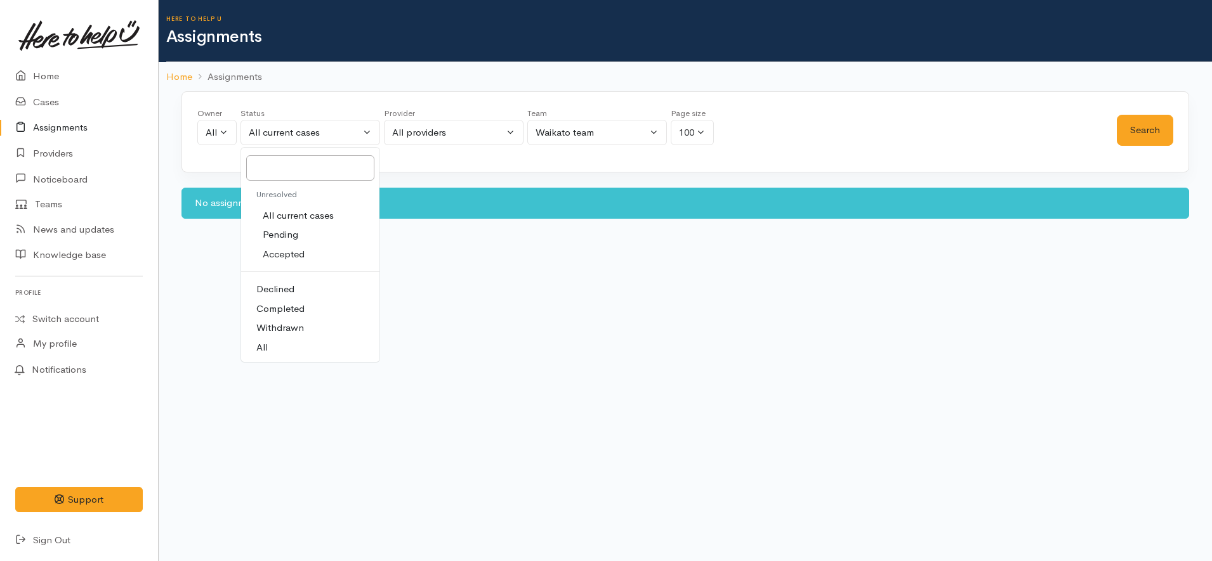
click at [290, 258] on span "Accepted" at bounding box center [284, 254] width 42 height 15
select select "Accepted"
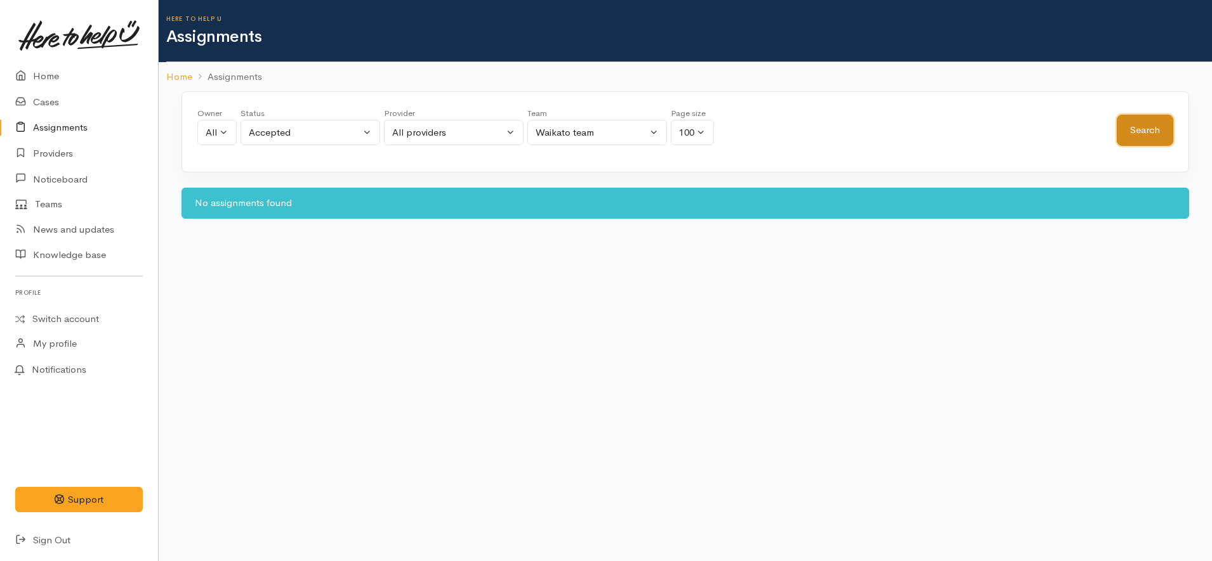
click at [1164, 131] on button "Search" at bounding box center [1145, 130] width 56 height 31
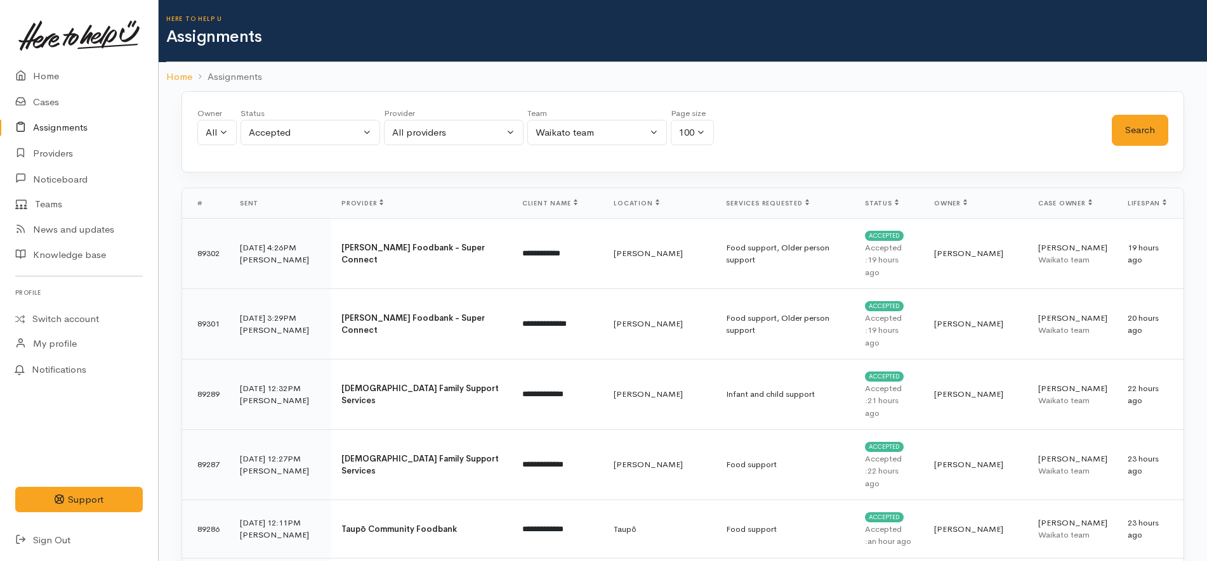
click at [898, 204] on span "Status" at bounding box center [882, 203] width 34 height 8
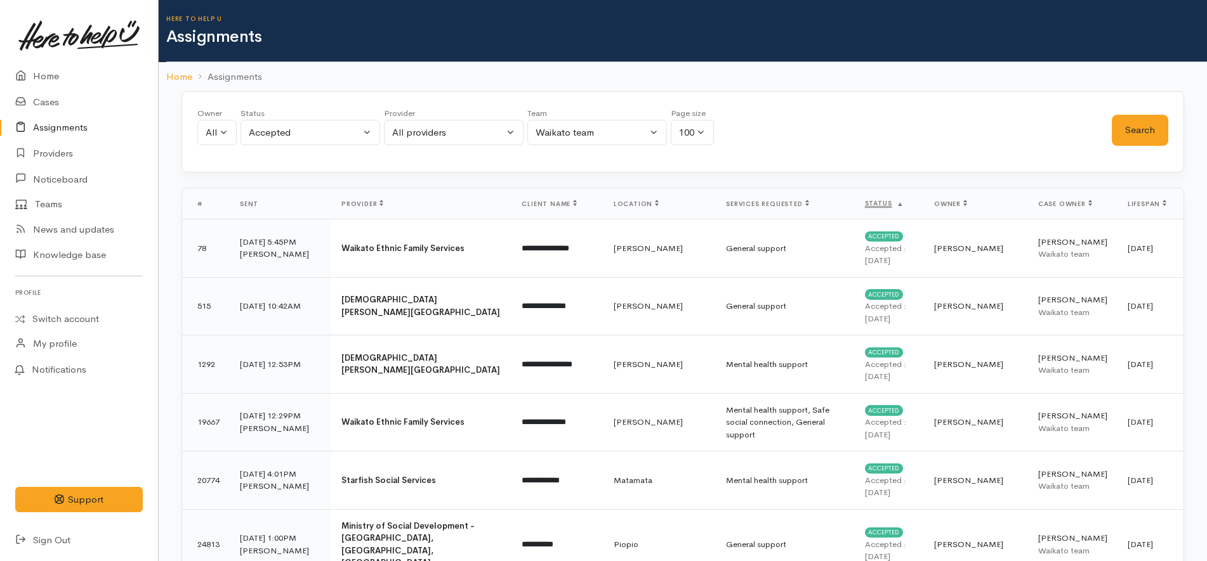
click at [904, 204] on span "Status" at bounding box center [884, 203] width 39 height 8
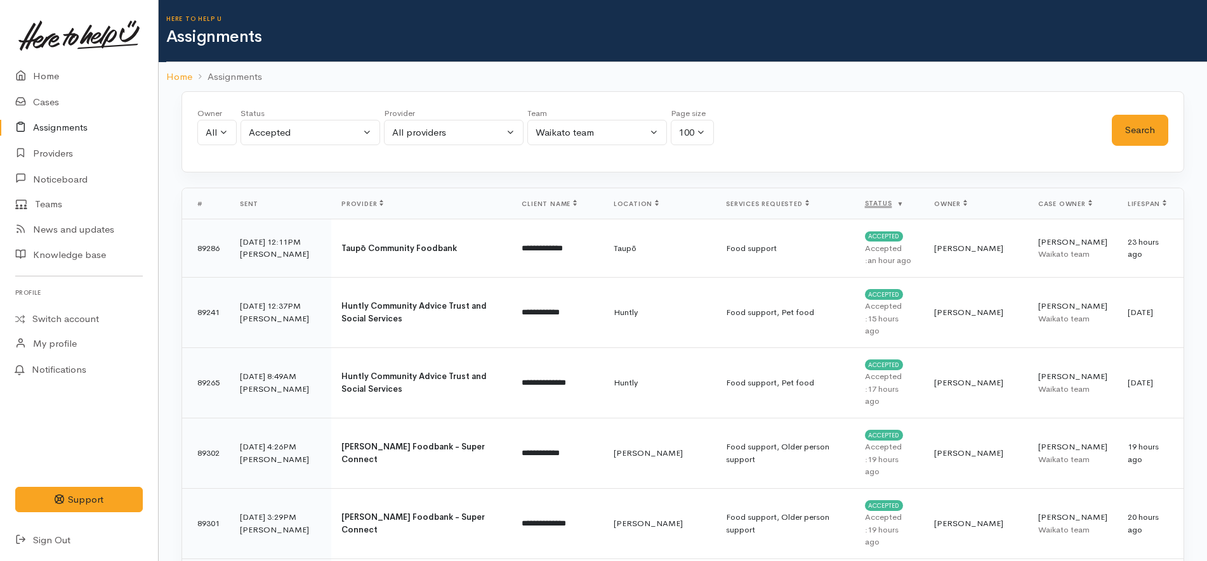
click at [904, 204] on span "Status" at bounding box center [884, 203] width 39 height 8
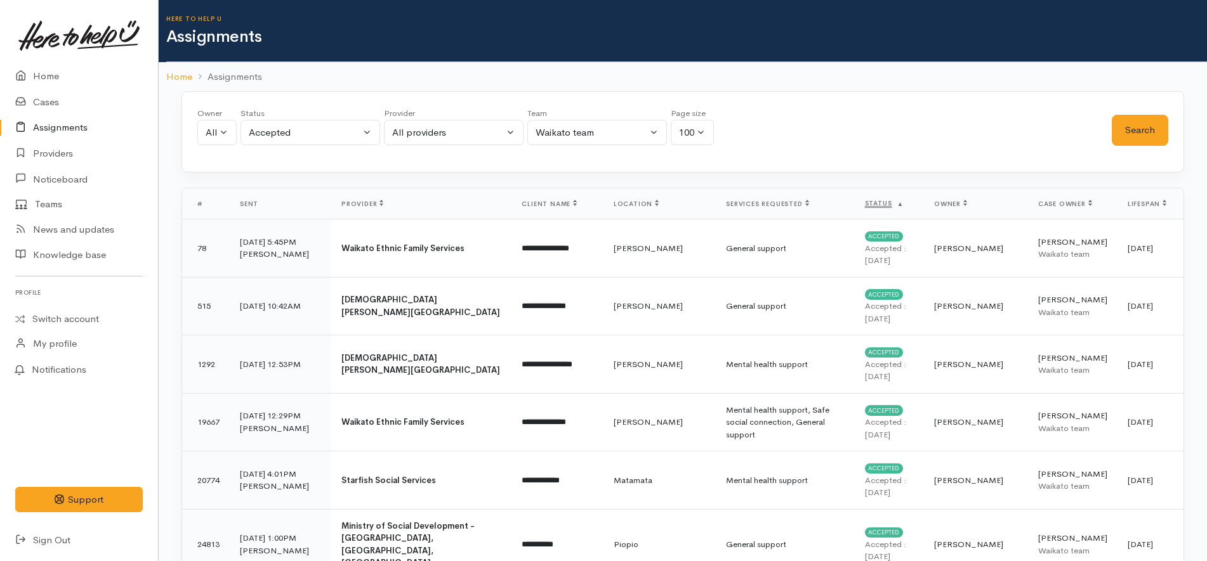
click at [904, 204] on span "Status" at bounding box center [884, 203] width 39 height 8
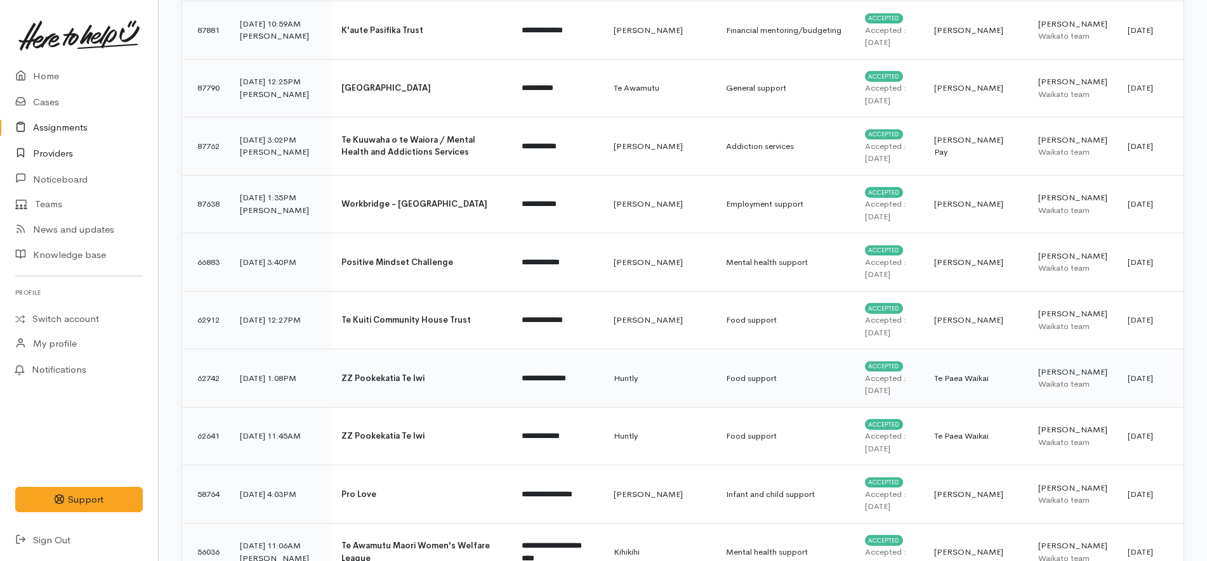
scroll to position [2696, 0]
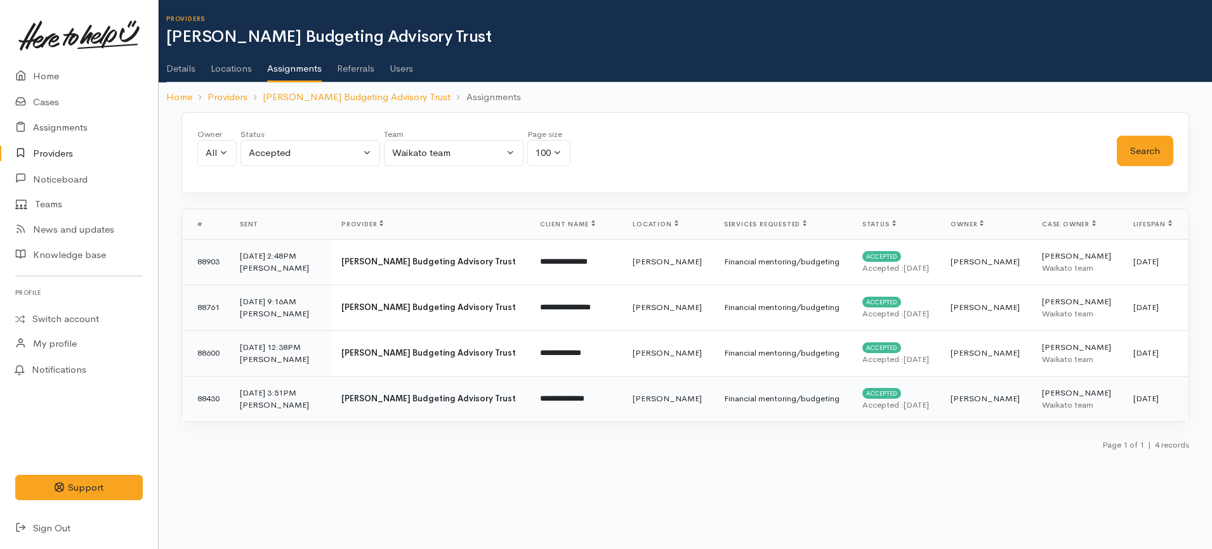
click at [622, 414] on td "[PERSON_NAME]" at bounding box center [667, 399] width 91 height 46
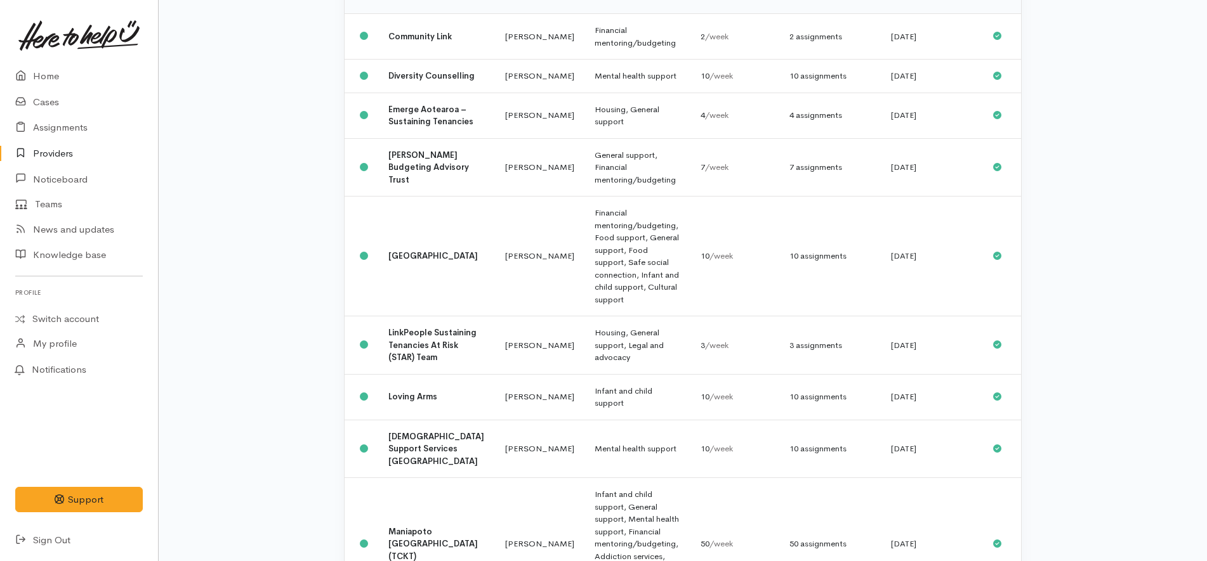
scroll to position [476, 0]
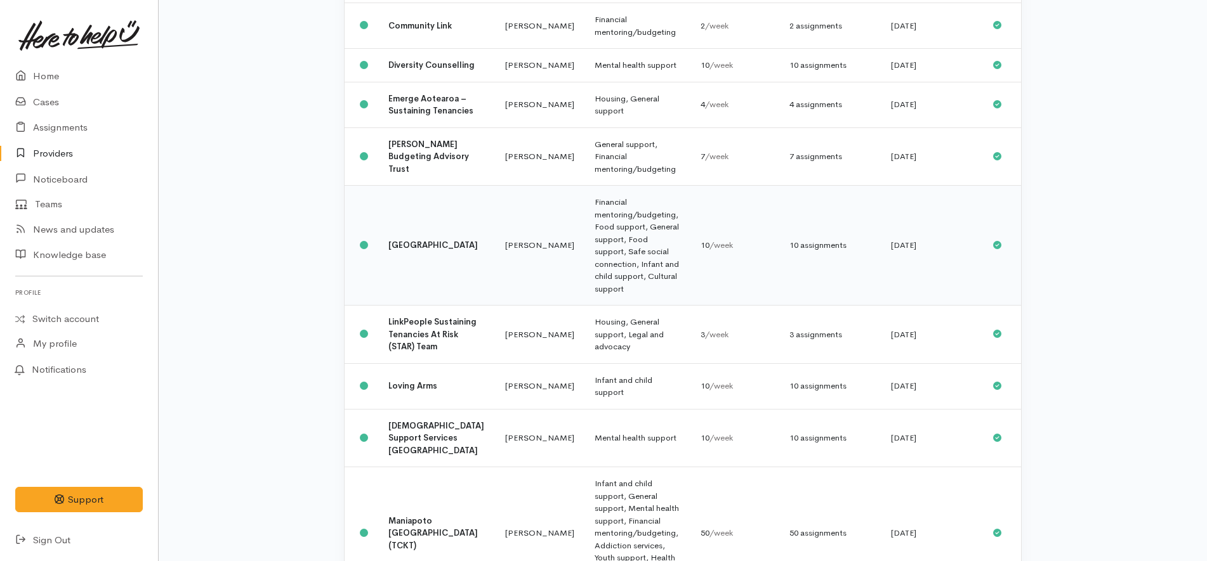
click at [495, 186] on td "[PERSON_NAME]" at bounding box center [539, 246] width 89 height 120
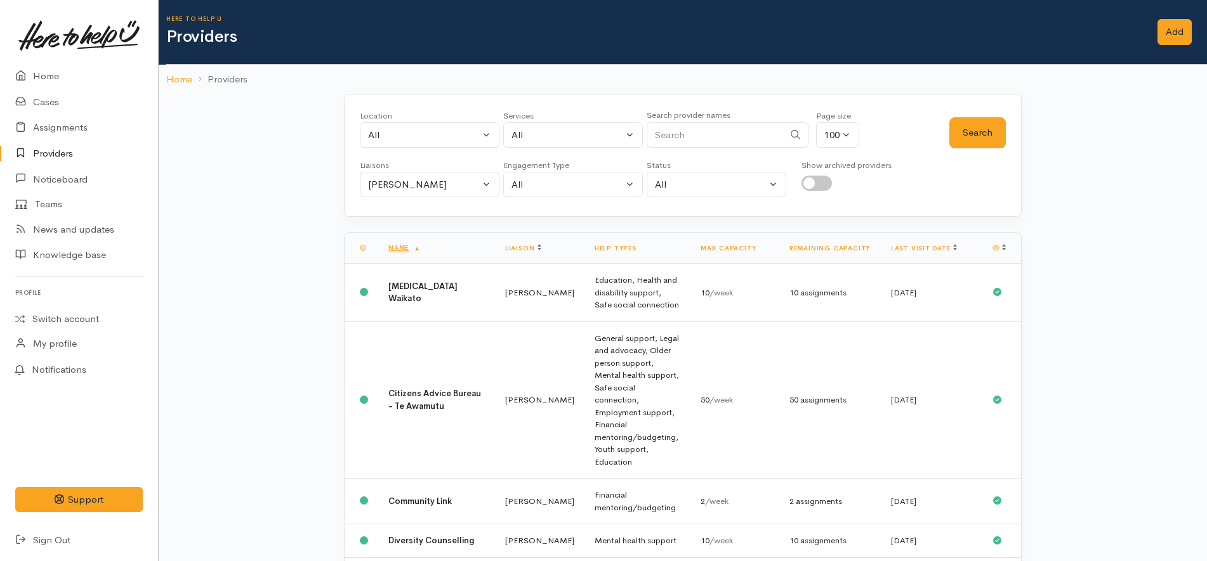
click at [813, 192] on div "Show archived providers" at bounding box center [846, 178] width 90 height 38
click at [814, 189] on input "checkbox" at bounding box center [816, 183] width 30 height 15
checkbox input "true"
click at [905, 247] on link "Last visit date" at bounding box center [924, 248] width 66 height 8
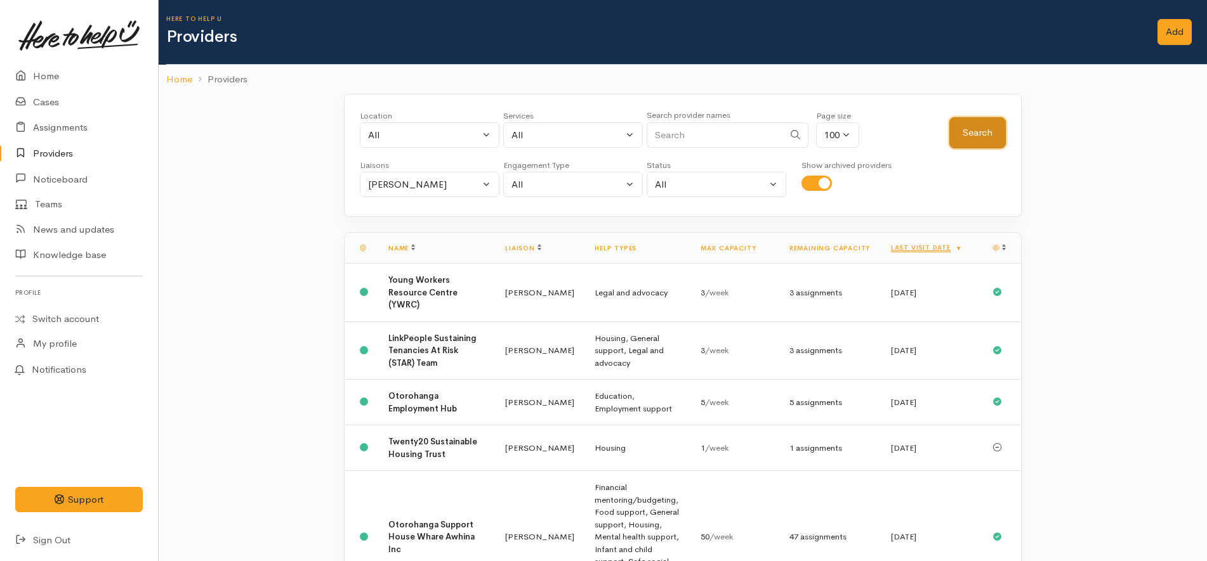
click at [983, 129] on button "Search" at bounding box center [977, 132] width 56 height 31
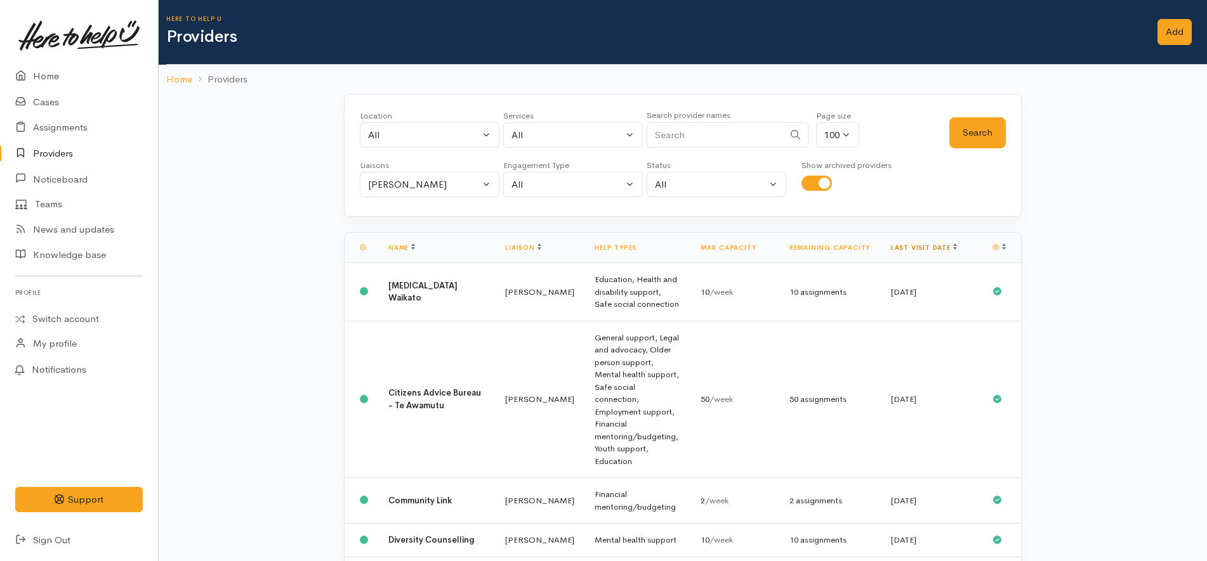
click at [939, 245] on link "Last visit date" at bounding box center [924, 248] width 66 height 8
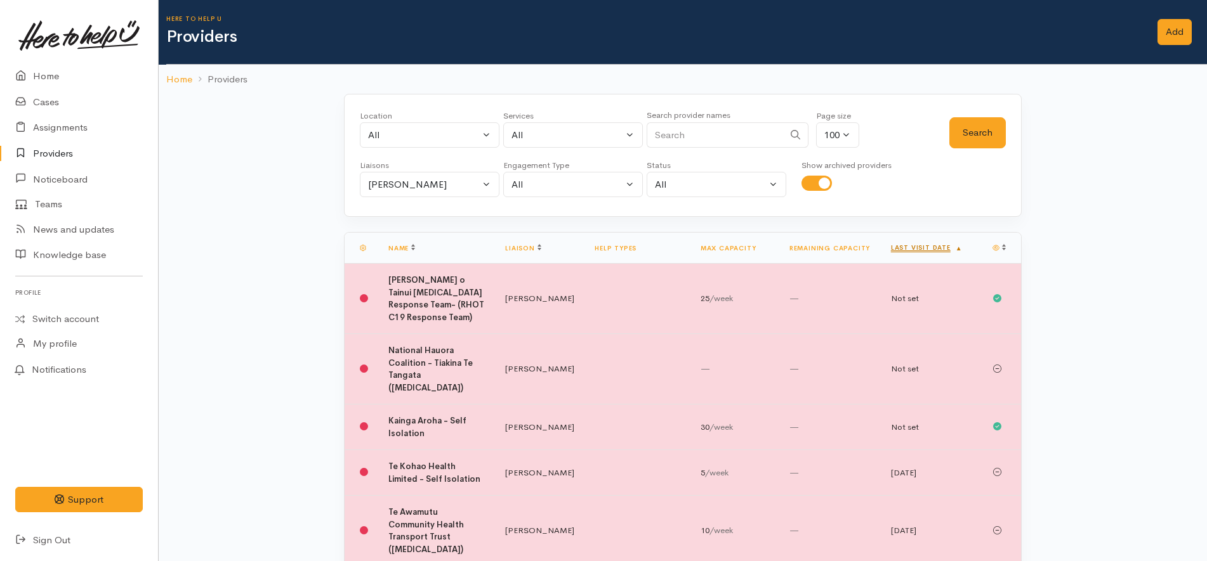
click at [900, 251] on link "Last visit date" at bounding box center [927, 248] width 72 height 8
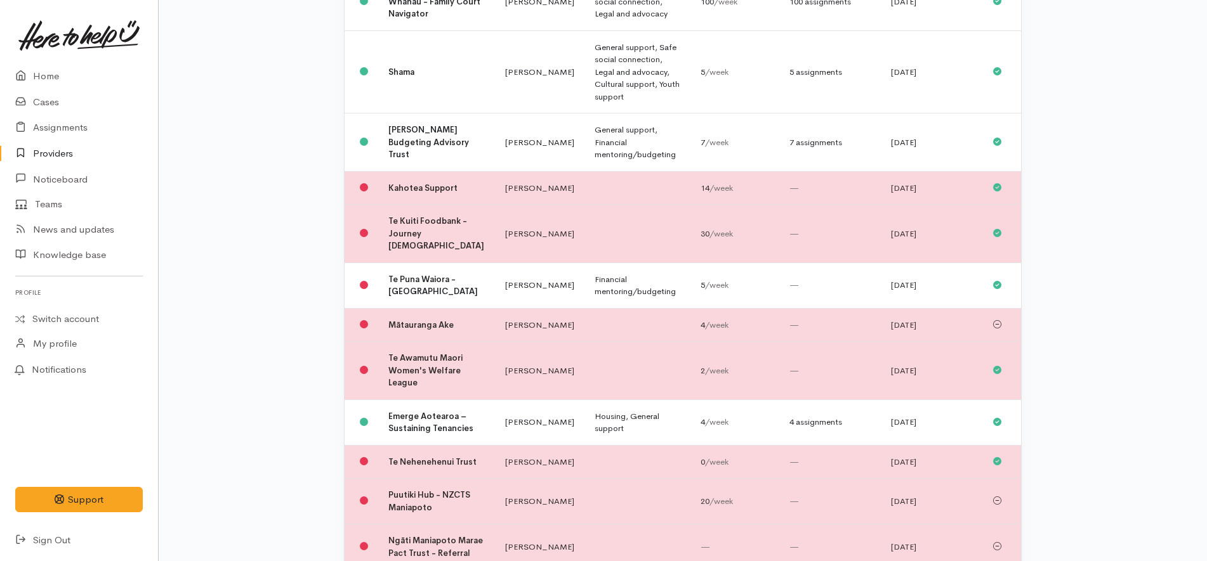
scroll to position [1507, 0]
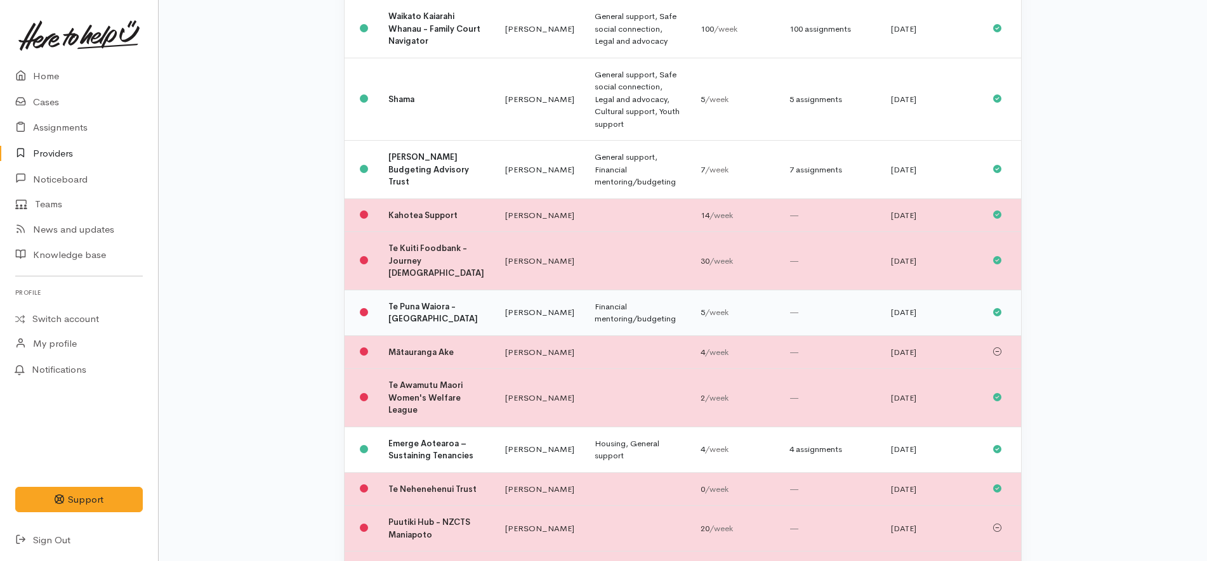
click at [928, 290] on td "[DATE]" at bounding box center [932, 313] width 102 height 46
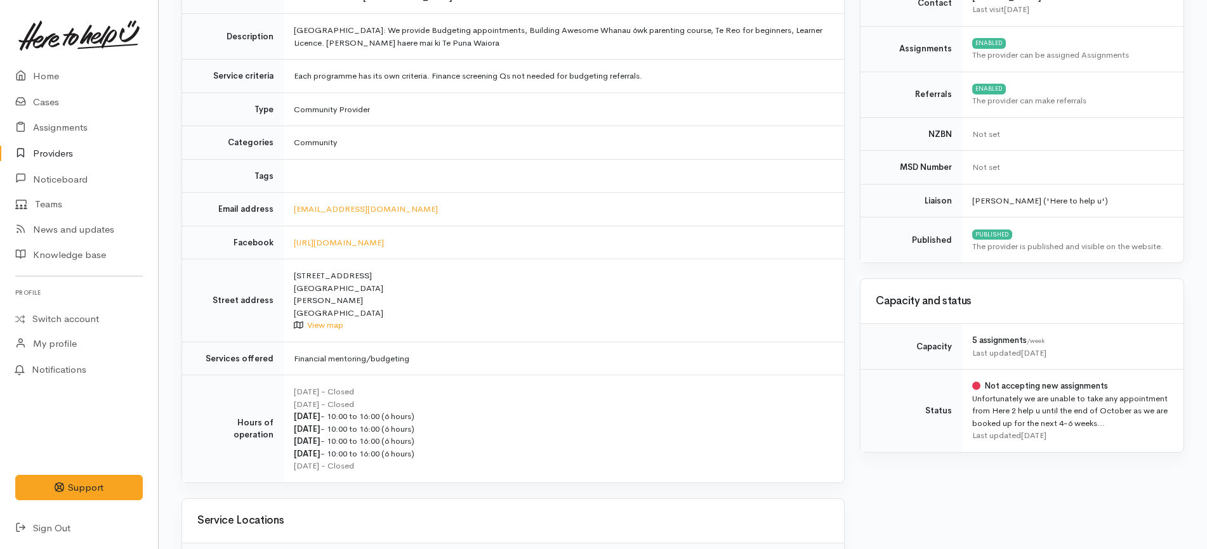
scroll to position [180, 0]
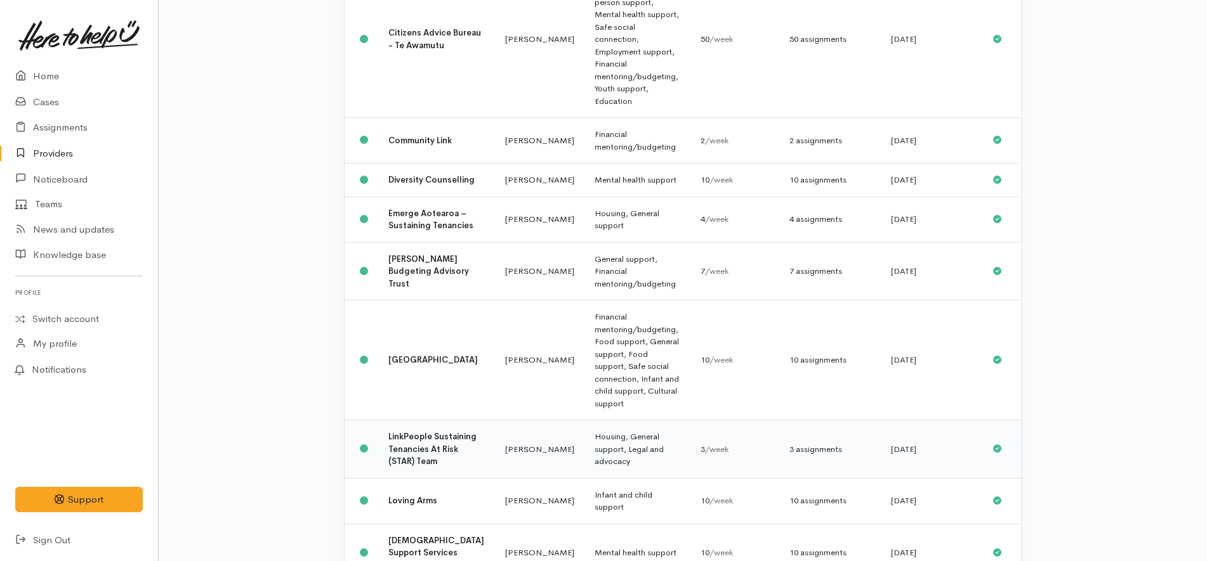
scroll to position [148, 0]
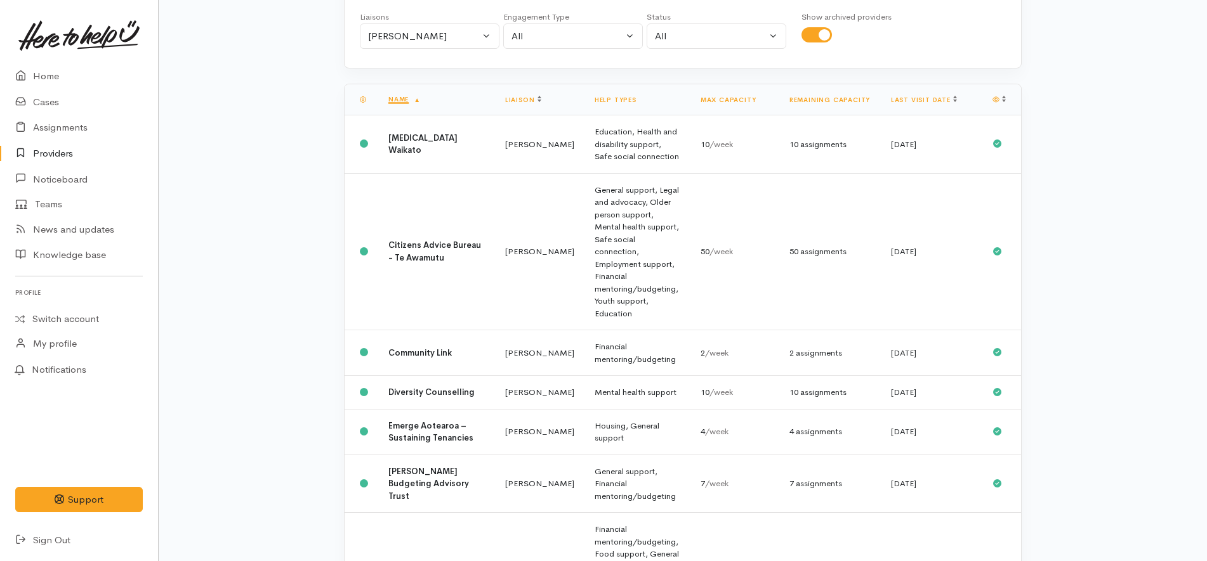
click at [933, 105] on th "Last visit date" at bounding box center [932, 99] width 102 height 31
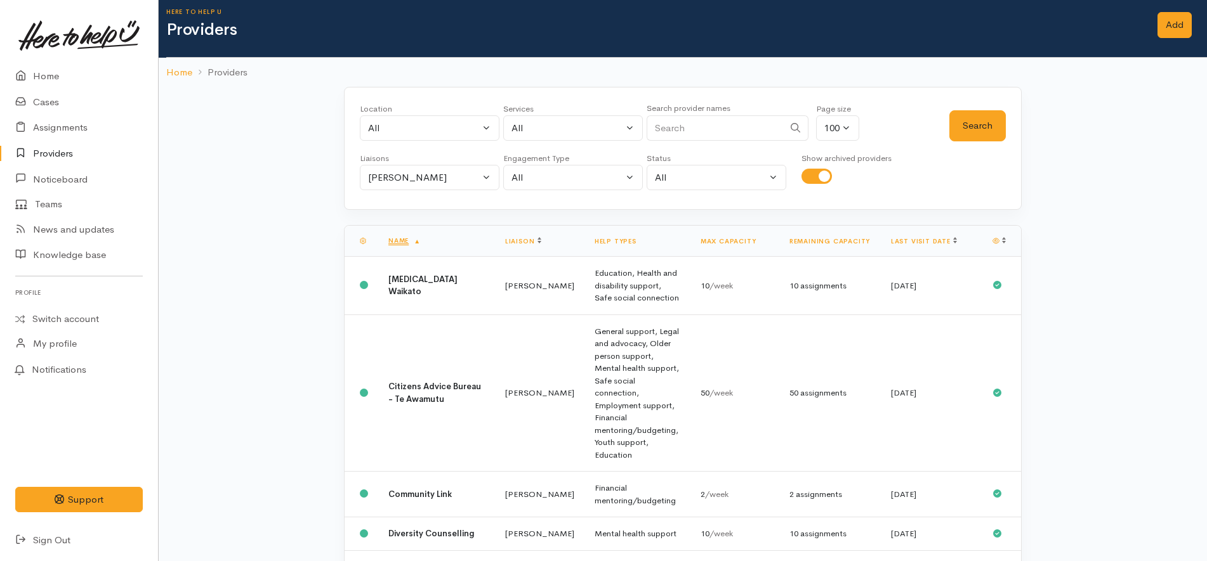
scroll to position [0, 0]
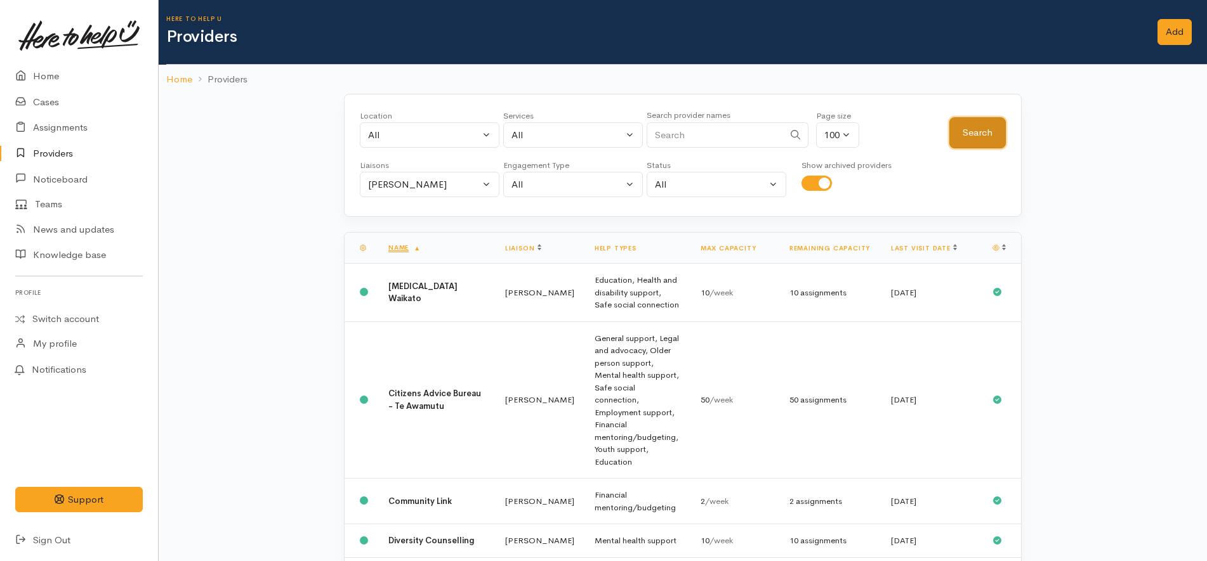
click at [962, 138] on button "Search" at bounding box center [977, 132] width 56 height 31
click at [891, 246] on link "Last visit date" at bounding box center [924, 248] width 66 height 8
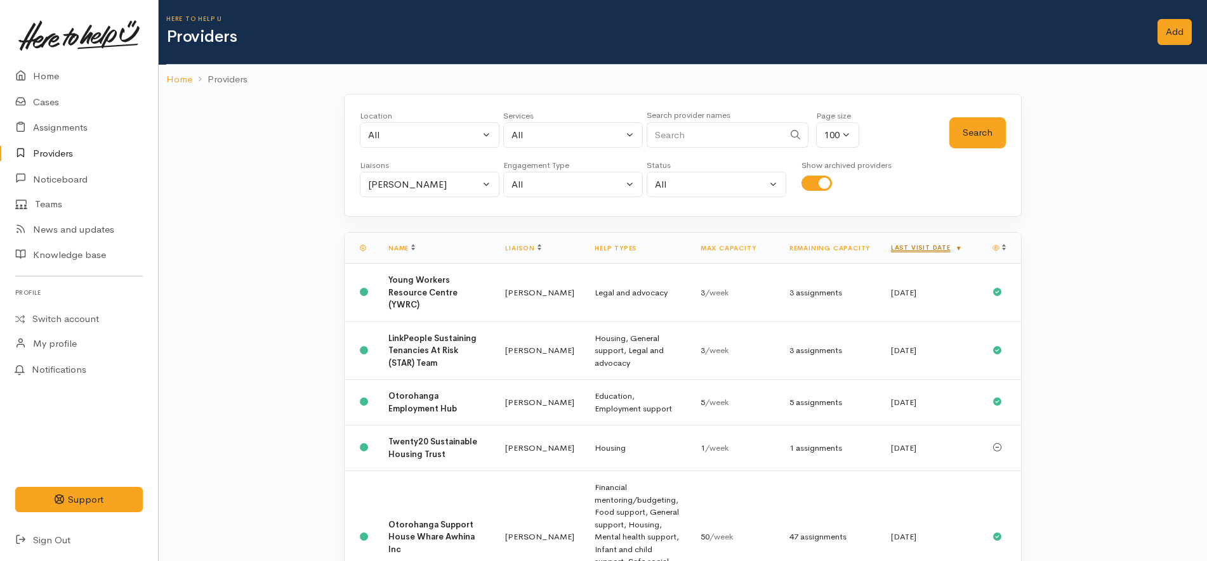
click at [895, 247] on link "Last visit date" at bounding box center [927, 248] width 72 height 8
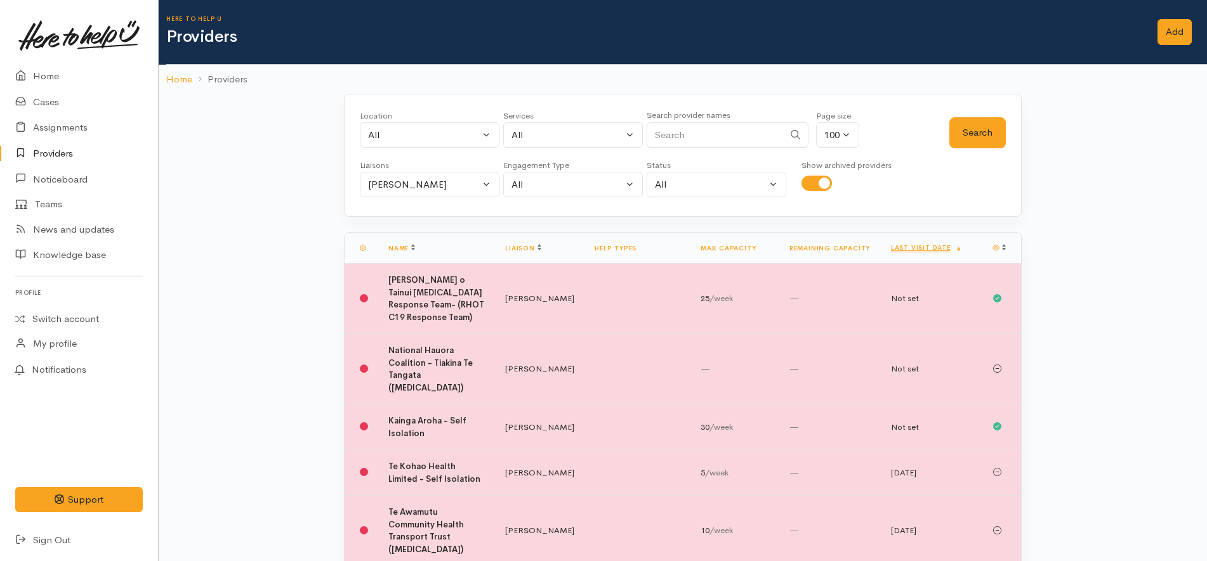
click at [895, 247] on link "Last visit date" at bounding box center [927, 248] width 72 height 8
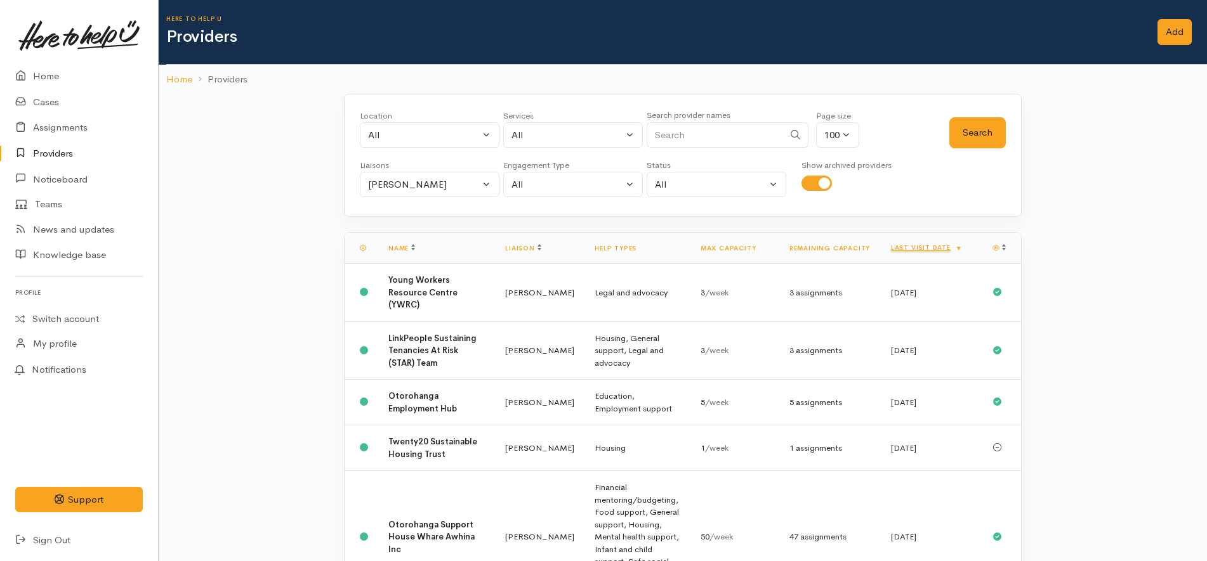
click at [895, 247] on link "Last visit date" at bounding box center [927, 248] width 72 height 8
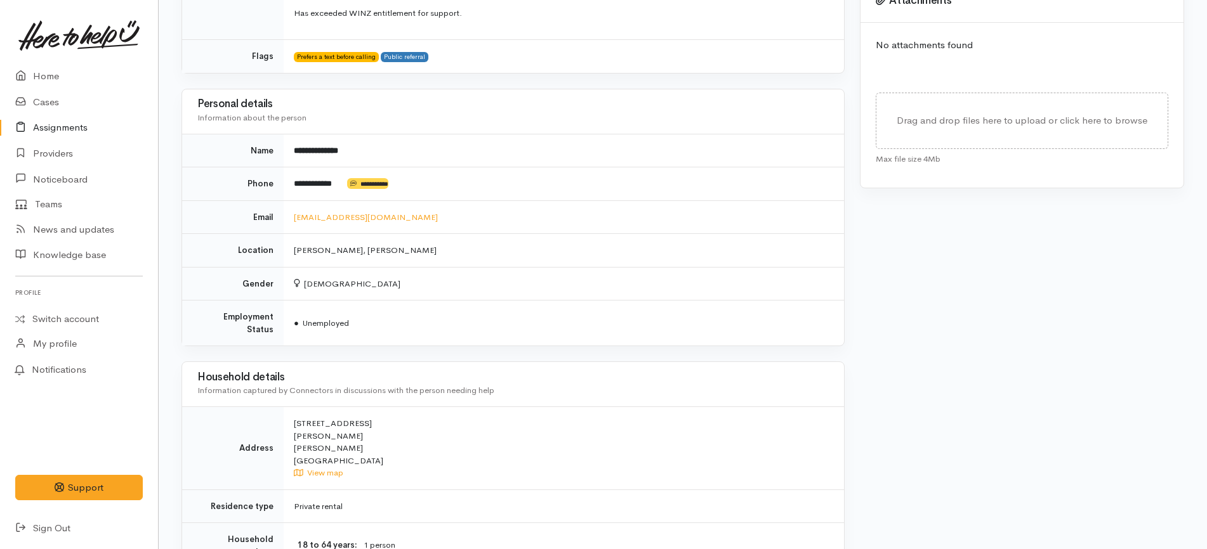
scroll to position [754, 0]
